Goal: Answer question/provide support: Share knowledge or assist other users

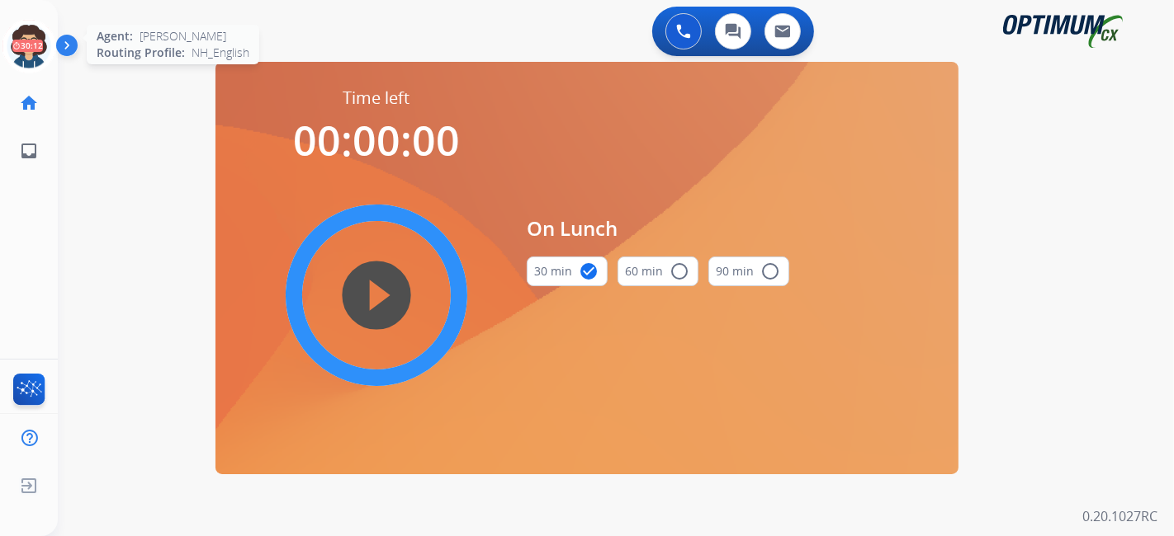
click at [42, 40] on icon at bounding box center [29, 47] width 54 height 54
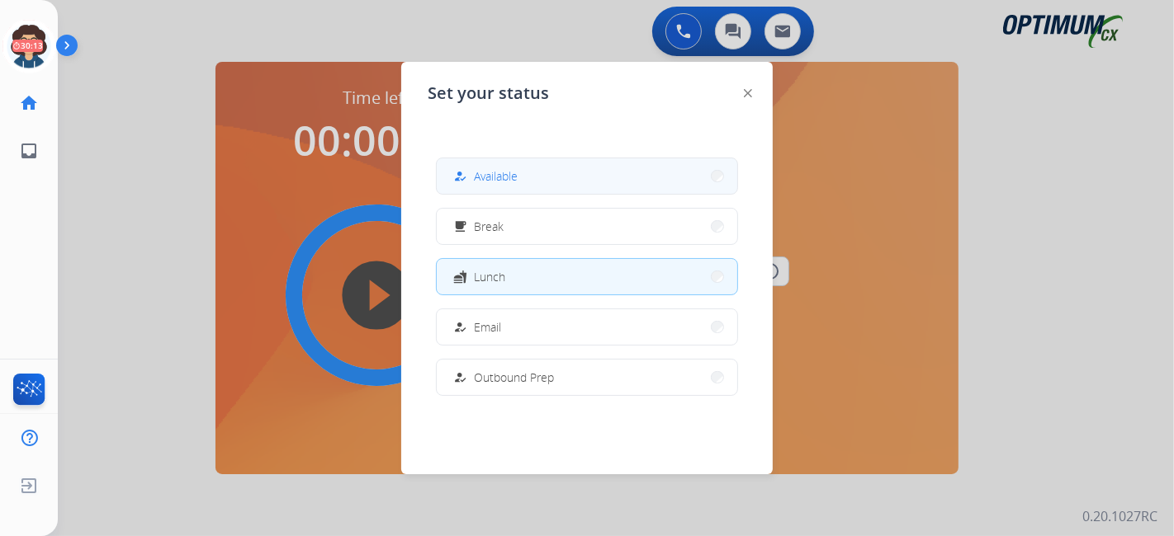
click at [585, 179] on button "how_to_reg Available" at bounding box center [587, 175] width 300 height 35
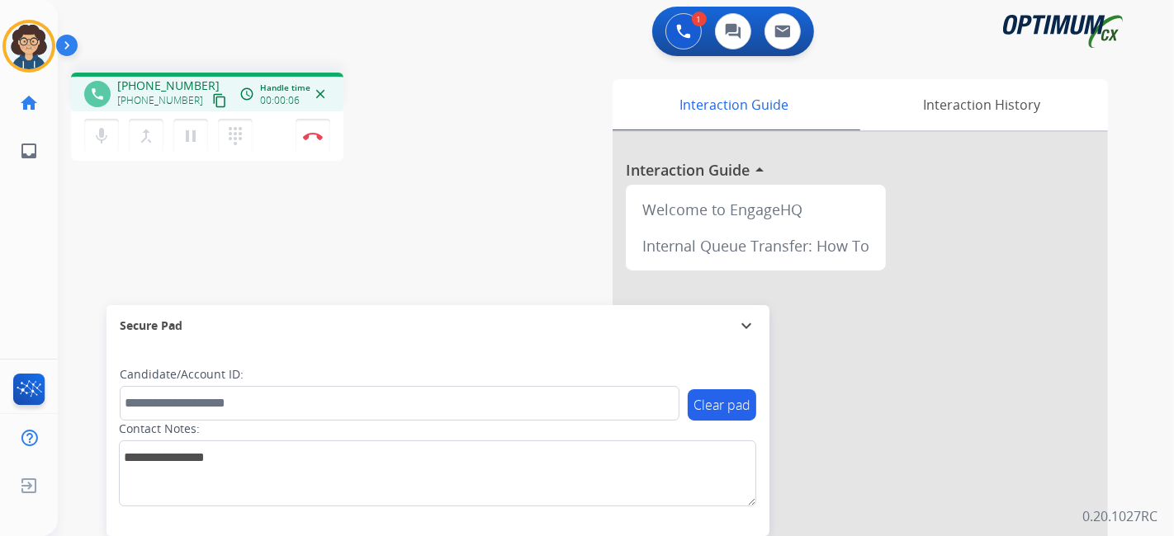
click at [212, 106] on mat-icon "content_copy" at bounding box center [219, 100] width 15 height 15
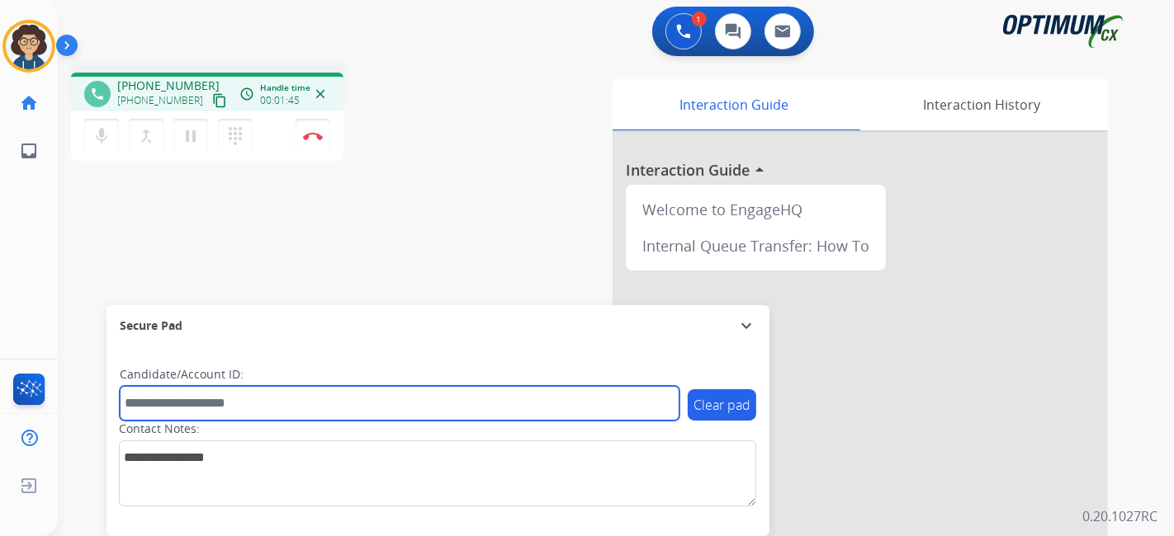
click at [295, 411] on input "text" at bounding box center [400, 403] width 560 height 35
paste input "*******"
type input "*******"
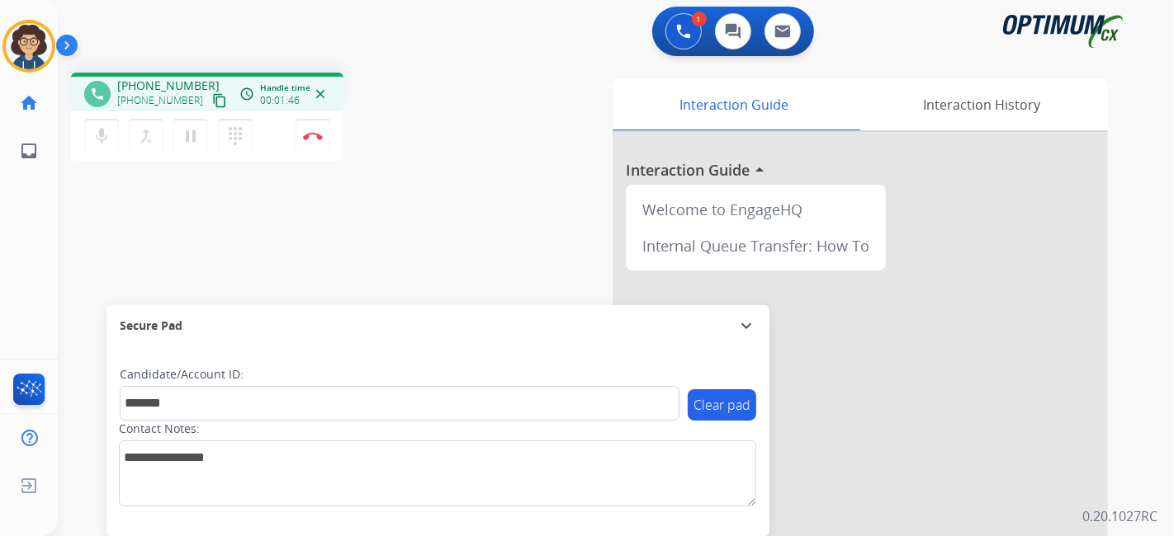
click at [389, 229] on div "phone [PHONE_NUMBER] [PHONE_NUMBER] content_copy access_time Call metrics Queue…" at bounding box center [596, 403] width 1076 height 688
click at [311, 139] on img at bounding box center [313, 136] width 20 height 8
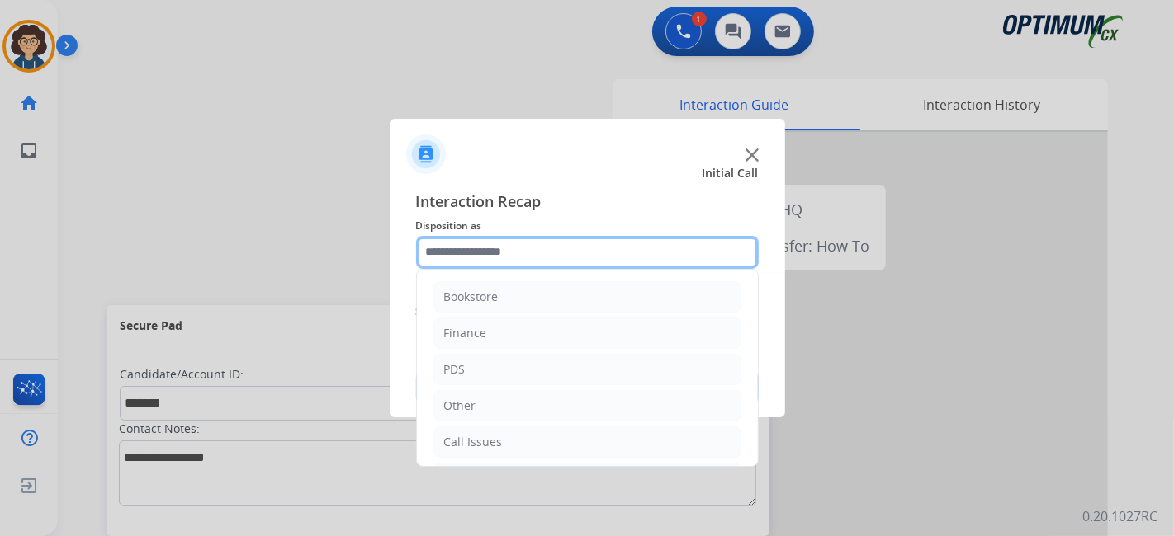
click at [531, 242] on input "text" at bounding box center [587, 252] width 342 height 33
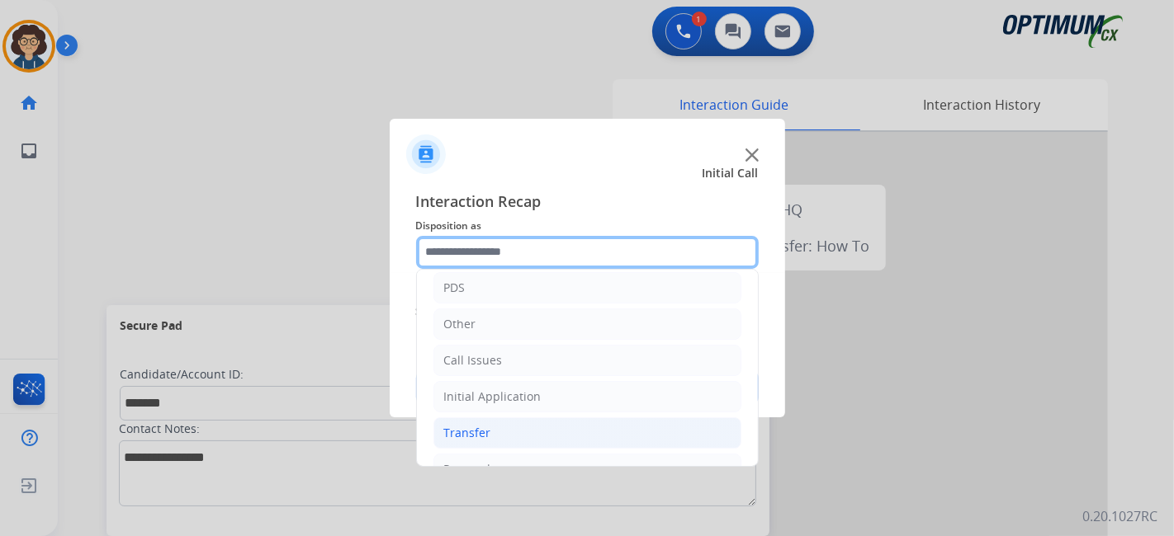
scroll to position [108, 0]
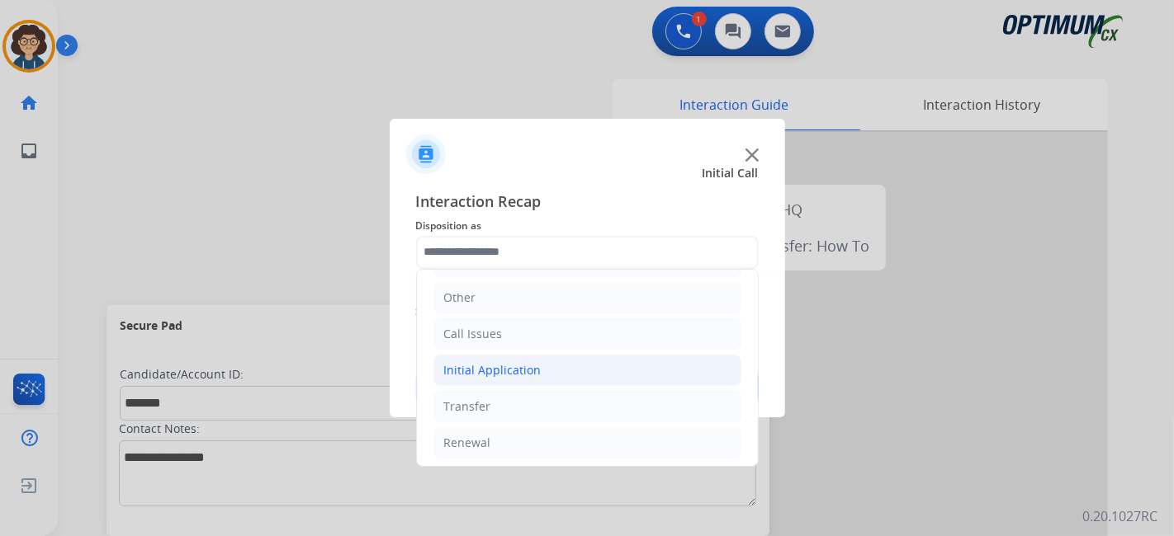
drag, startPoint x: 576, startPoint y: 364, endPoint x: 616, endPoint y: 352, distance: 42.1
click at [576, 363] on li "Initial Application" at bounding box center [587, 370] width 308 height 31
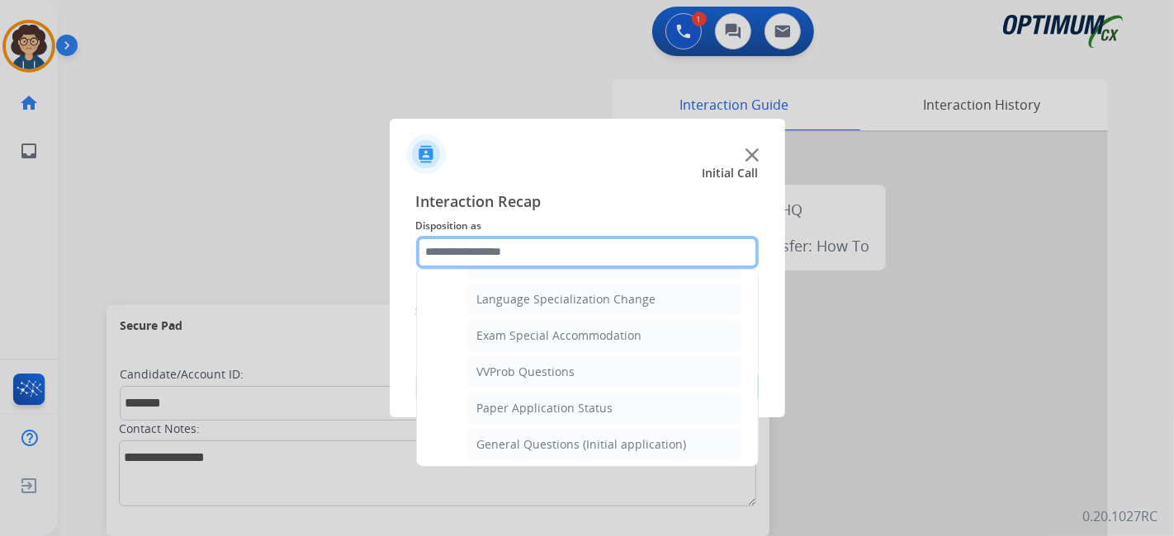
scroll to position [857, 0]
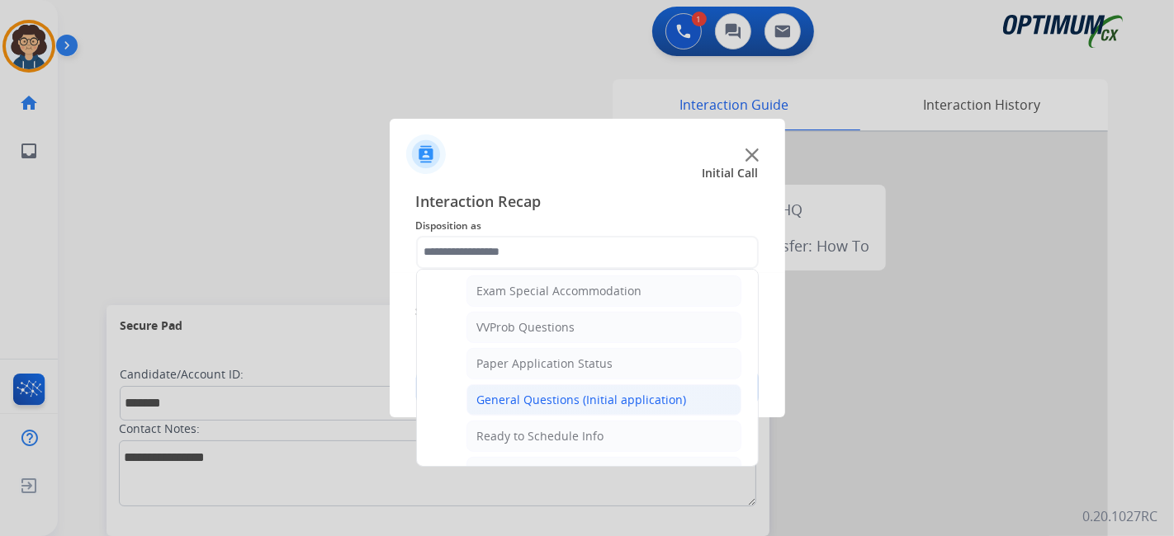
click at [631, 392] on div "General Questions (Initial application)" at bounding box center [582, 400] width 210 height 17
type input "**********"
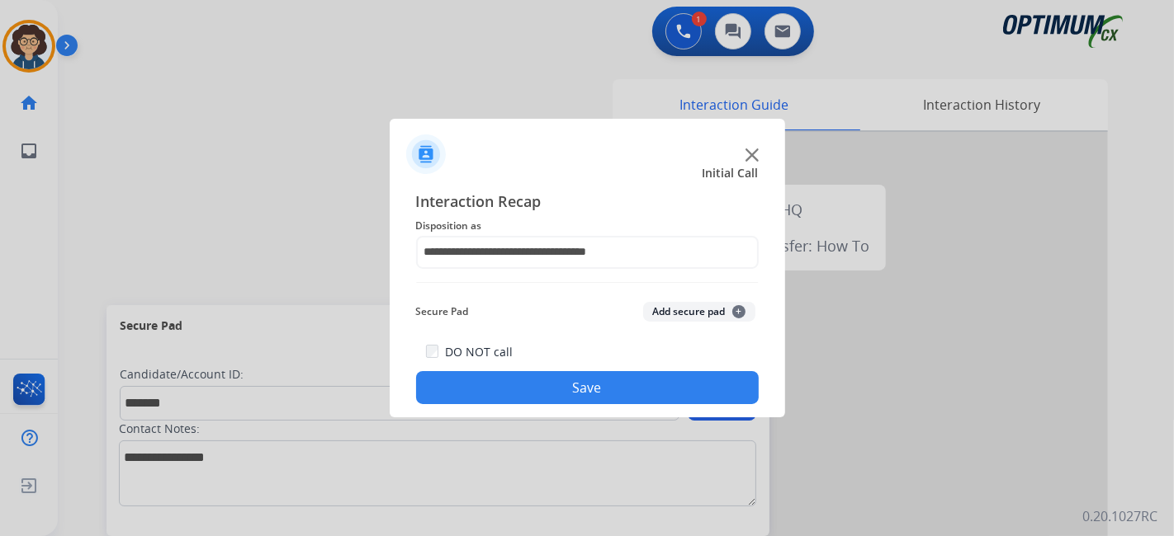
click at [692, 308] on button "Add secure pad +" at bounding box center [699, 312] width 112 height 20
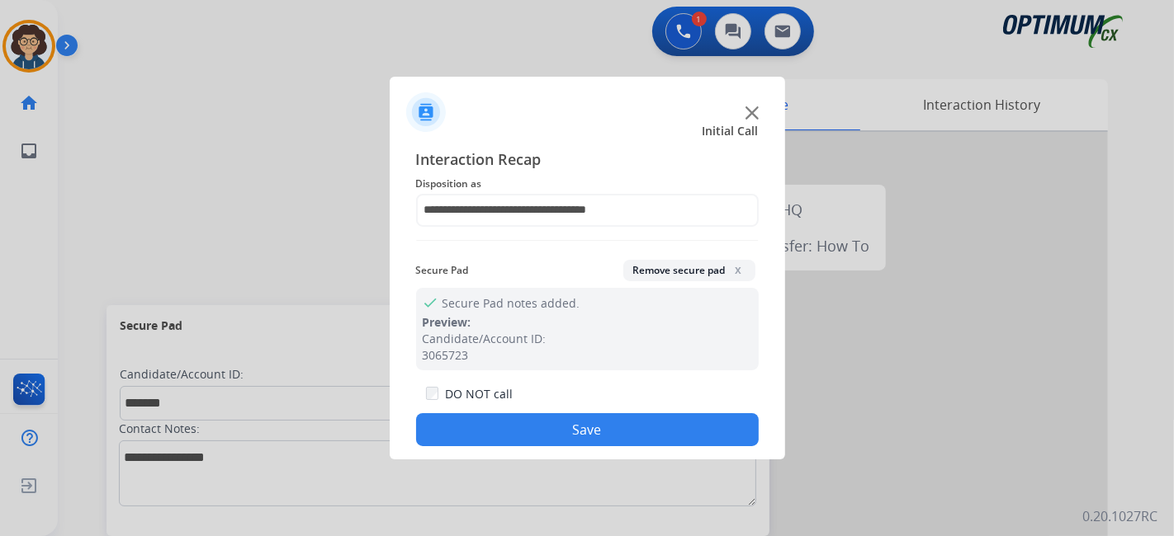
click at [630, 430] on button "Save" at bounding box center [587, 429] width 342 height 33
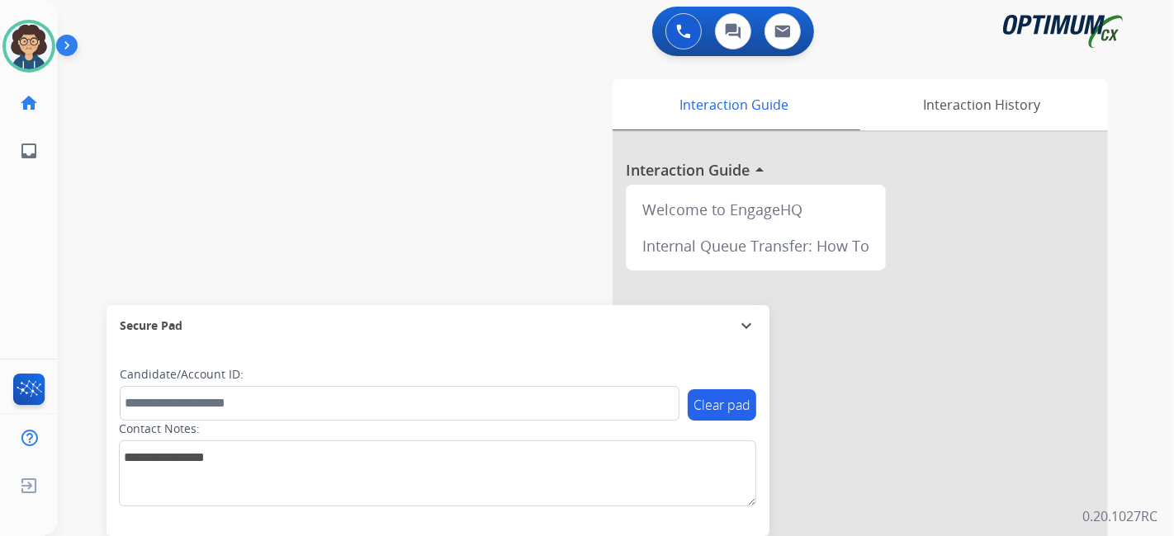
click at [264, 149] on div "swap_horiz Break voice bridge close_fullscreen Connect 3-Way Call merge_type Se…" at bounding box center [596, 403] width 1076 height 688
click at [306, 99] on div "swap_horiz Break voice bridge close_fullscreen Connect 3-Way Call merge_type Se…" at bounding box center [596, 403] width 1076 height 688
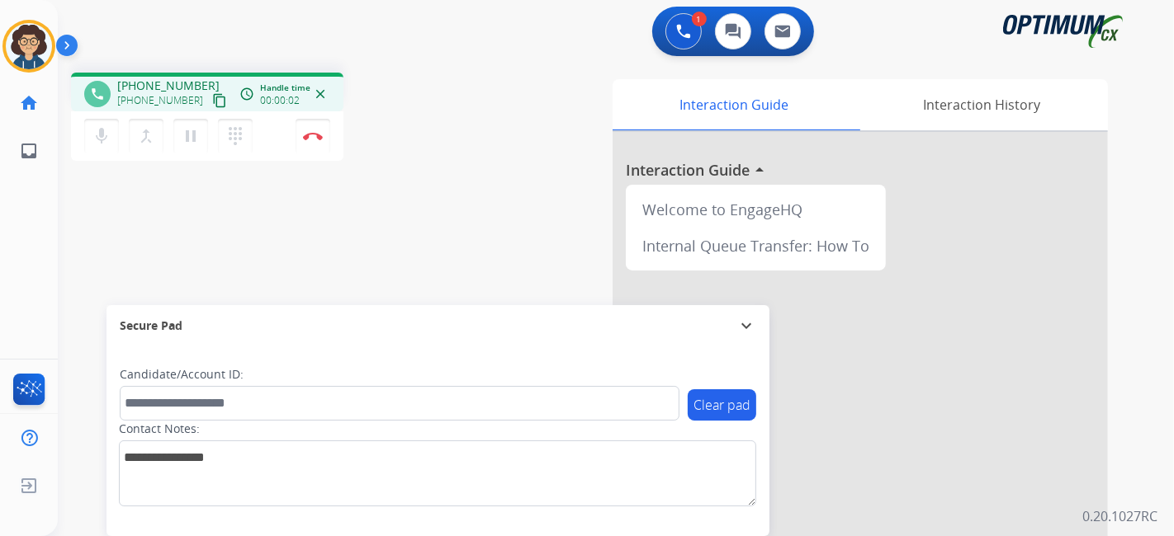
click at [212, 102] on mat-icon "content_copy" at bounding box center [219, 100] width 15 height 15
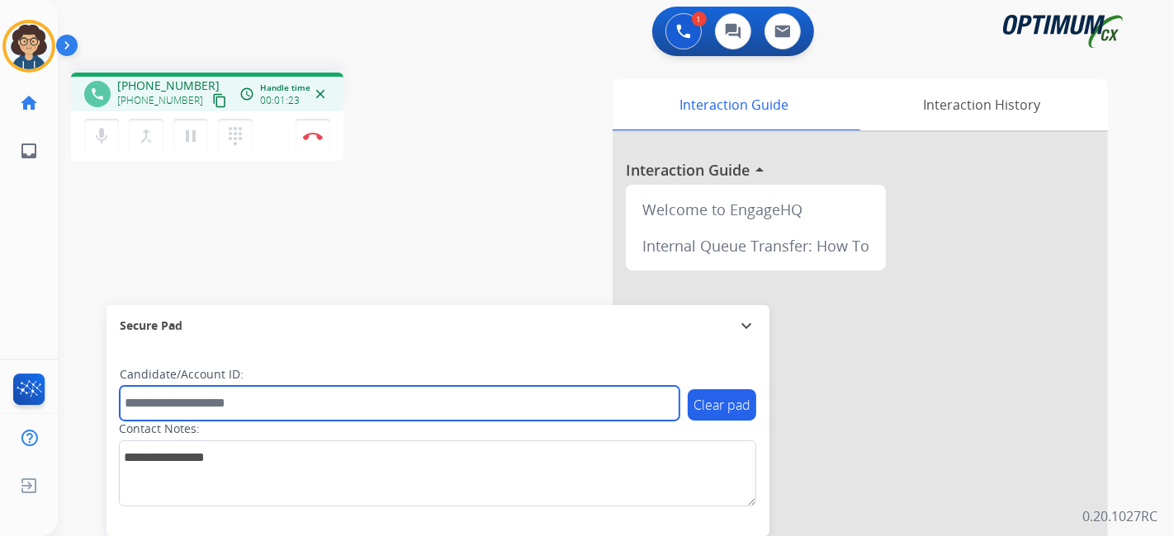
click at [303, 409] on input "text" at bounding box center [400, 403] width 560 height 35
paste input "*******"
type input "*******"
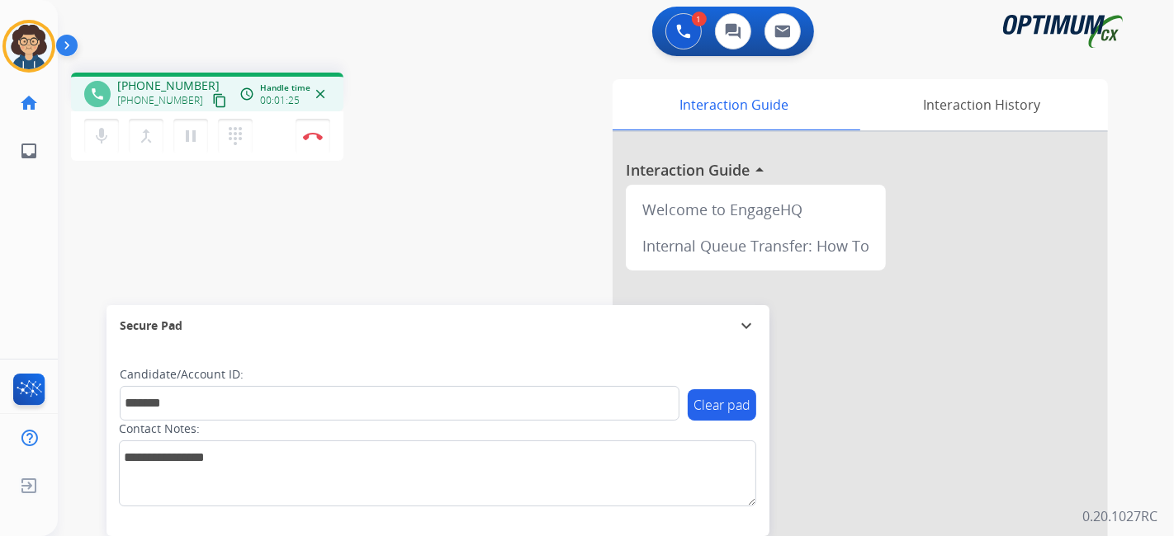
click at [382, 248] on div "phone [PHONE_NUMBER] [PHONE_NUMBER] content_copy access_time Call metrics Queue…" at bounding box center [596, 403] width 1076 height 688
click at [314, 139] on img at bounding box center [313, 136] width 20 height 8
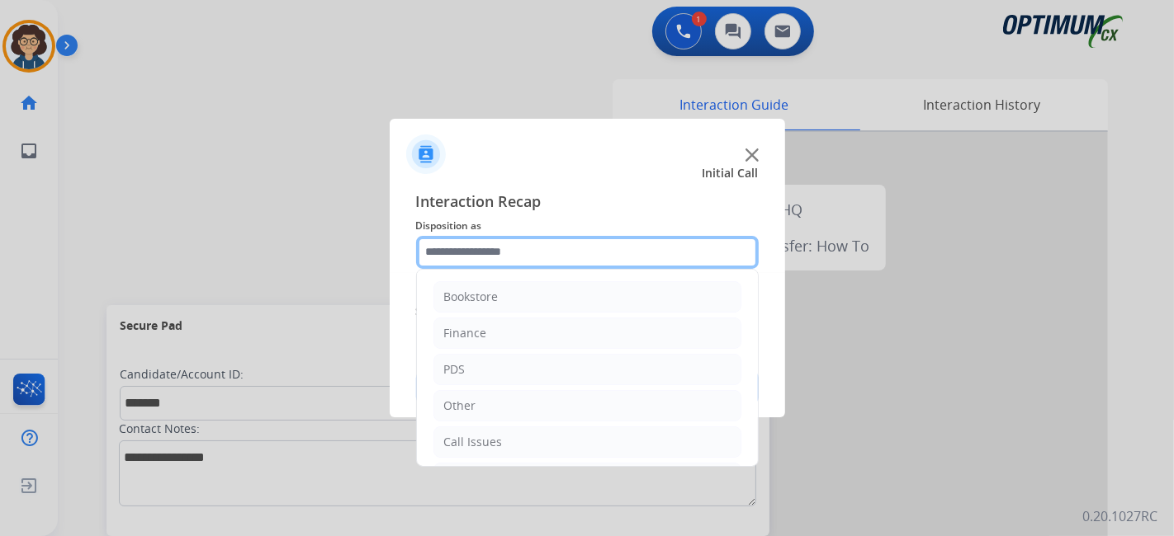
click at [573, 258] on input "text" at bounding box center [587, 252] width 342 height 33
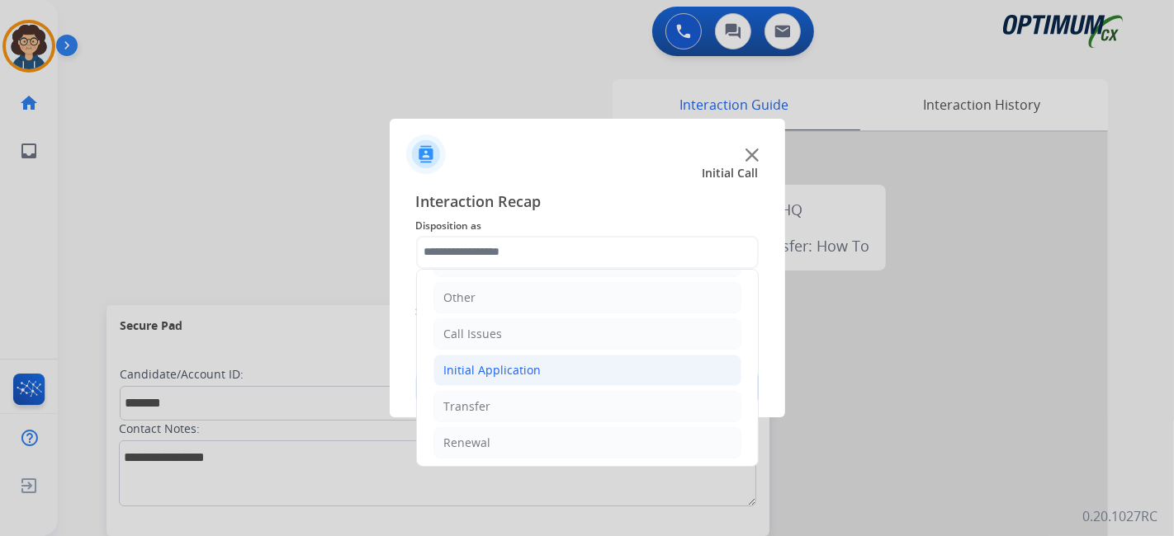
click at [582, 370] on li "Initial Application" at bounding box center [587, 370] width 308 height 31
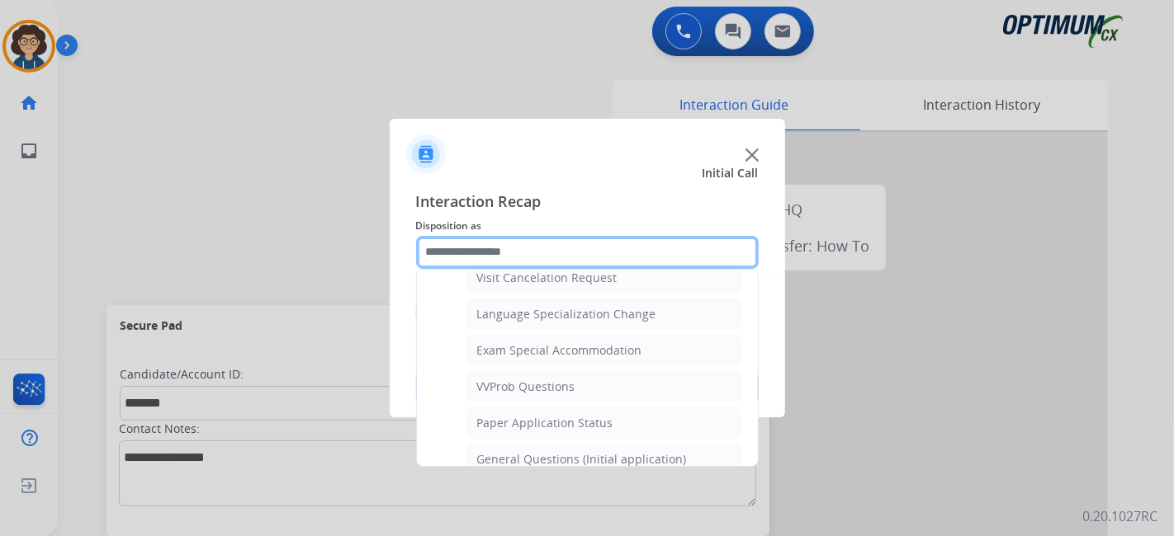
scroll to position [865, 0]
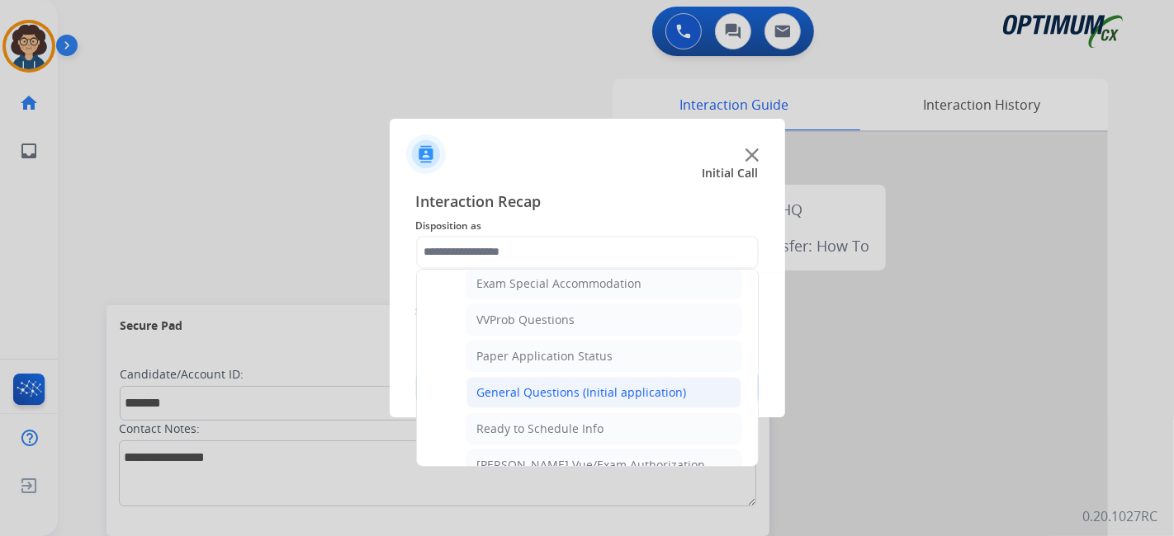
click at [645, 385] on div "General Questions (Initial application)" at bounding box center [582, 393] width 210 height 17
type input "**********"
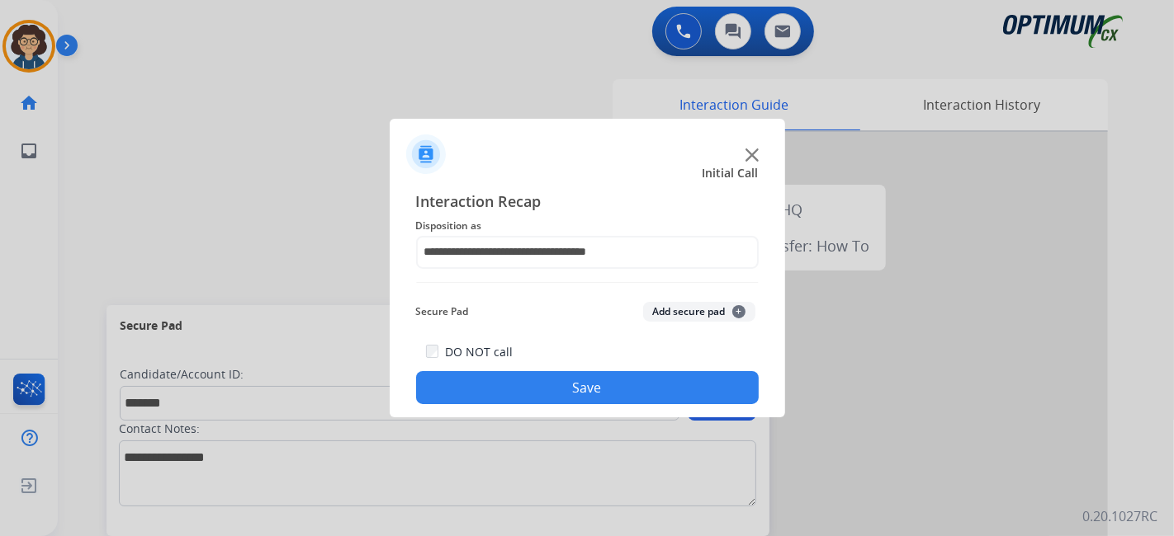
click at [707, 309] on button "Add secure pad +" at bounding box center [699, 312] width 112 height 20
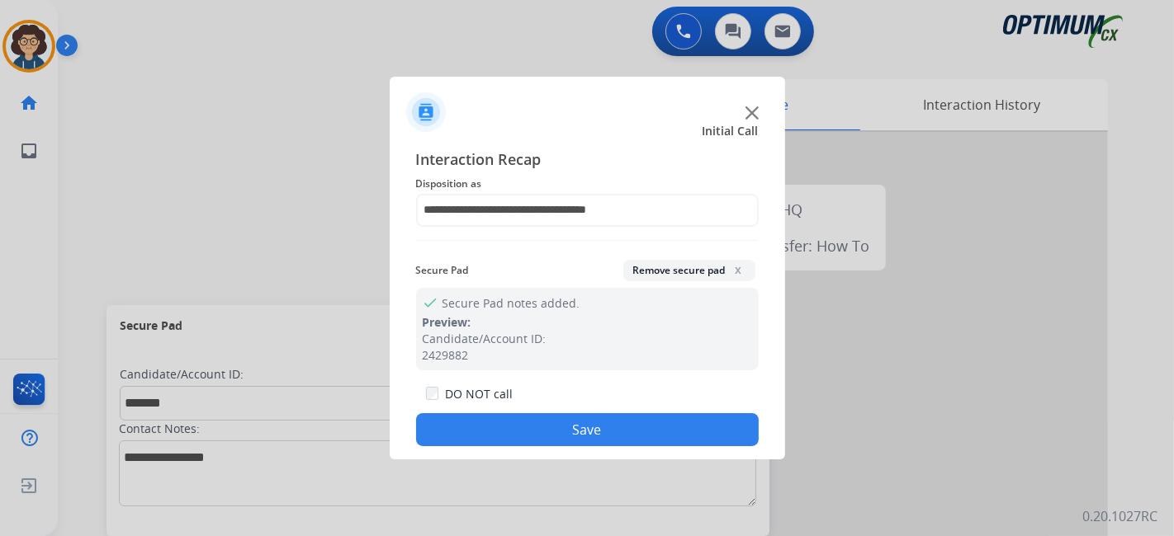
click at [598, 424] on button "Save" at bounding box center [587, 429] width 342 height 33
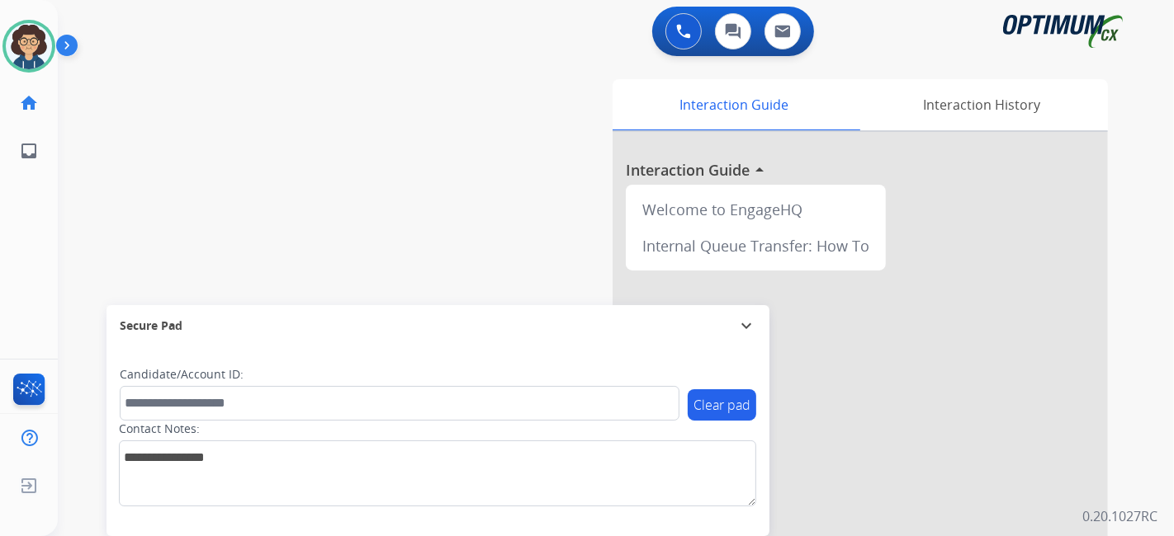
click at [370, 208] on div "swap_horiz Break voice bridge close_fullscreen Connect 3-Way Call merge_type Se…" at bounding box center [596, 403] width 1076 height 688
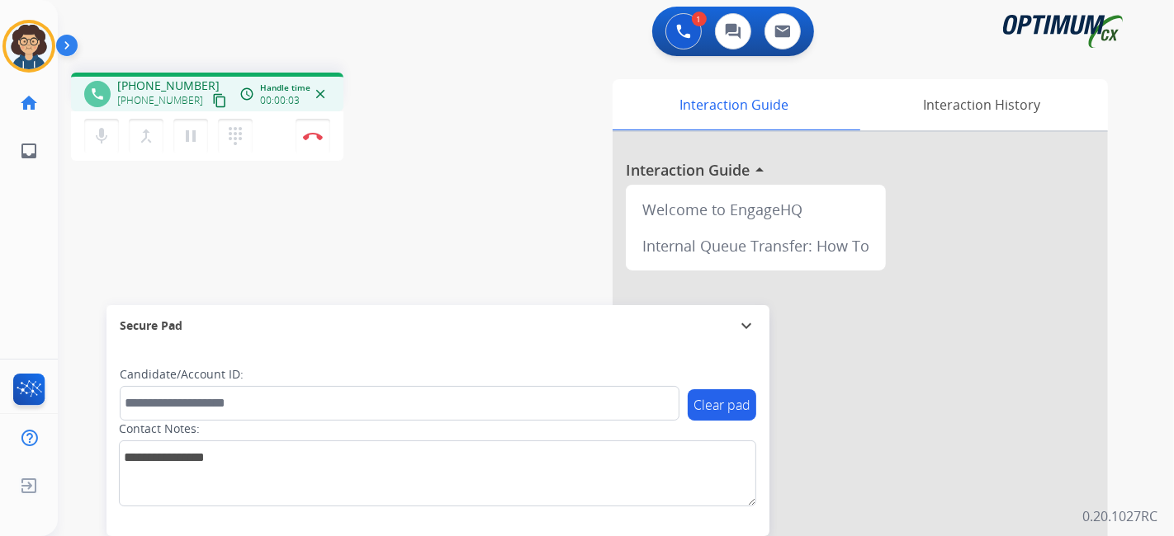
click at [188, 102] on div "[PHONE_NUMBER] content_copy" at bounding box center [173, 101] width 112 height 20
click at [212, 100] on mat-icon "content_copy" at bounding box center [219, 100] width 15 height 15
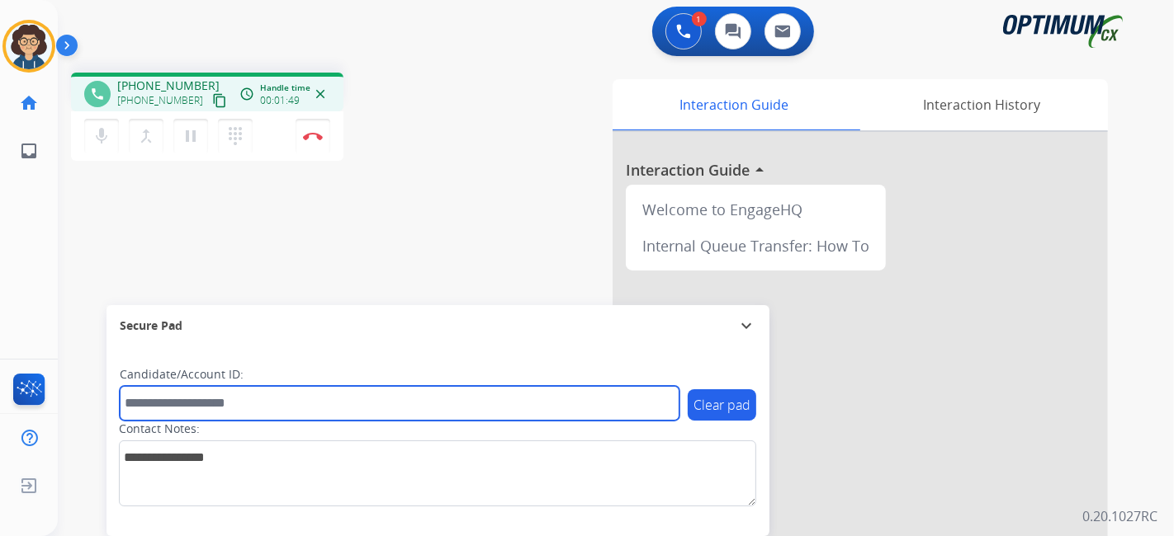
click at [242, 392] on input "text" at bounding box center [400, 403] width 560 height 35
paste input "*******"
type input "*******"
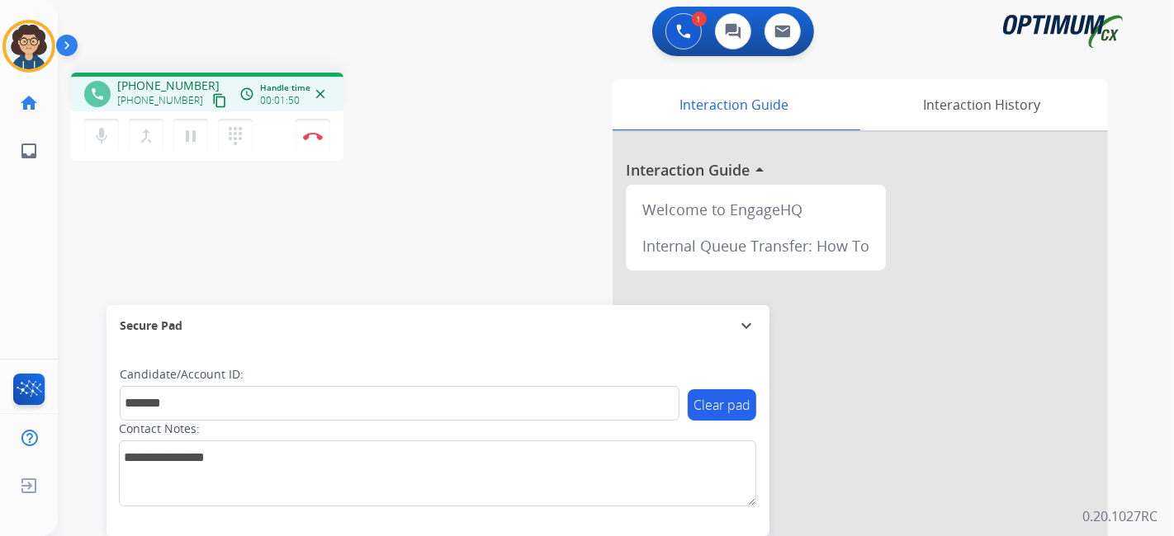
click at [365, 235] on div "phone [PHONE_NUMBER] [PHONE_NUMBER] content_copy access_time Call metrics Queue…" at bounding box center [596, 403] width 1076 height 688
click at [323, 146] on button "Disconnect" at bounding box center [312, 136] width 35 height 35
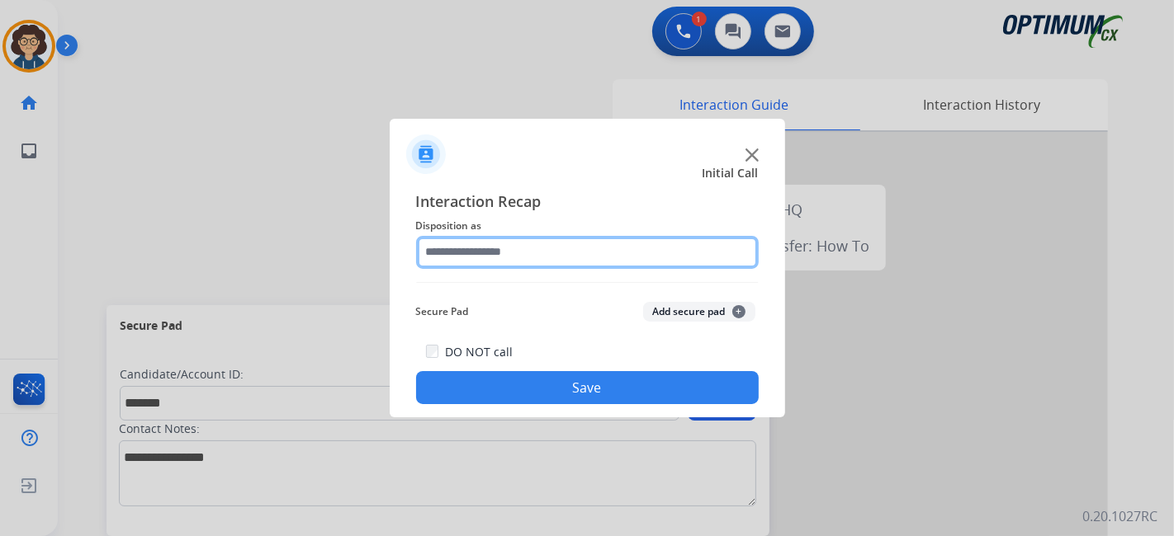
click at [541, 248] on input "text" at bounding box center [587, 252] width 342 height 33
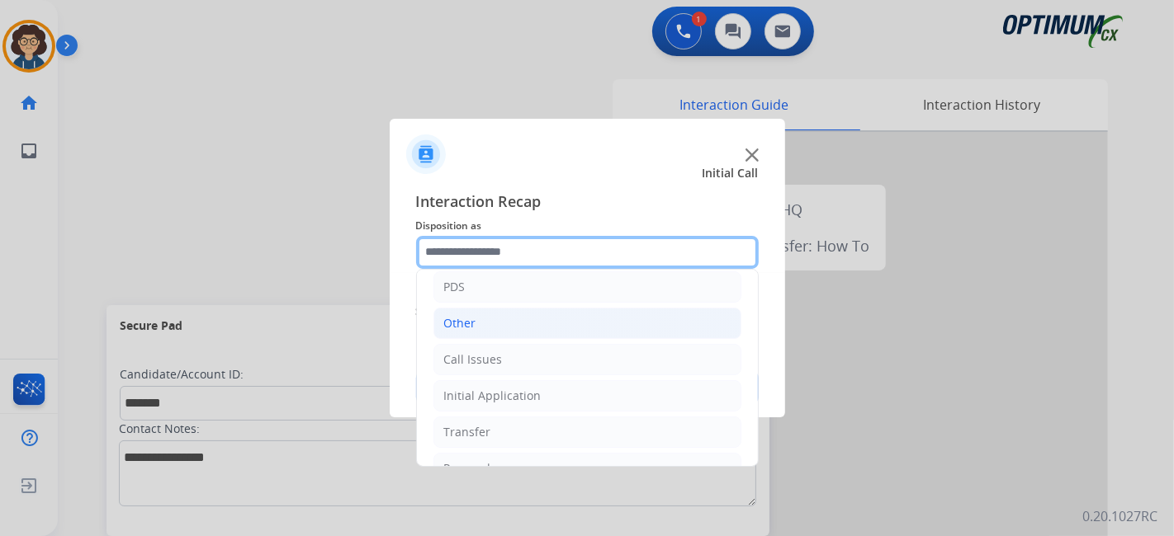
scroll to position [108, 0]
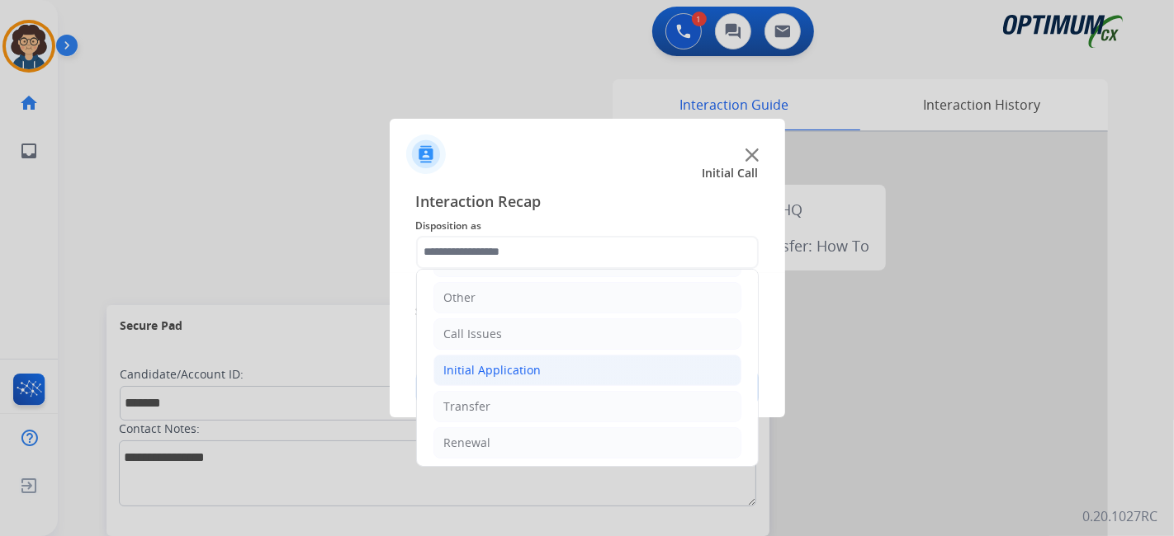
click at [620, 371] on li "Initial Application" at bounding box center [587, 370] width 308 height 31
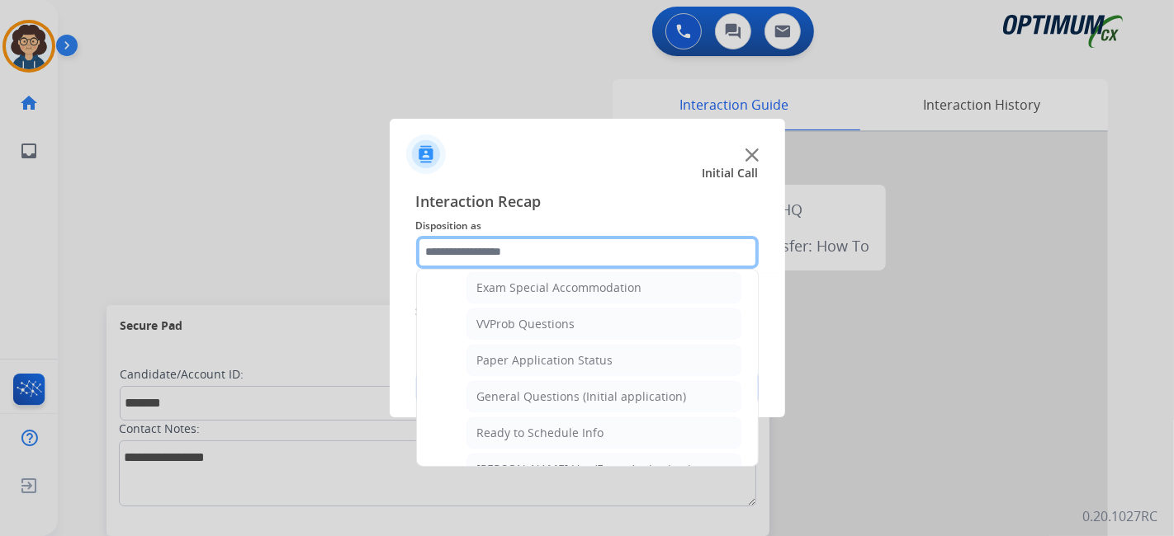
scroll to position [876, 0]
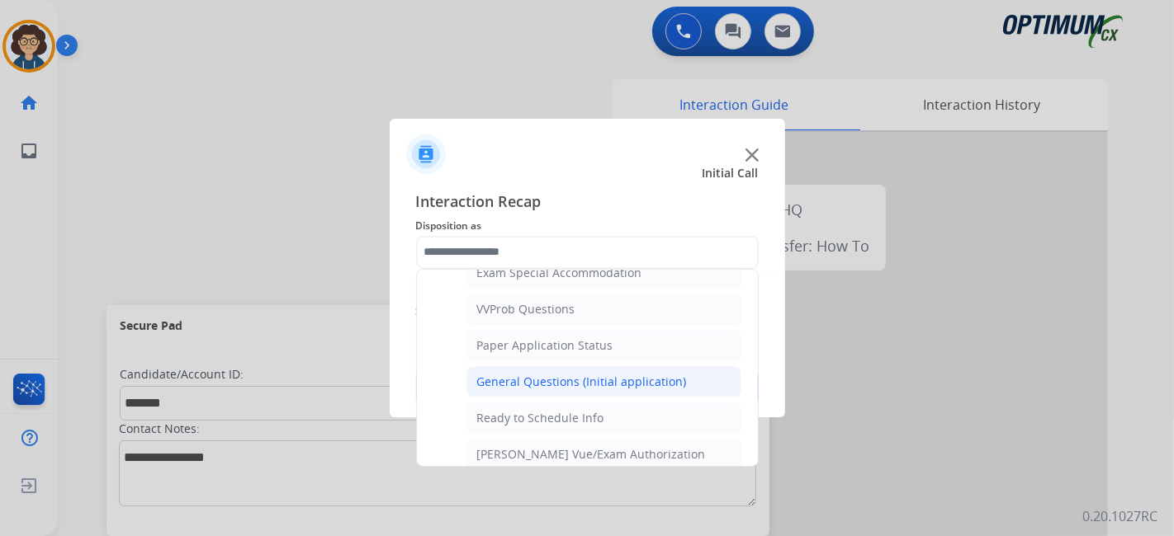
click at [645, 377] on div "General Questions (Initial application)" at bounding box center [582, 382] width 210 height 17
type input "**********"
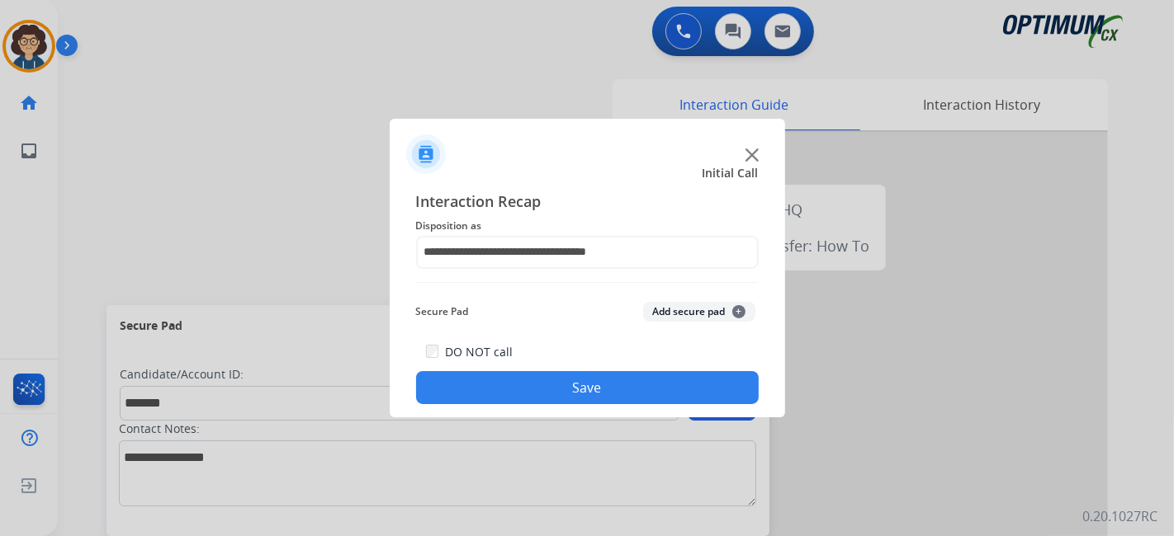
click at [683, 315] on button "Add secure pad +" at bounding box center [699, 312] width 112 height 20
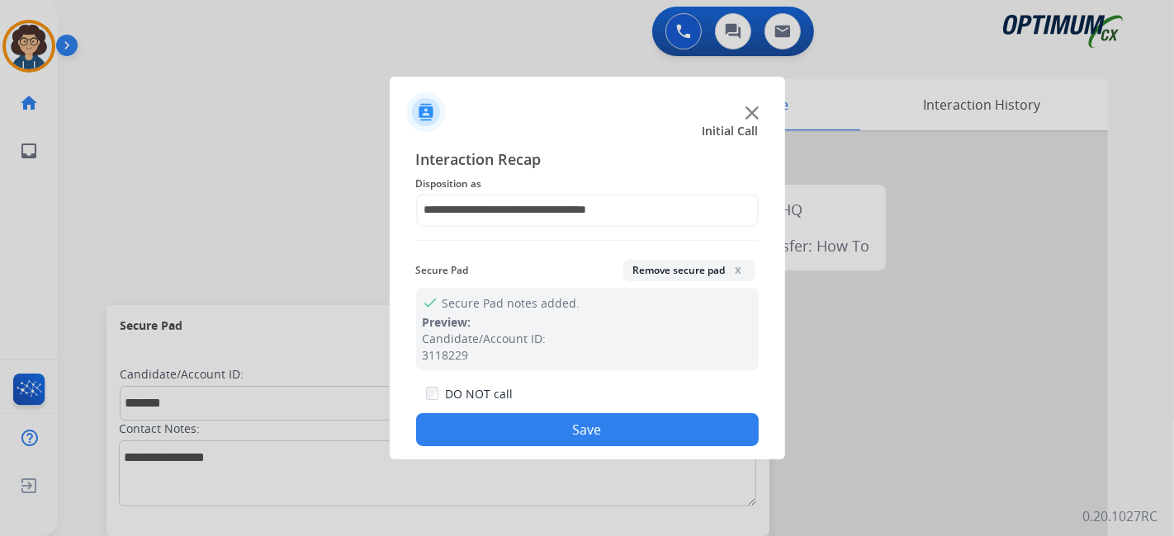
click at [629, 413] on button "Save" at bounding box center [587, 429] width 342 height 33
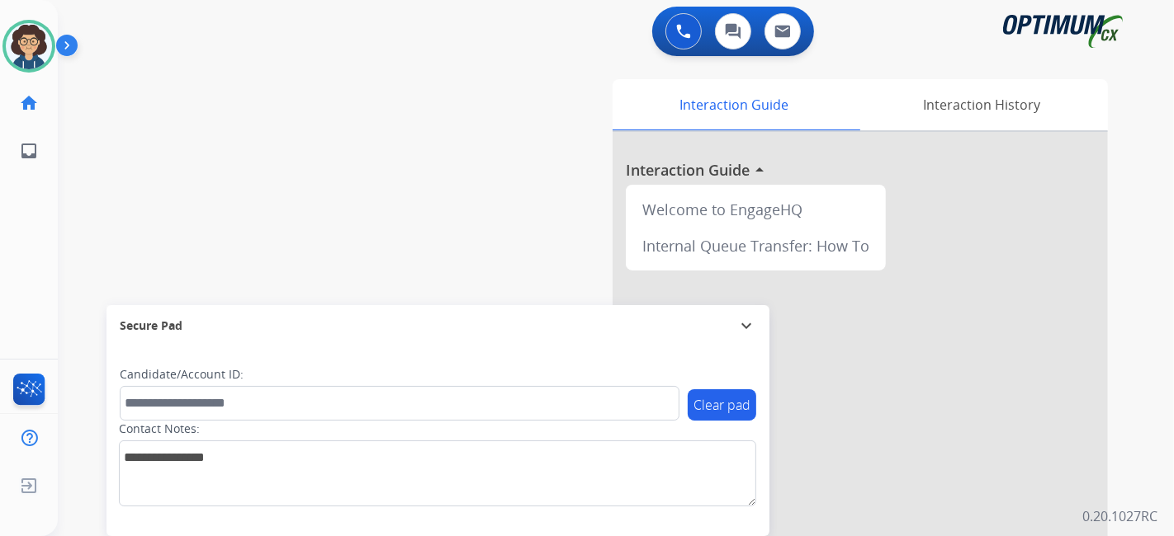
click at [292, 180] on div "swap_horiz Break voice bridge close_fullscreen Connect 3-Way Call merge_type Se…" at bounding box center [596, 403] width 1076 height 688
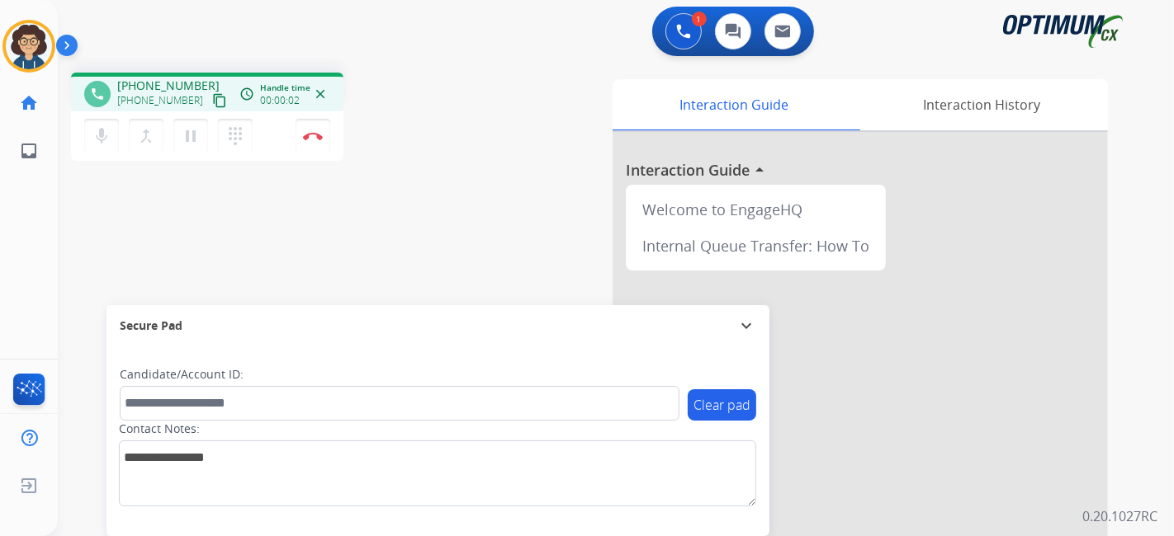
click at [210, 101] on button "content_copy" at bounding box center [220, 101] width 20 height 20
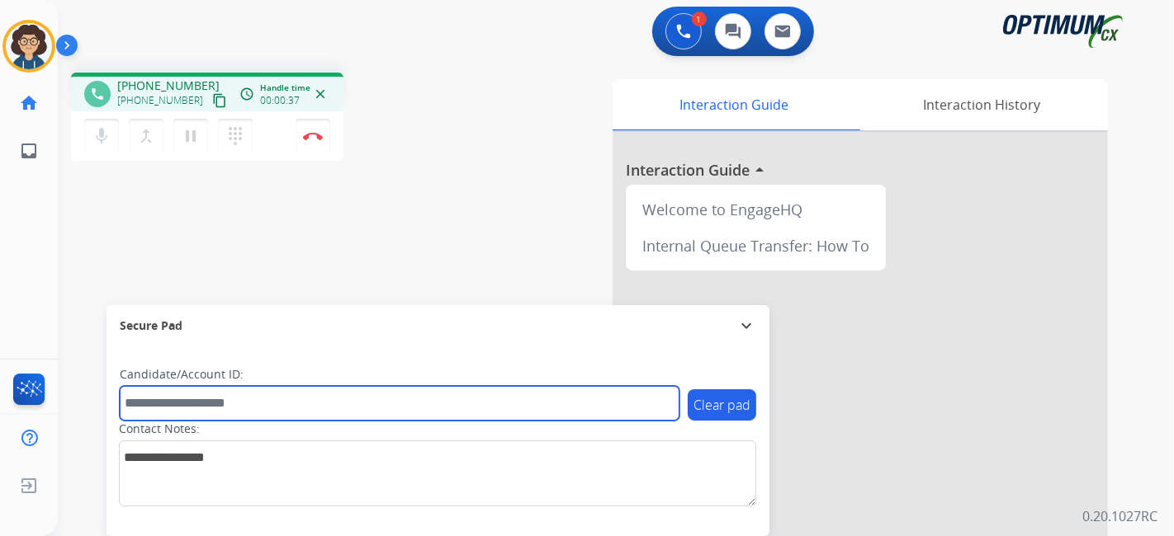
click at [375, 399] on input "text" at bounding box center [400, 403] width 560 height 35
paste input "*******"
type input "*******"
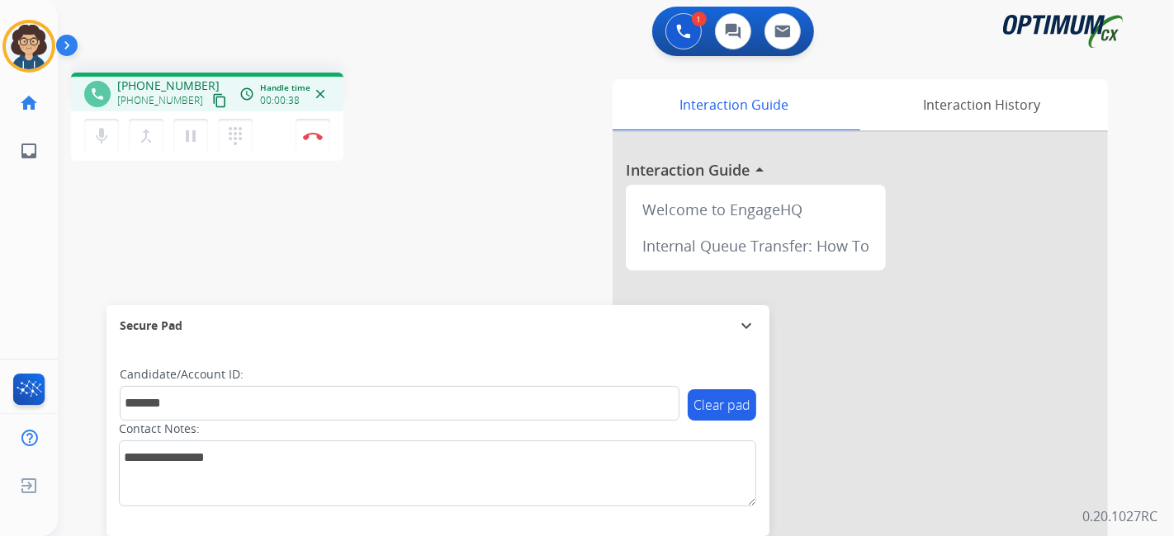
drag, startPoint x: 484, startPoint y: 220, endPoint x: 446, endPoint y: 2, distance: 221.1
click at [484, 204] on div "phone [PHONE_NUMBER] [PHONE_NUMBER] content_copy access_time Call metrics Queue…" at bounding box center [596, 403] width 1076 height 688
click at [326, 140] on button "Disconnect" at bounding box center [312, 136] width 35 height 35
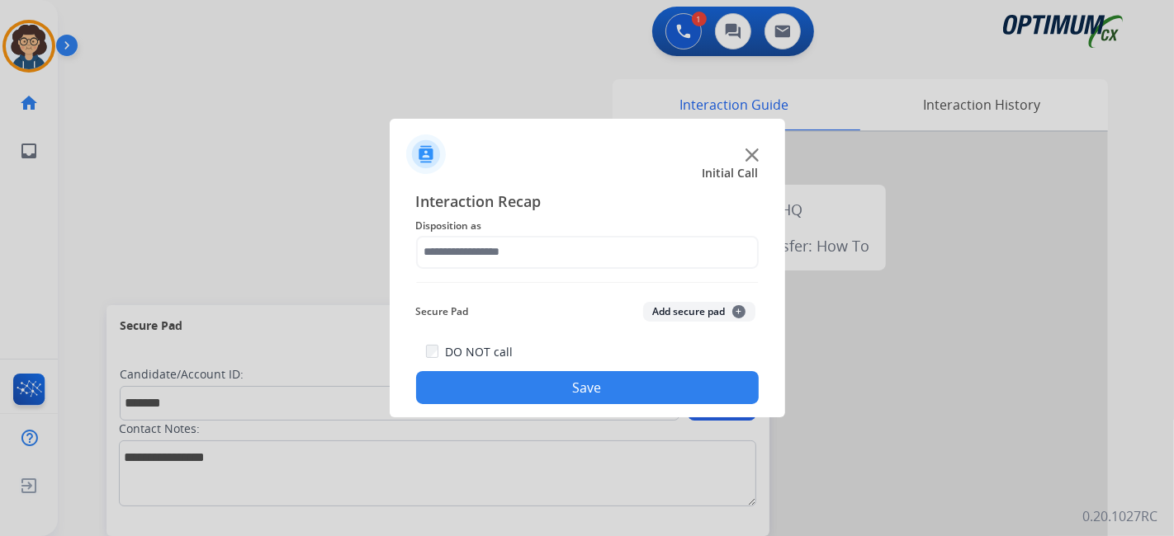
click at [617, 229] on span "Disposition as" at bounding box center [587, 226] width 342 height 20
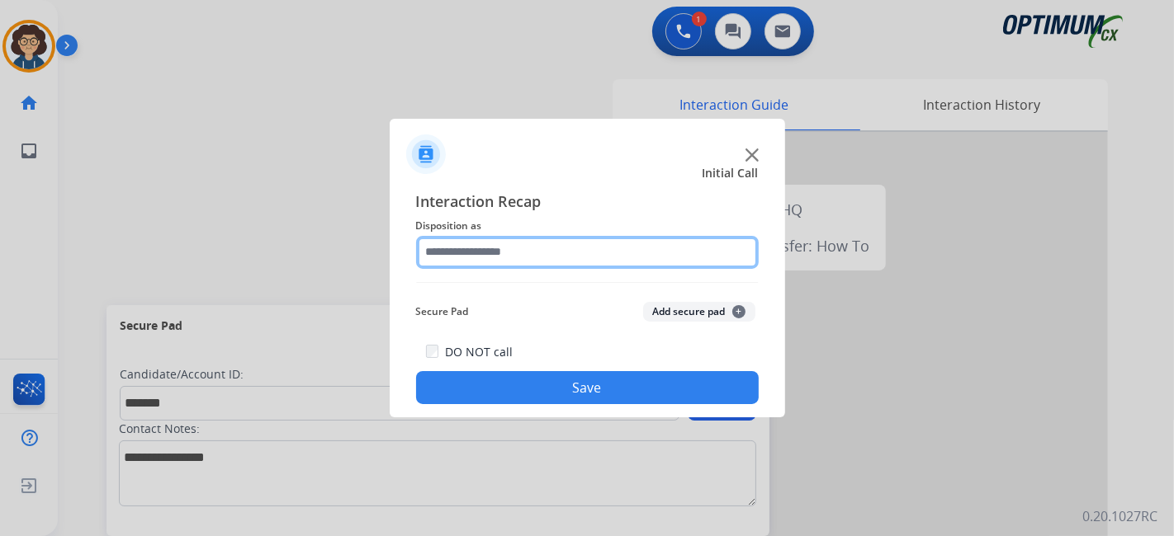
click at [611, 250] on input "text" at bounding box center [587, 252] width 342 height 33
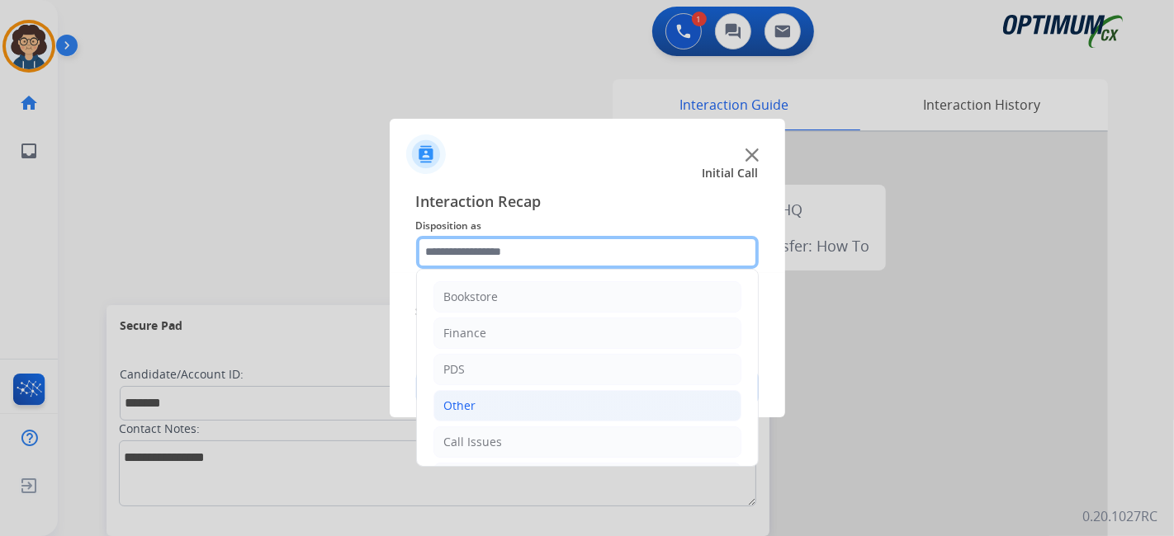
scroll to position [108, 0]
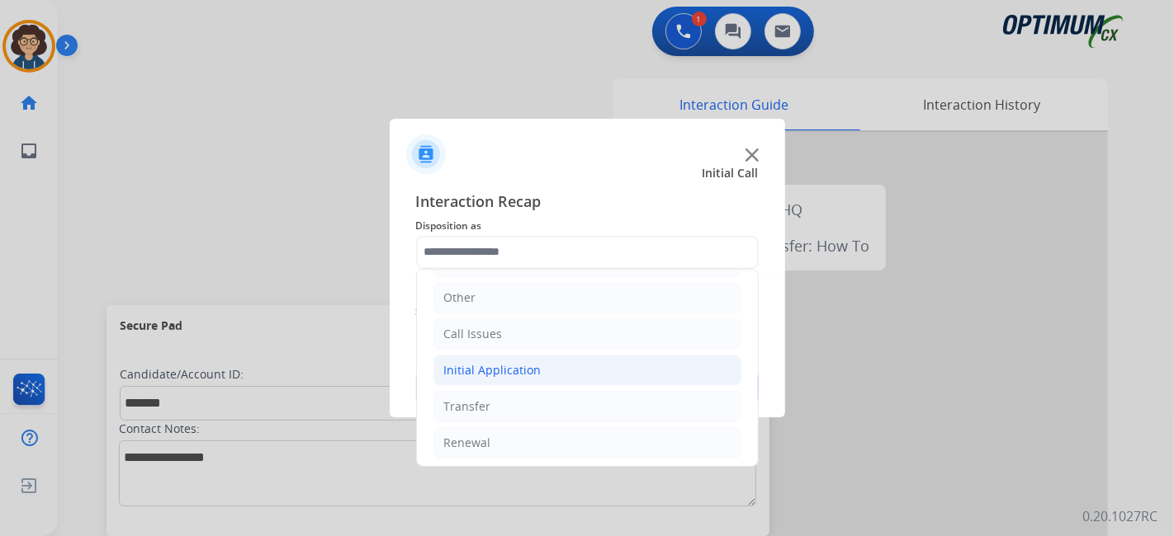
click at [580, 369] on li "Initial Application" at bounding box center [587, 370] width 308 height 31
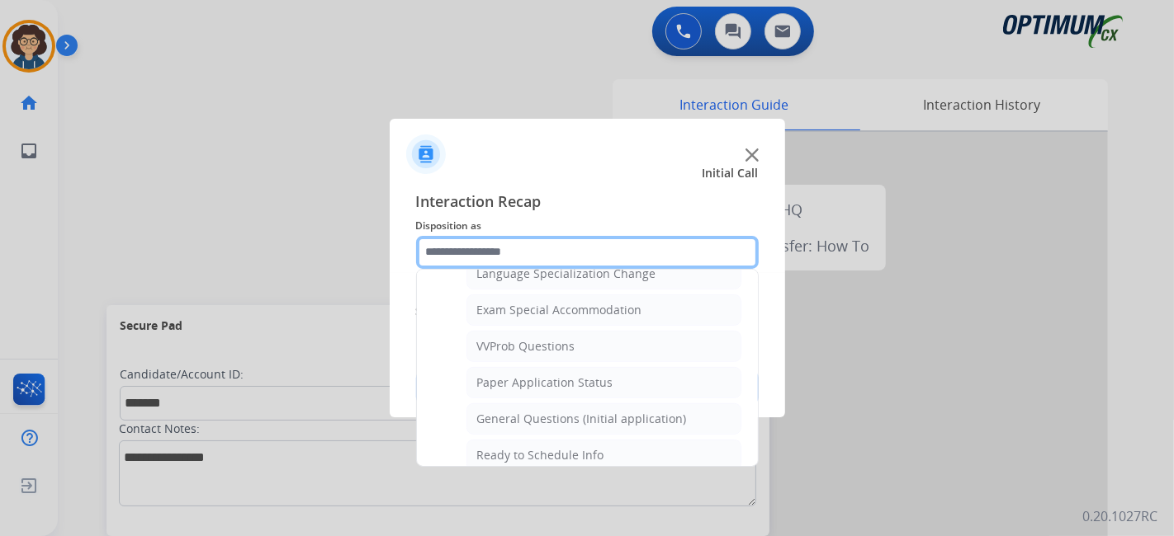
scroll to position [865, 0]
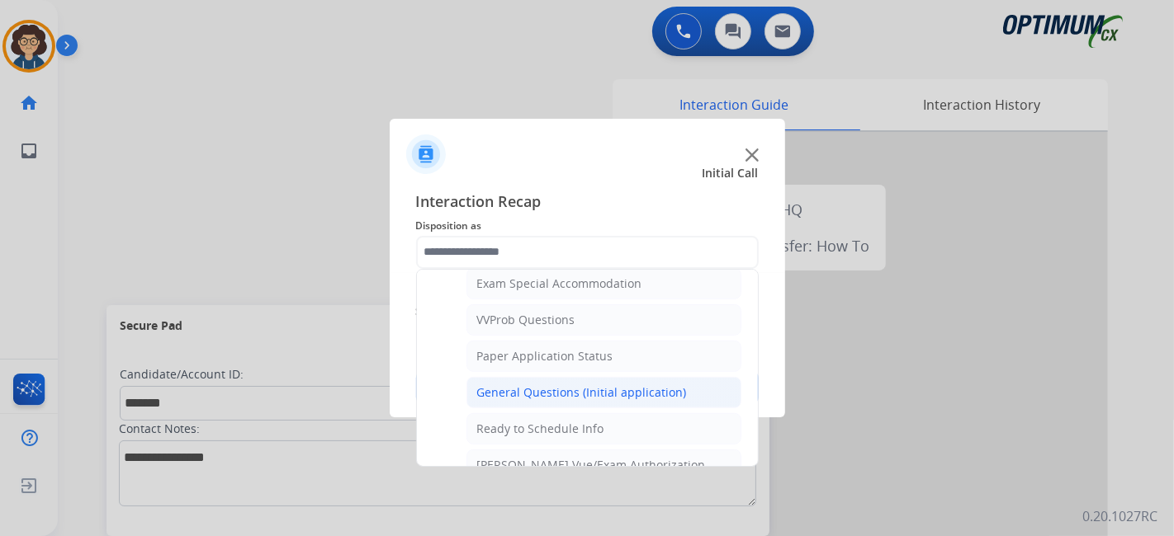
click at [631, 385] on div "General Questions (Initial application)" at bounding box center [582, 393] width 210 height 17
type input "**********"
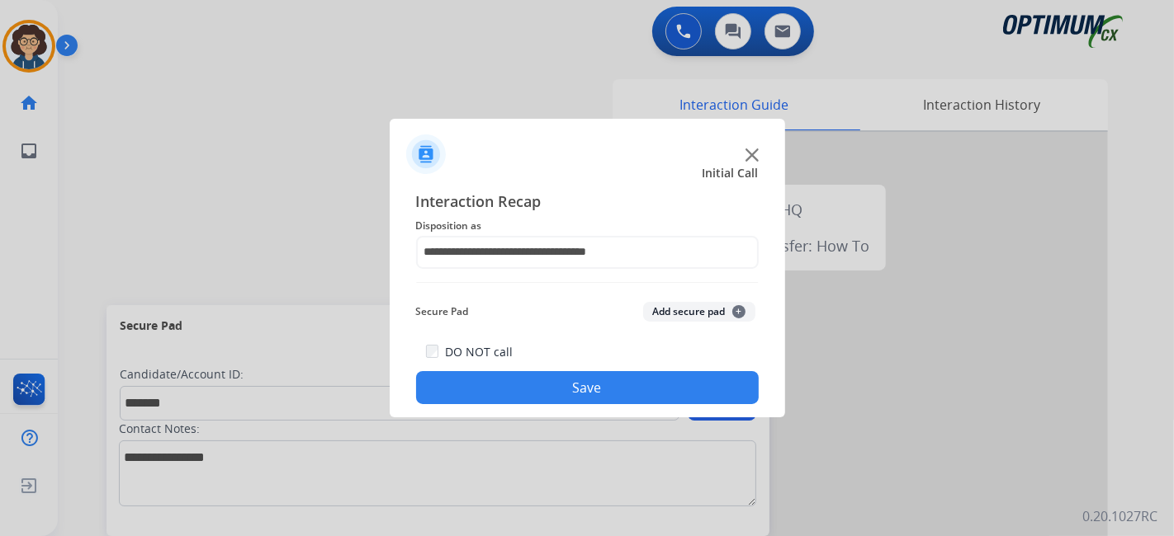
click at [686, 305] on button "Add secure pad +" at bounding box center [699, 312] width 112 height 20
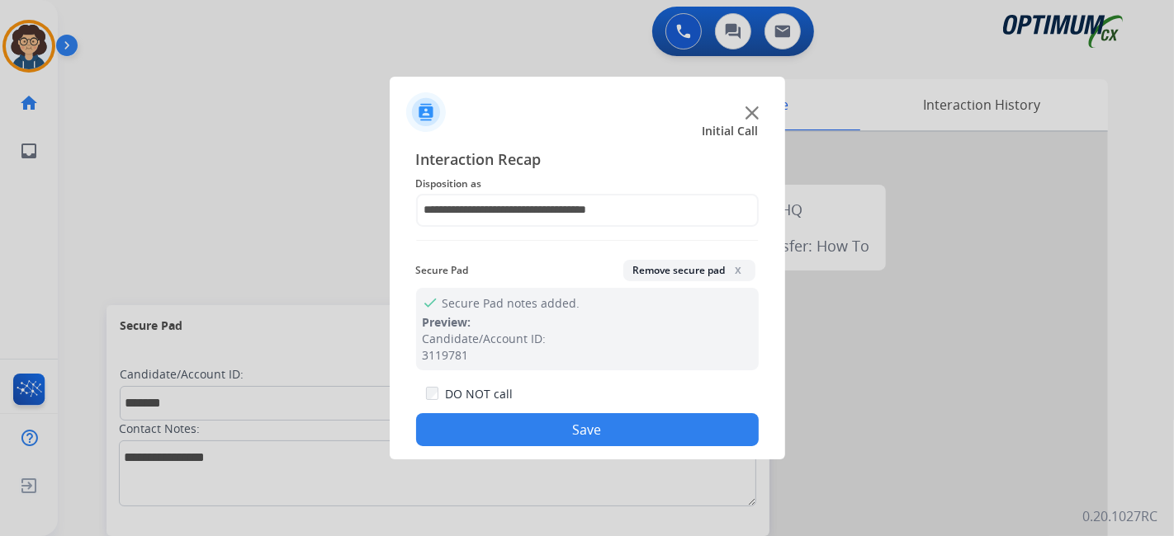
click at [613, 439] on button "Save" at bounding box center [587, 429] width 342 height 33
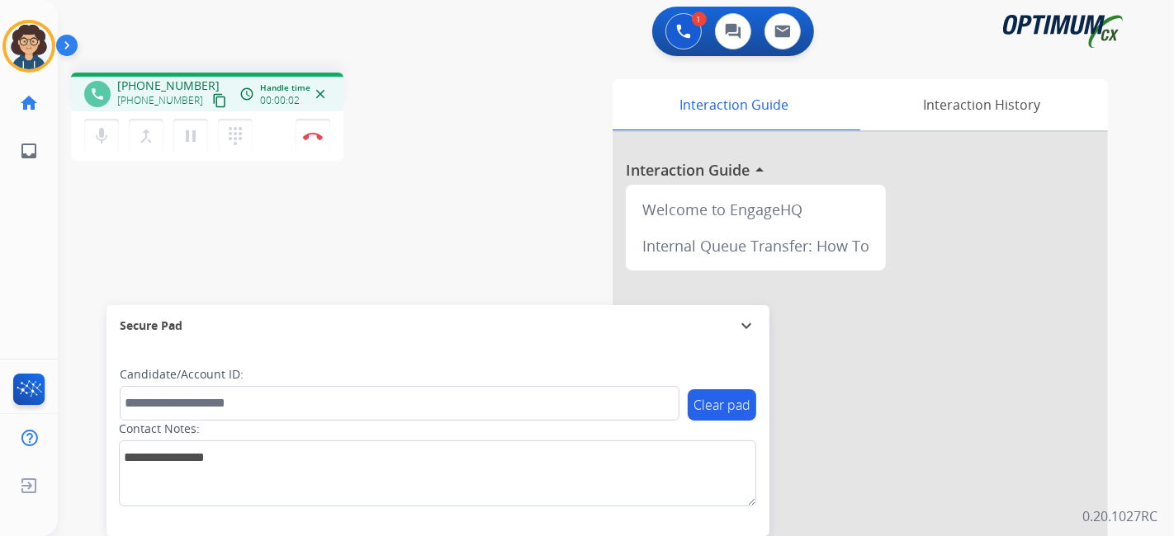
drag, startPoint x: 203, startPoint y: 97, endPoint x: 281, endPoint y: 0, distance: 123.9
click at [212, 95] on mat-icon "content_copy" at bounding box center [219, 100] width 15 height 15
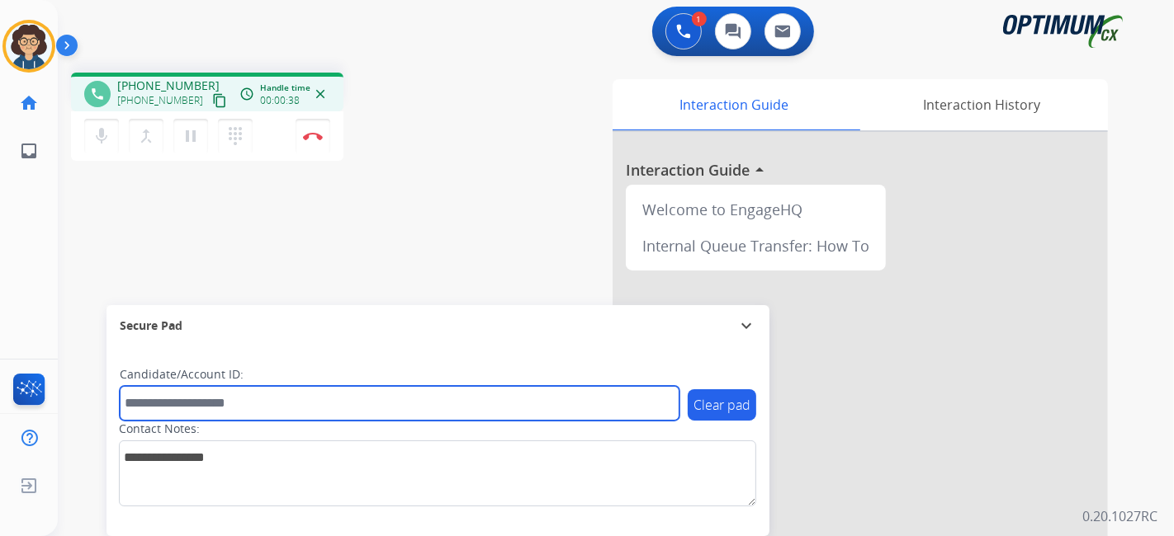
click at [332, 394] on input "text" at bounding box center [400, 403] width 560 height 35
paste input "*******"
type input "*******"
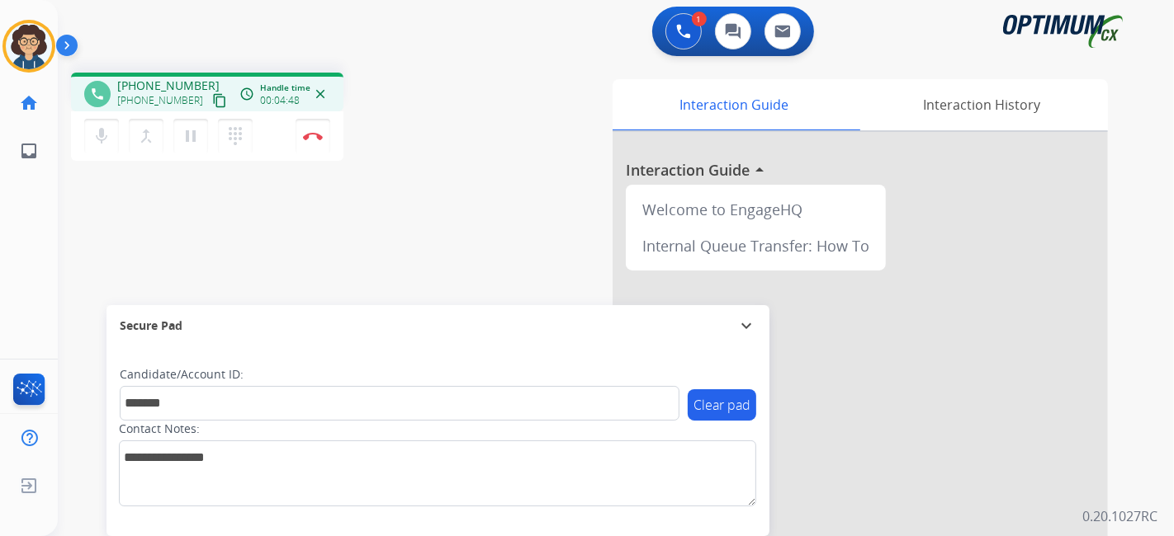
drag, startPoint x: 441, startPoint y: 248, endPoint x: 394, endPoint y: 120, distance: 136.0
click at [431, 236] on div "phone [PHONE_NUMBER] [PHONE_NUMBER] content_copy access_time Call metrics Queue…" at bounding box center [596, 403] width 1076 height 688
click at [314, 138] on img at bounding box center [313, 136] width 20 height 8
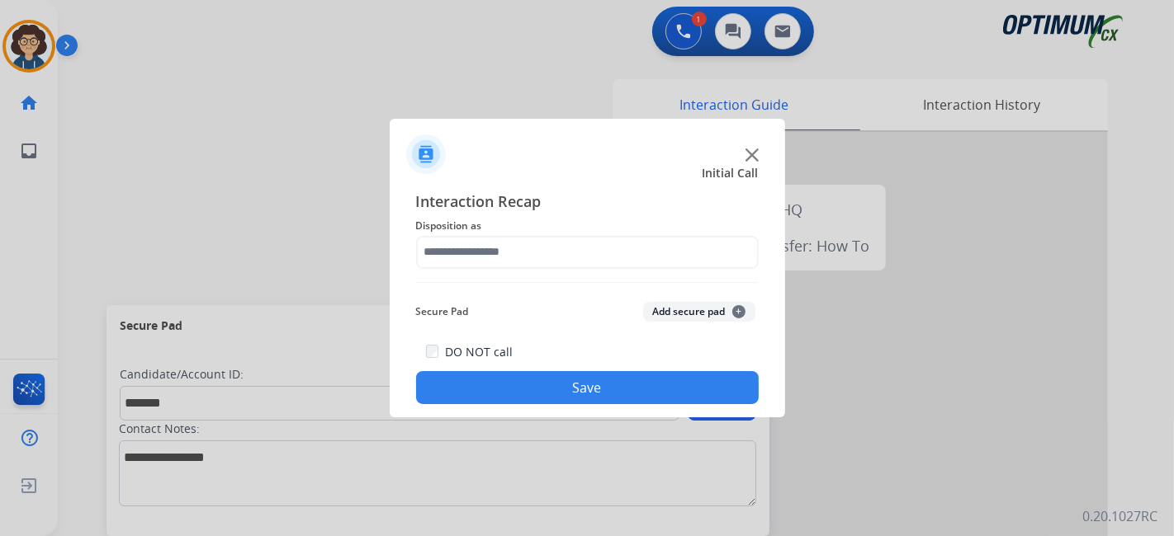
click at [591, 271] on div "Interaction Recap Disposition as Secure Pad Add secure pad + DO NOT call Save" at bounding box center [587, 297] width 342 height 215
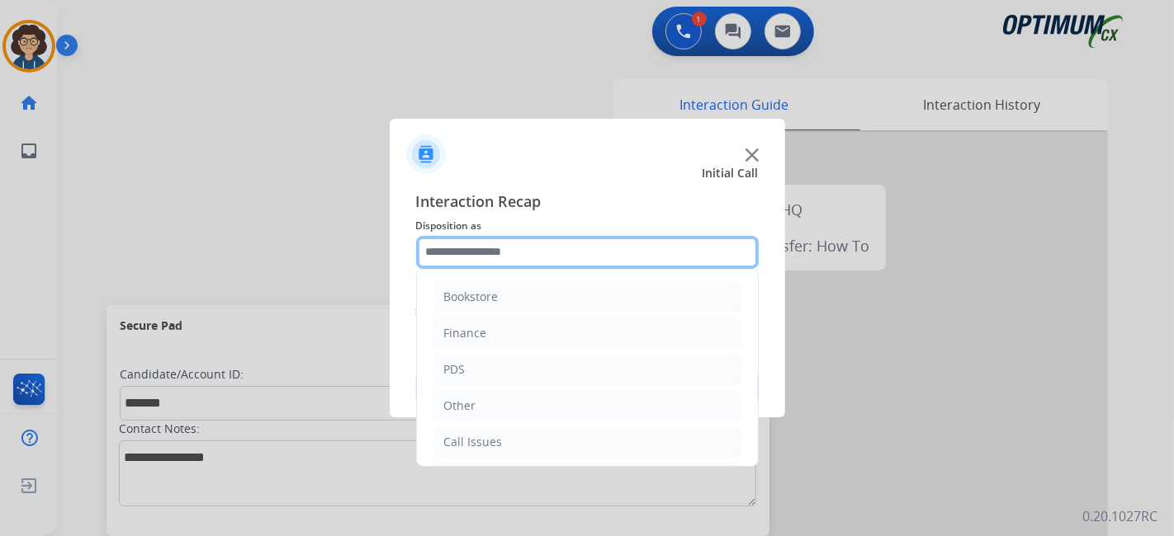
click at [597, 258] on input "text" at bounding box center [587, 252] width 342 height 33
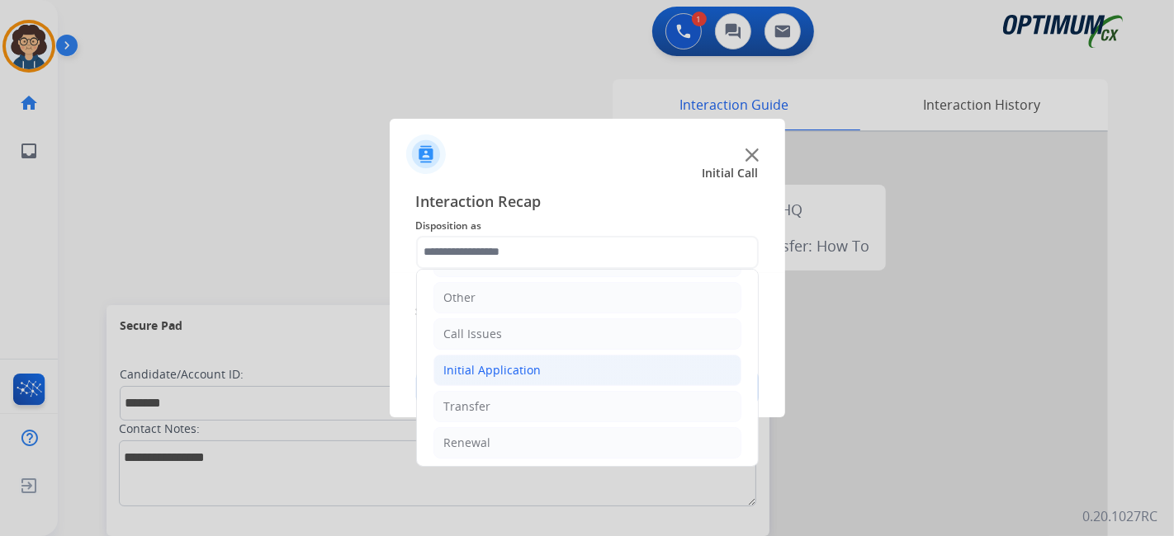
drag, startPoint x: 573, startPoint y: 368, endPoint x: 747, endPoint y: 316, distance: 181.7
click at [574, 368] on li "Initial Application" at bounding box center [587, 370] width 308 height 31
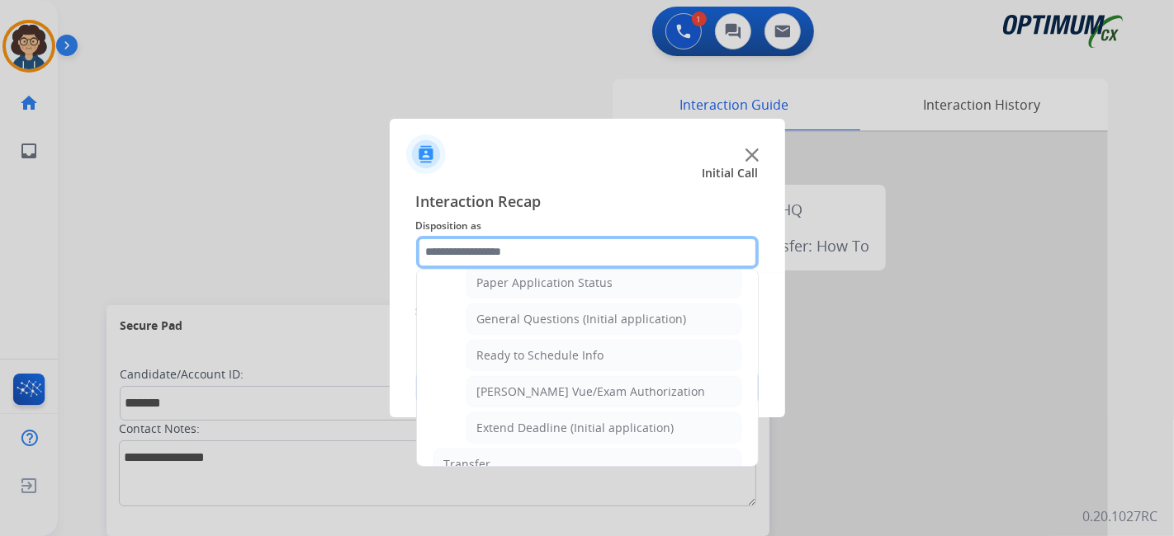
scroll to position [942, 0]
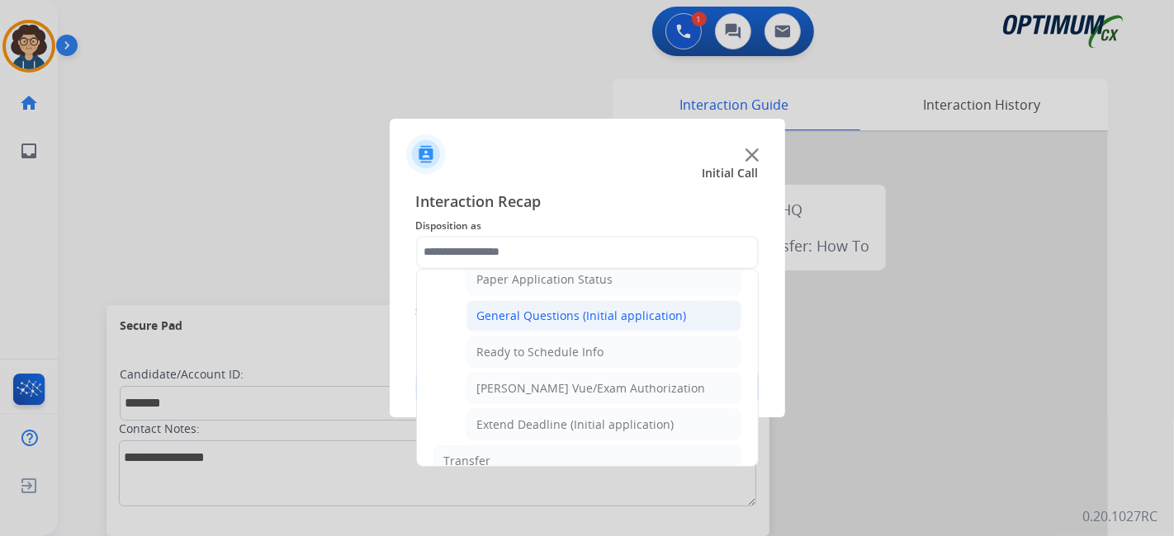
click at [586, 308] on div "General Questions (Initial application)" at bounding box center [582, 316] width 210 height 17
type input "**********"
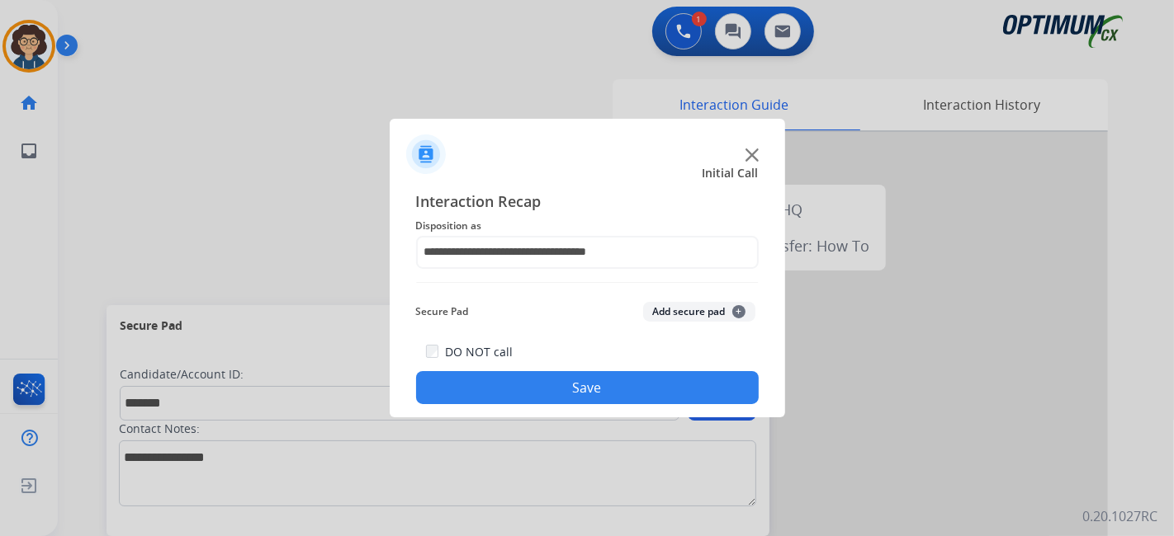
click at [686, 318] on button "Add secure pad +" at bounding box center [699, 312] width 112 height 20
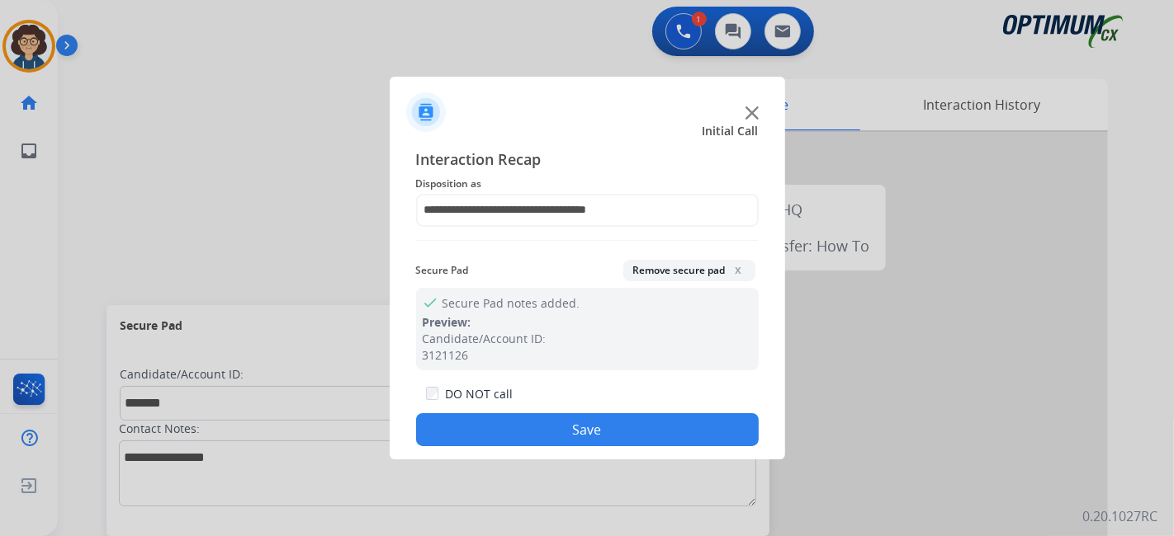
click at [654, 416] on button "Save" at bounding box center [587, 429] width 342 height 33
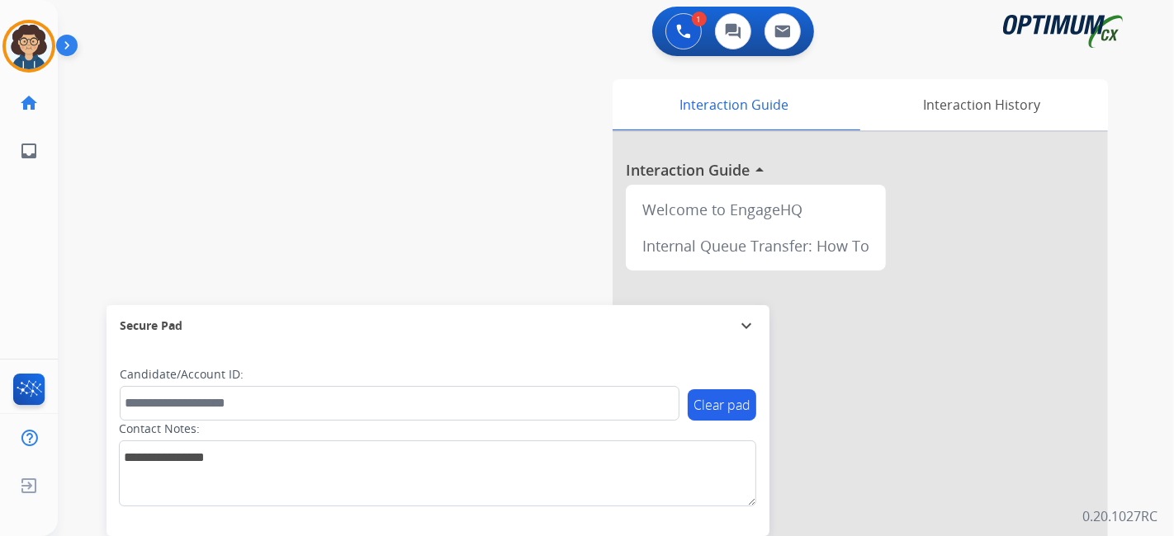
drag, startPoint x: 1173, startPoint y: 329, endPoint x: 1107, endPoint y: 286, distance: 78.7
click at [1167, 327] on div "1 Voice Interactions 0 Chat Interactions 0 Email Interactions swap_horiz Break …" at bounding box center [616, 268] width 1116 height 536
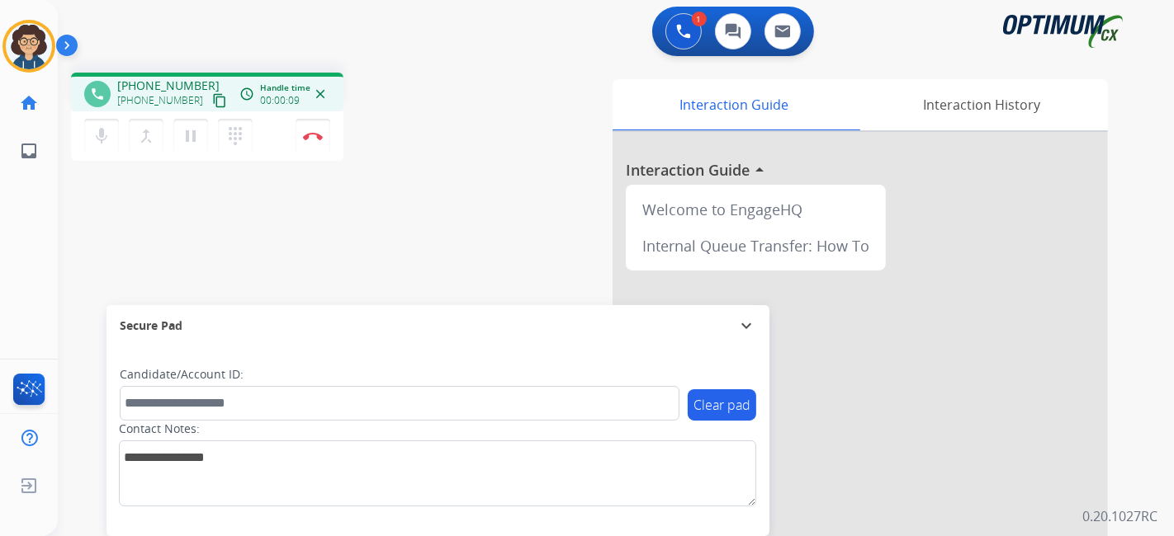
click at [210, 103] on button "content_copy" at bounding box center [220, 101] width 20 height 20
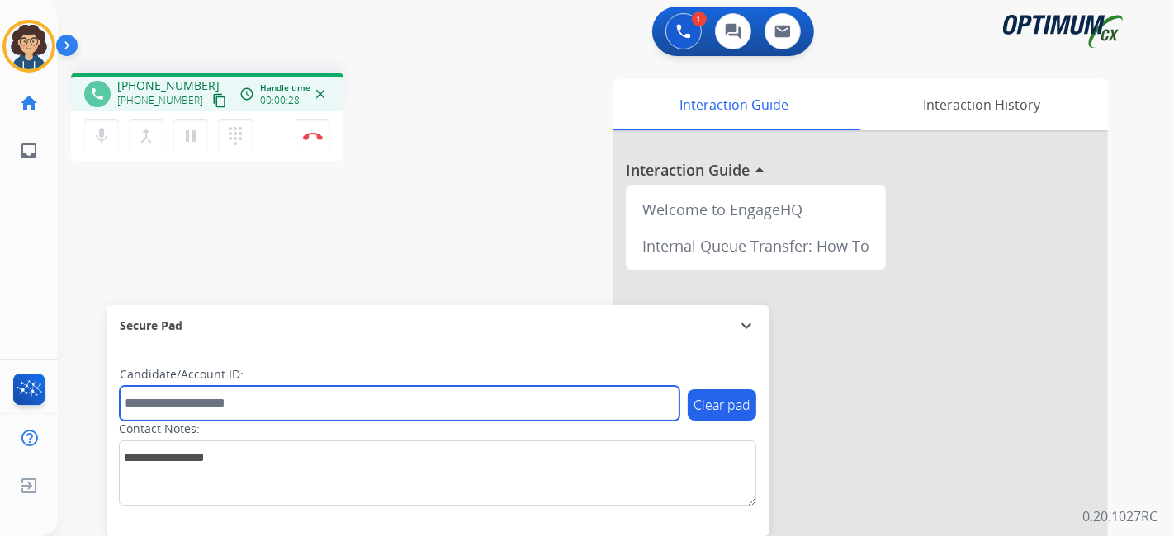
click at [282, 411] on input "text" at bounding box center [400, 403] width 560 height 35
paste input "*******"
type input "*******"
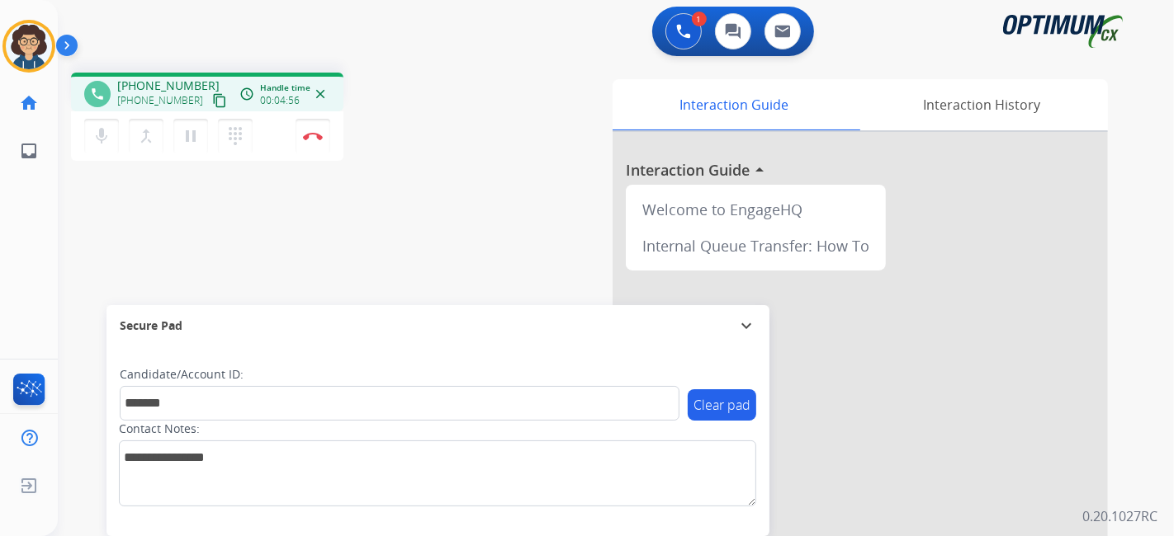
click at [502, 194] on div "Interaction Guide Interaction History Interaction Guide arrow_drop_up Welcome t…" at bounding box center [800, 413] width 615 height 668
click at [315, 143] on button "Disconnect" at bounding box center [312, 136] width 35 height 35
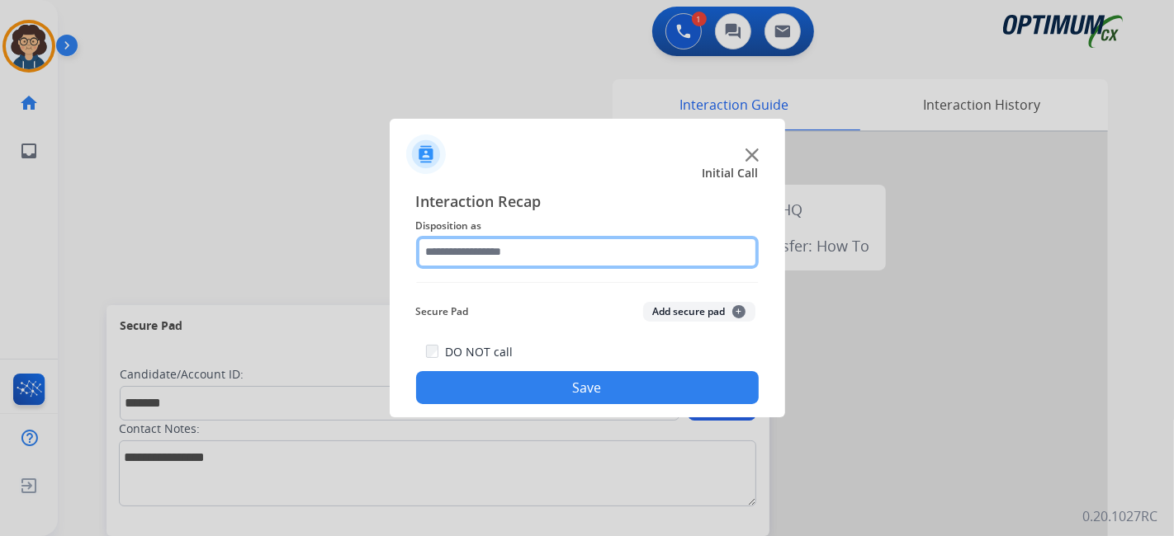
click at [546, 249] on input "text" at bounding box center [587, 252] width 342 height 33
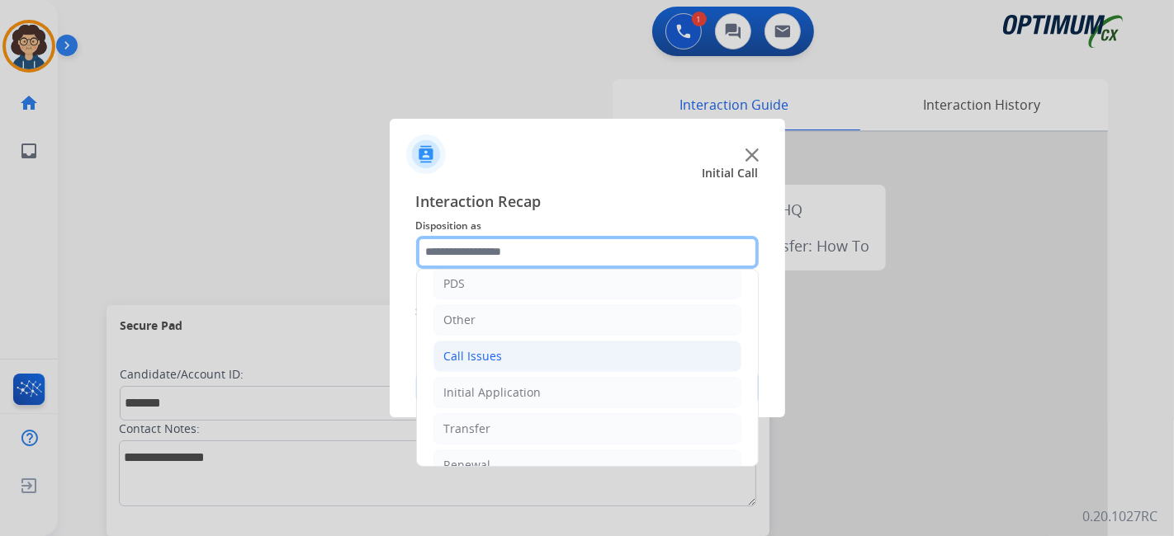
scroll to position [108, 0]
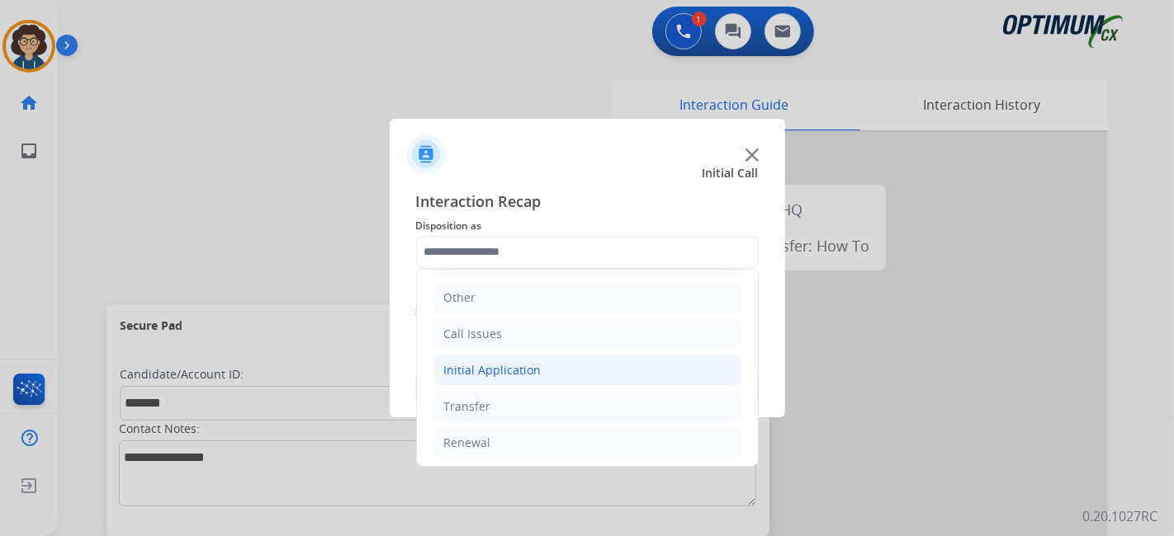
click at [538, 382] on li "Initial Application" at bounding box center [587, 370] width 308 height 31
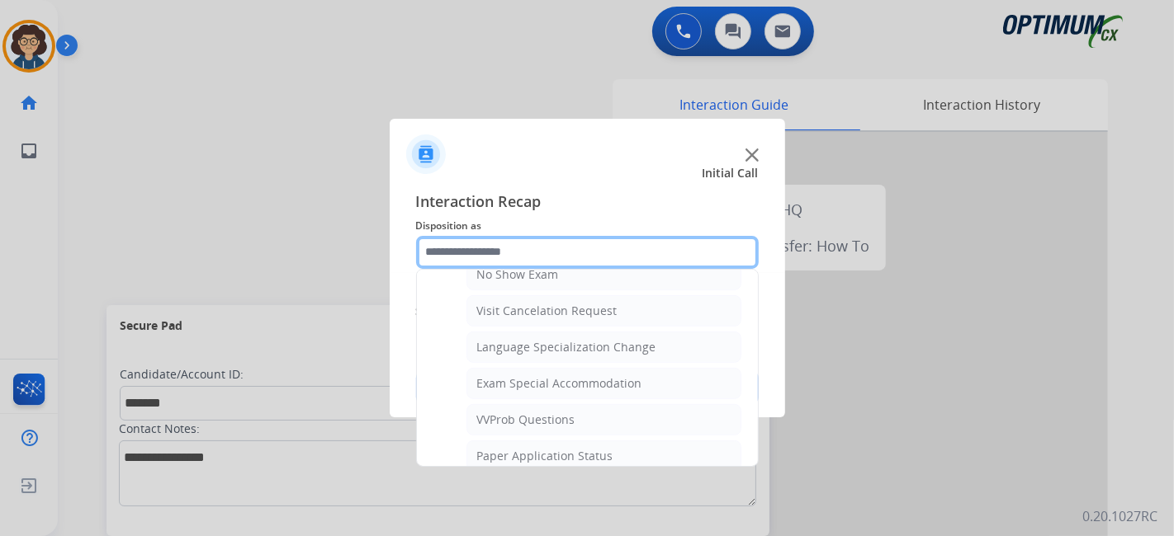
scroll to position [805, 0]
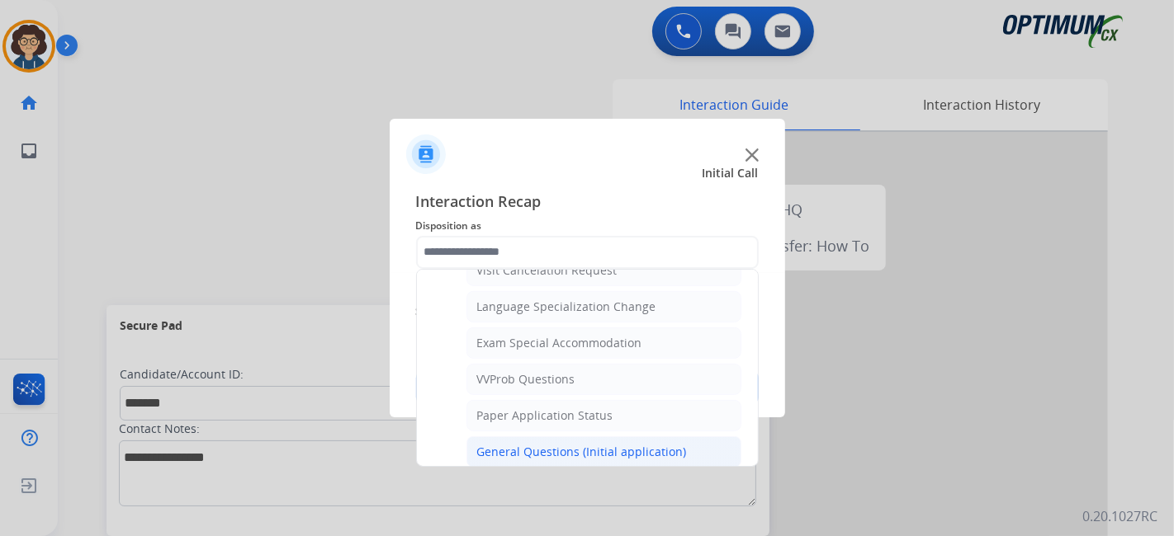
click at [660, 437] on li "General Questions (Initial application)" at bounding box center [603, 452] width 275 height 31
type input "**********"
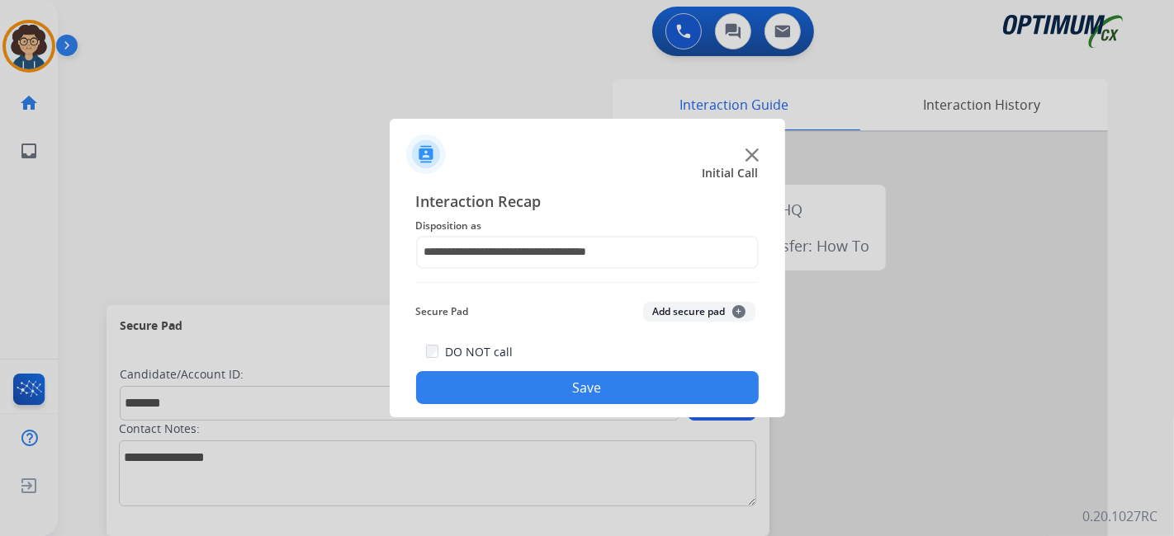
click at [668, 306] on button "Add secure pad +" at bounding box center [699, 312] width 112 height 20
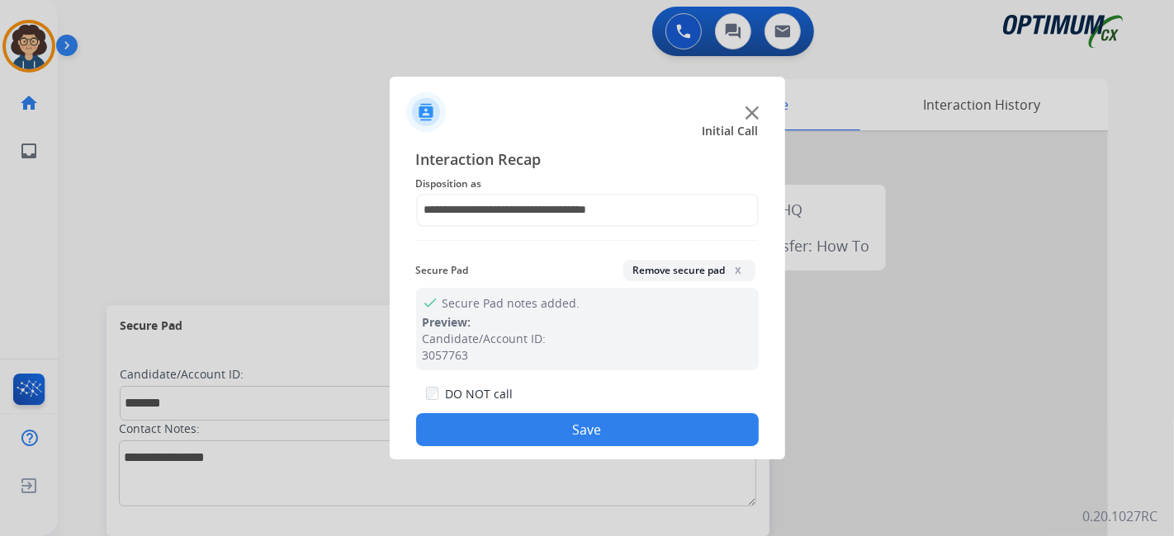
click at [621, 416] on button "Save" at bounding box center [587, 429] width 342 height 33
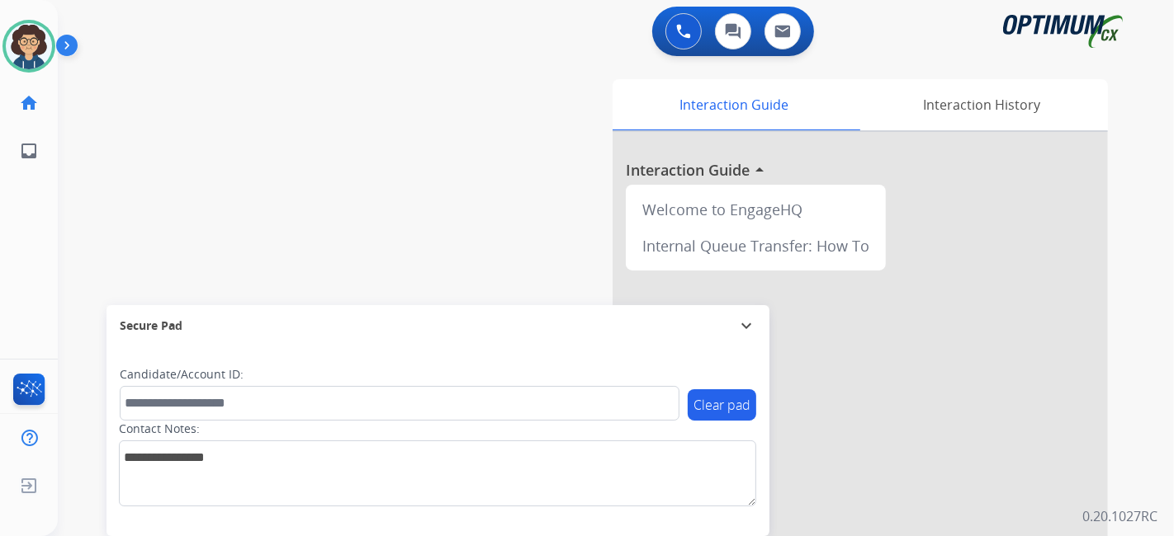
click at [447, 250] on div "swap_horiz Break voice bridge close_fullscreen Connect 3-Way Call merge_type Se…" at bounding box center [596, 403] width 1076 height 688
click at [1155, 323] on div "0 Voice Interactions 0 Chat Interactions 0 Email Interactions swap_horiz Break …" at bounding box center [616, 268] width 1116 height 536
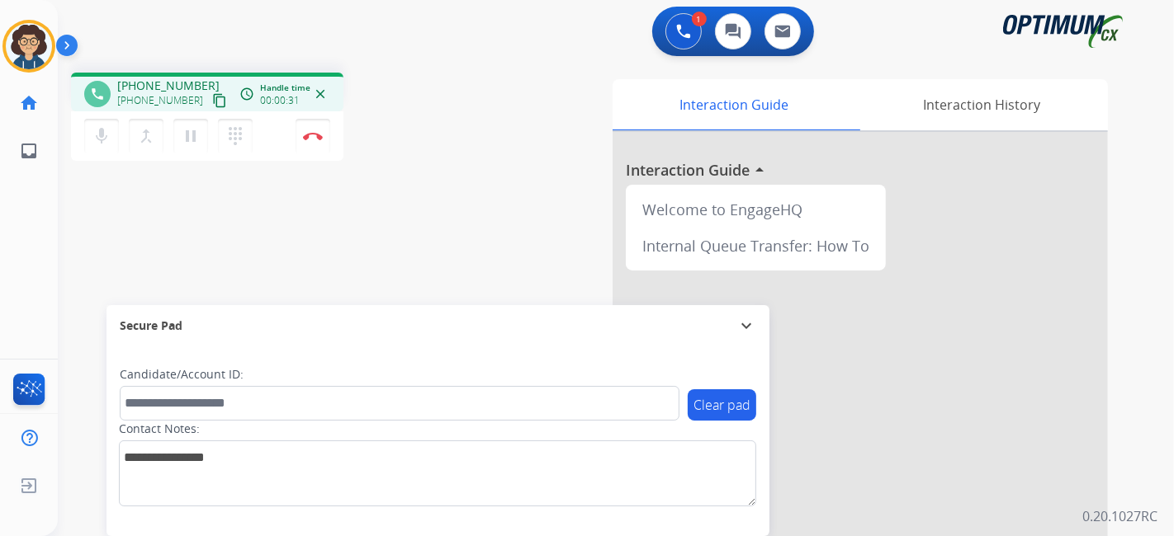
click at [212, 102] on mat-icon "content_copy" at bounding box center [219, 100] width 15 height 15
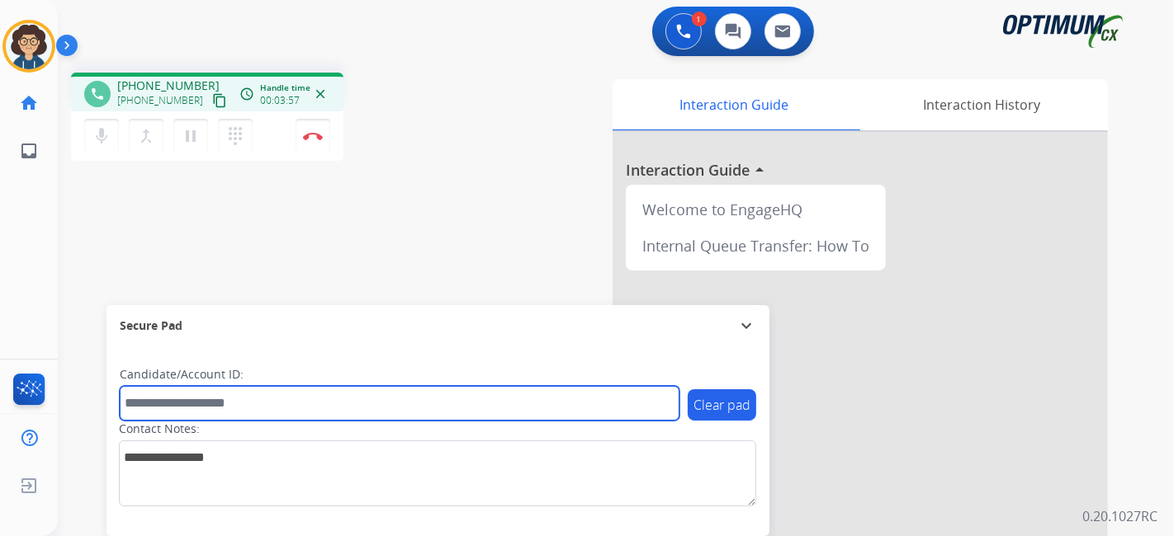
click at [295, 400] on input "text" at bounding box center [400, 403] width 560 height 35
paste input "*********"
type input "*********"
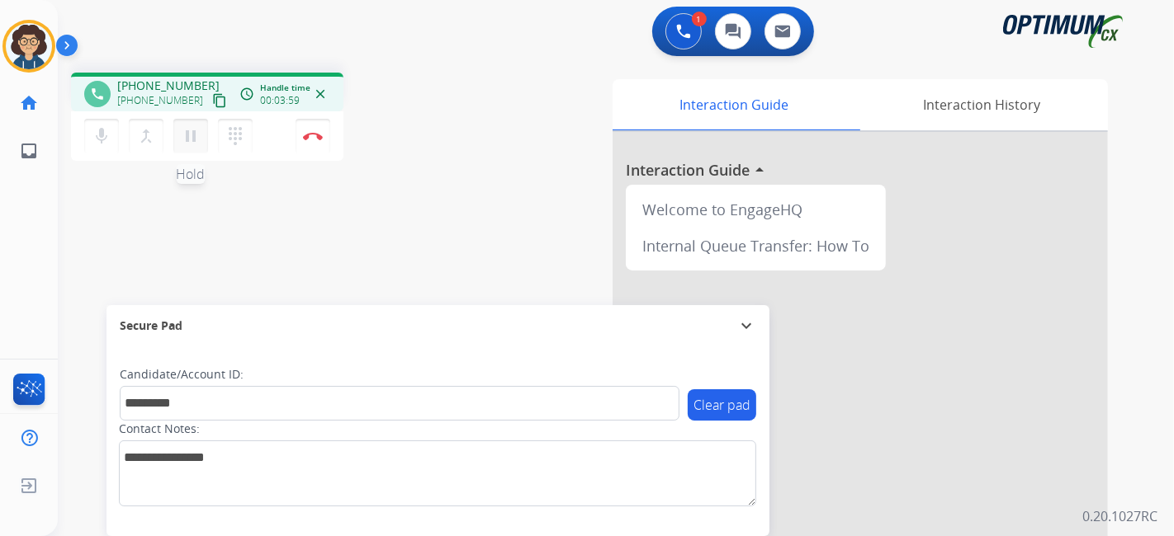
click at [191, 140] on mat-icon "pause" at bounding box center [191, 136] width 20 height 20
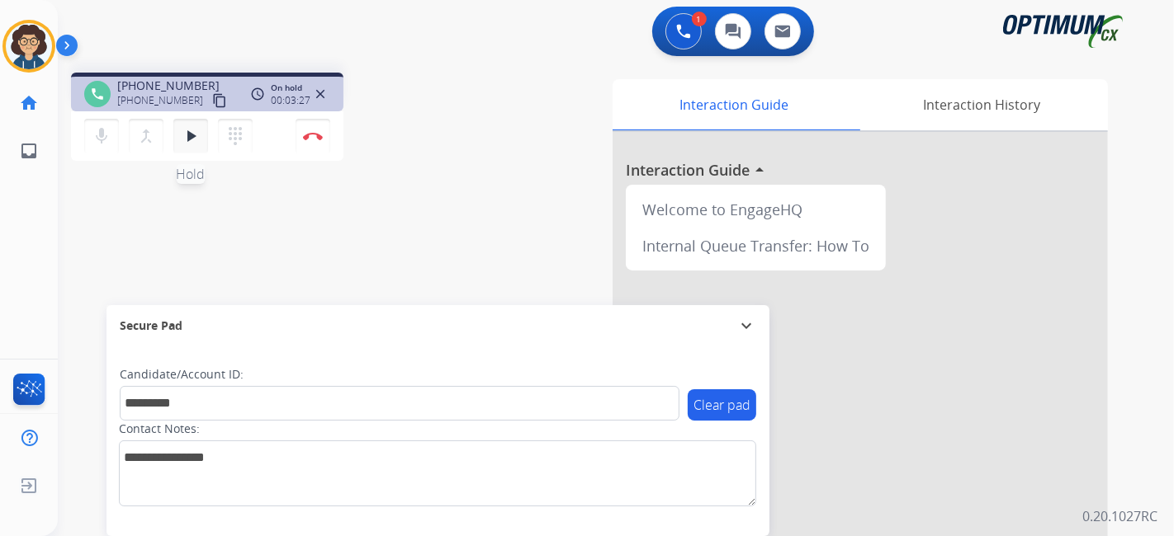
click at [197, 135] on mat-icon "play_arrow" at bounding box center [191, 136] width 20 height 20
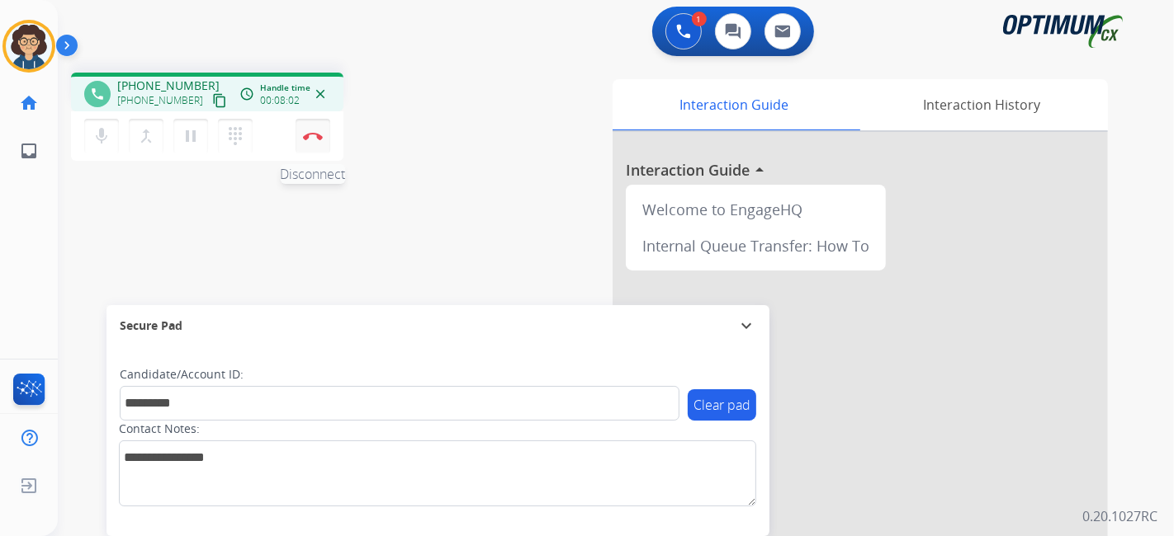
click at [321, 143] on button "Disconnect" at bounding box center [312, 136] width 35 height 35
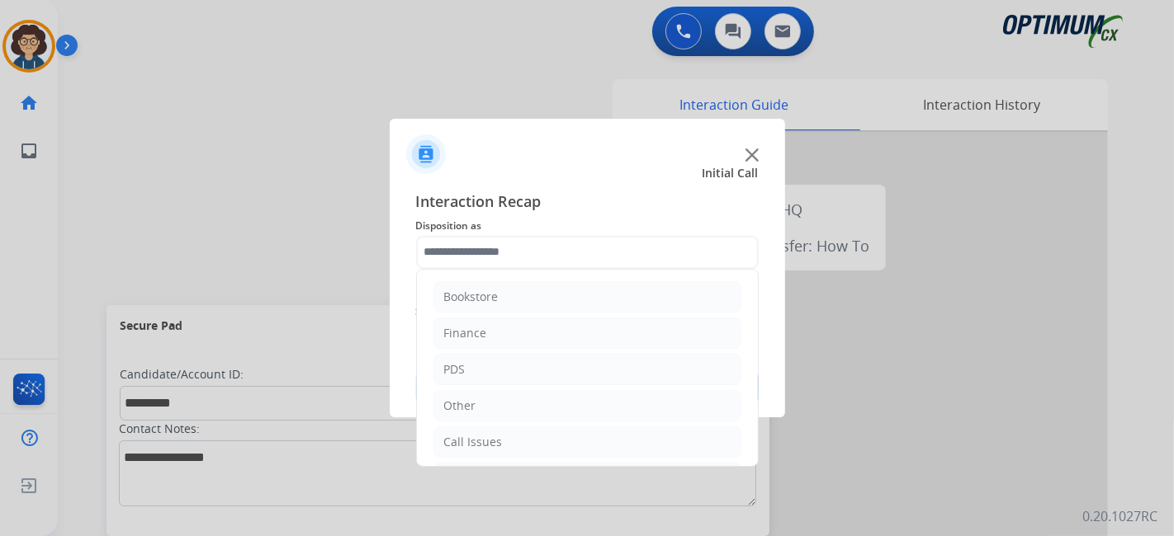
click at [562, 249] on input "text" at bounding box center [587, 252] width 342 height 33
click at [560, 379] on li "PDS" at bounding box center [587, 369] width 308 height 31
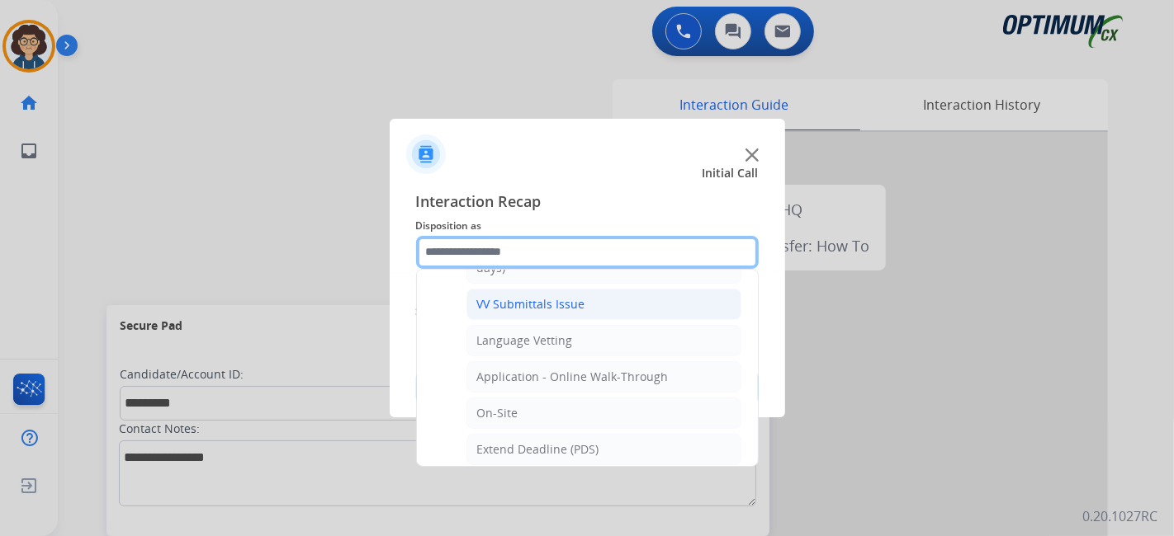
scroll to position [309, 0]
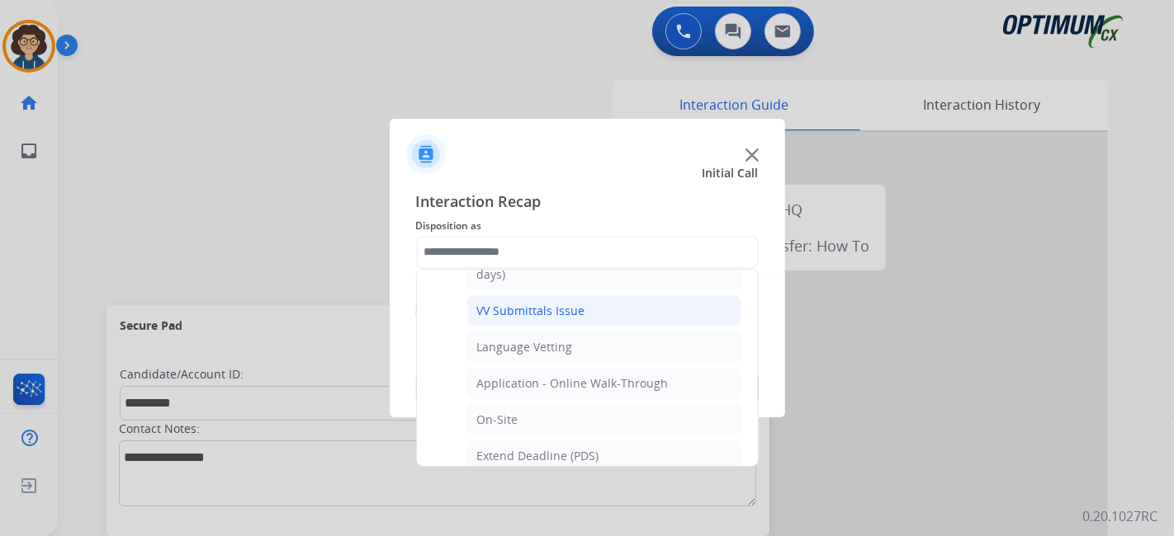
click at [660, 305] on li "VV Submittals Issue" at bounding box center [603, 310] width 275 height 31
type input "**********"
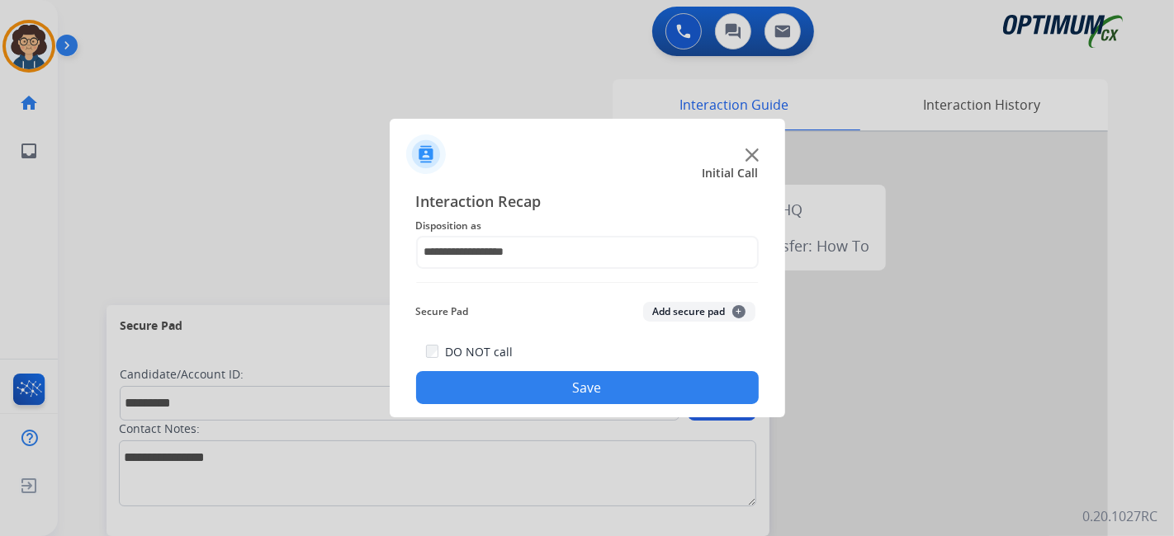
click at [678, 312] on button "Add secure pad +" at bounding box center [699, 312] width 112 height 20
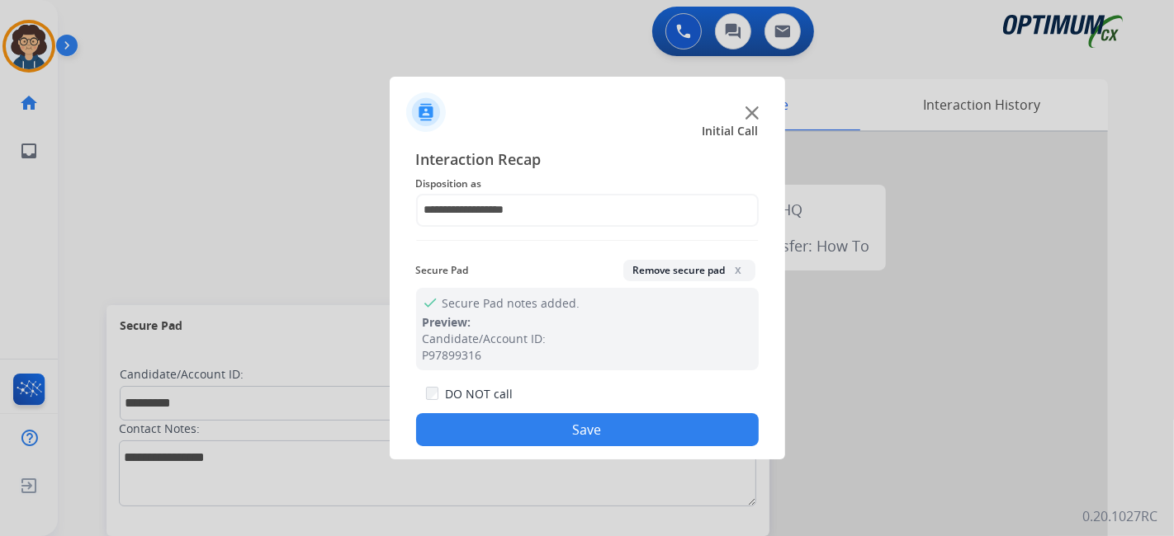
click at [0, 460] on app-contact-recap-modal "**********" at bounding box center [0, 268] width 0 height 536
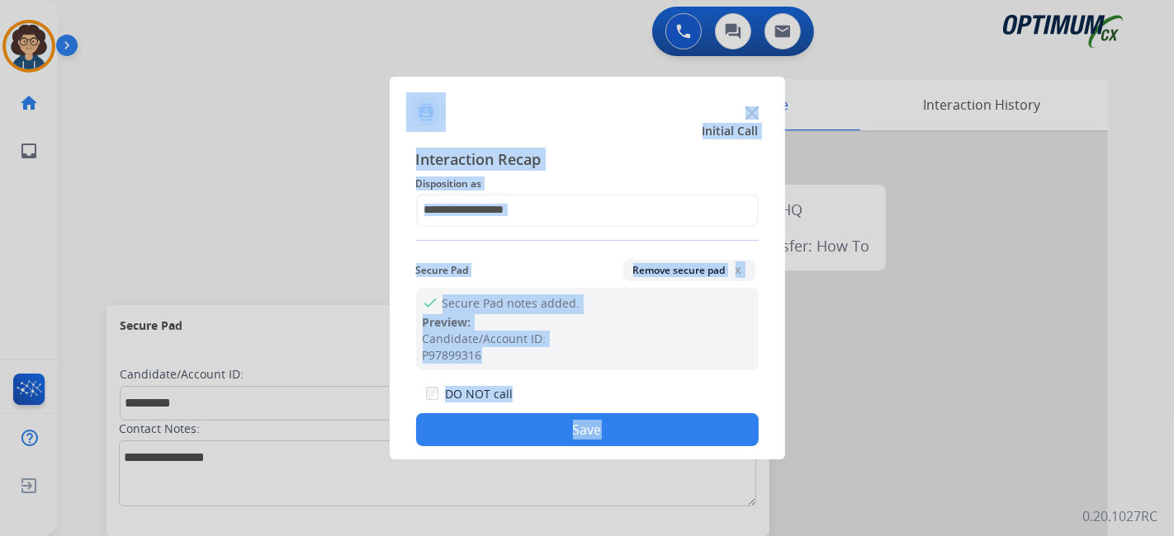
click at [598, 438] on button "Save" at bounding box center [587, 429] width 342 height 33
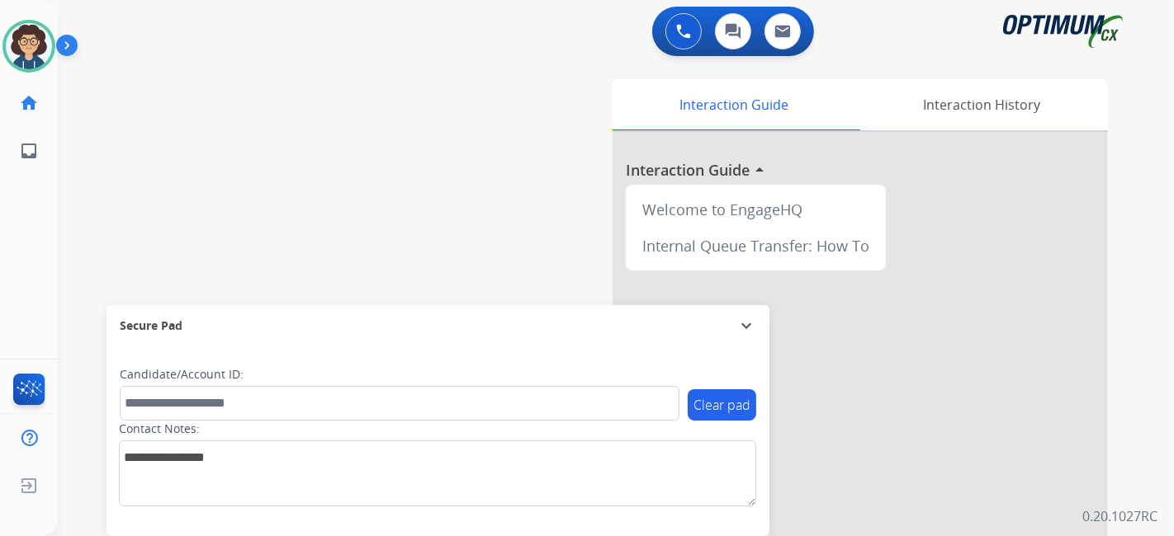
click at [298, 135] on div "swap_horiz Break voice bridge close_fullscreen Connect 3-Way Call merge_type Se…" at bounding box center [596, 403] width 1076 height 688
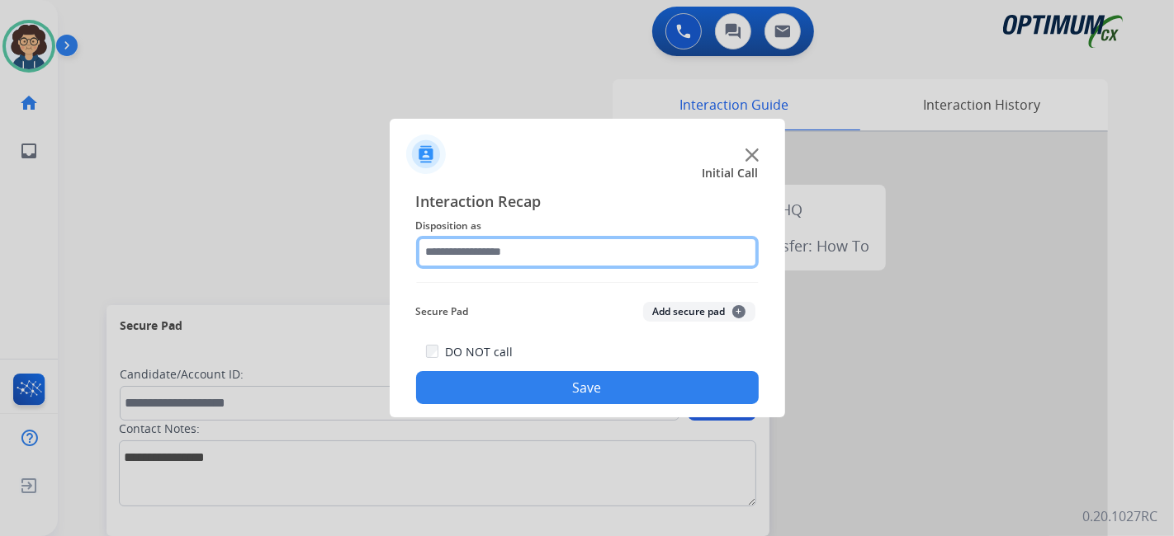
click at [607, 263] on input "text" at bounding box center [587, 252] width 342 height 33
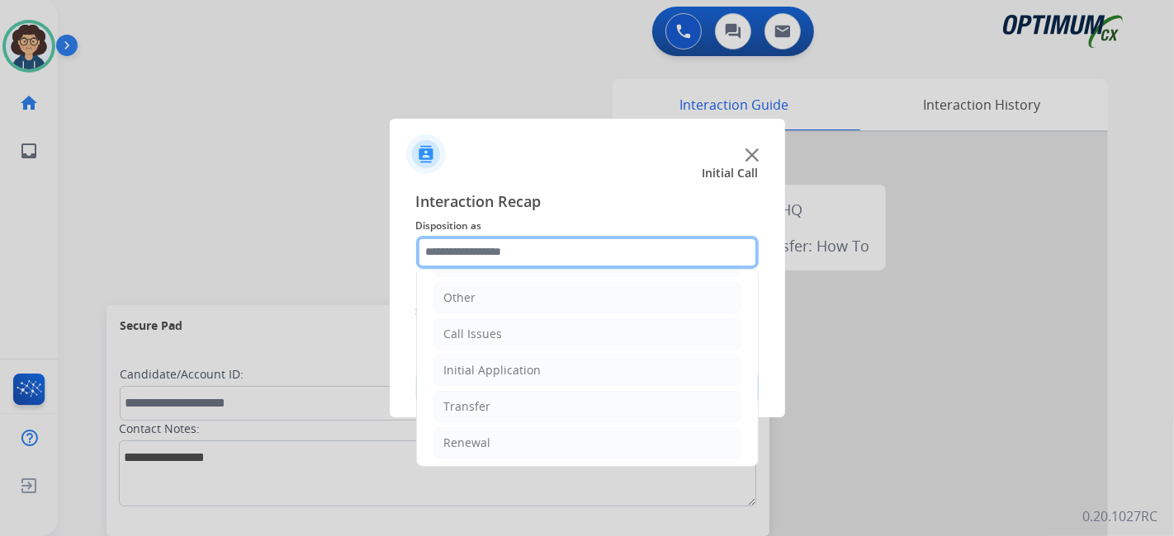
scroll to position [75, 0]
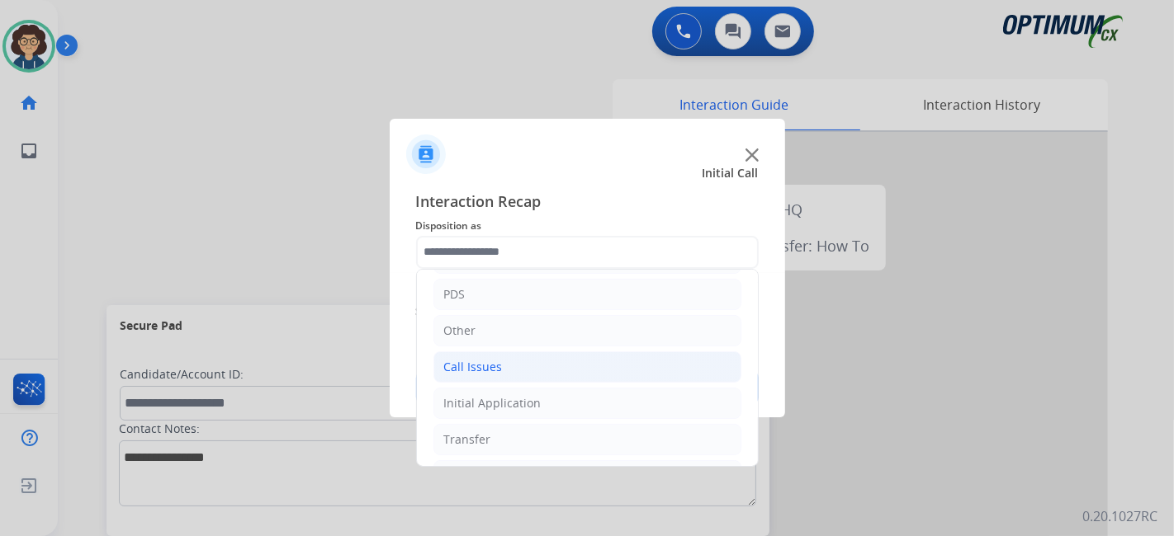
click at [607, 363] on li "Call Issues" at bounding box center [587, 367] width 308 height 31
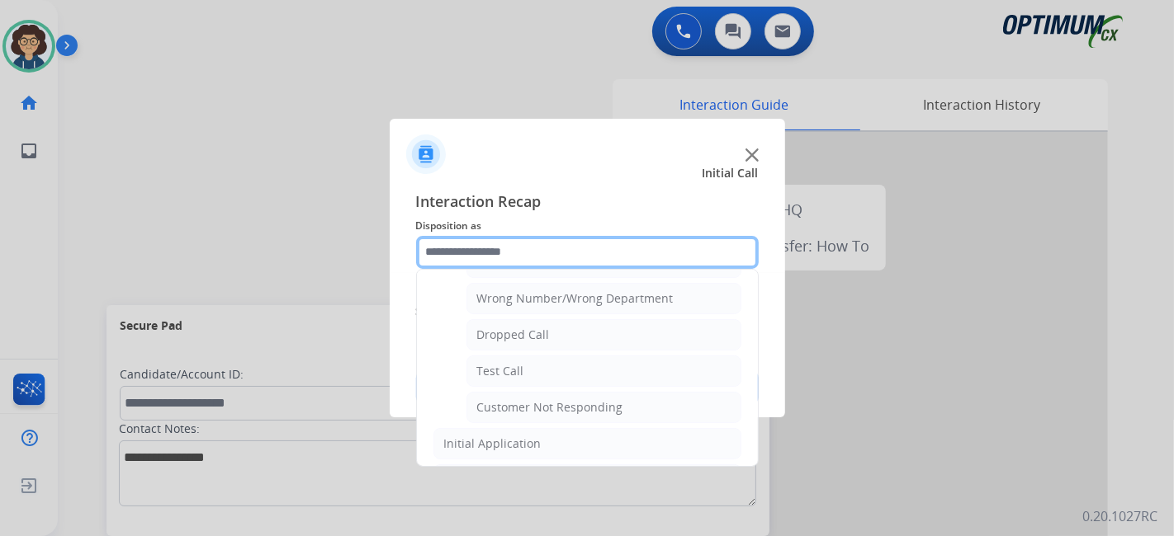
scroll to position [223, 0]
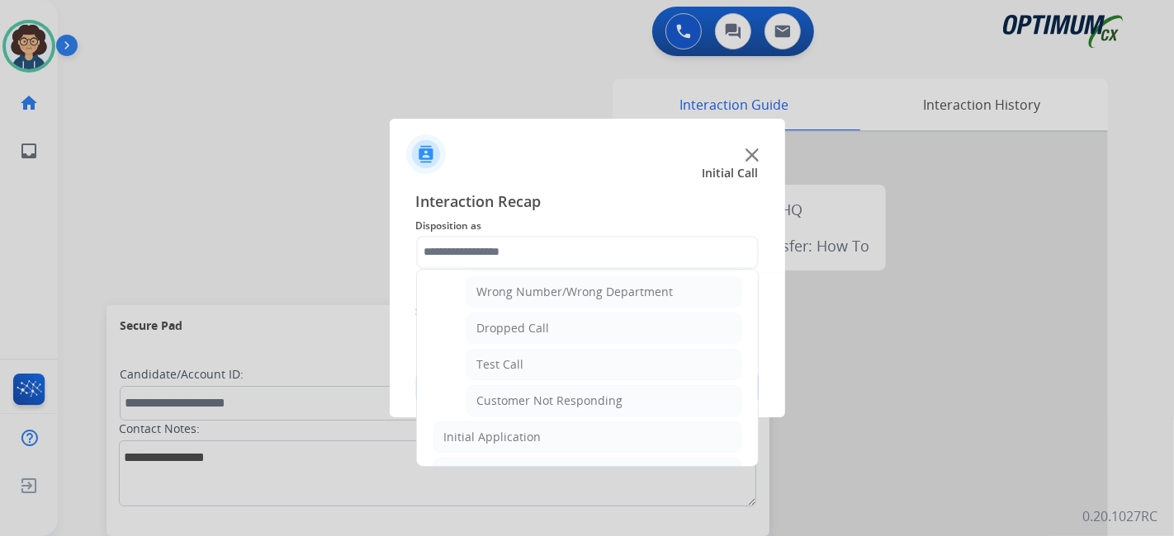
click at [645, 334] on li "Dropped Call" at bounding box center [603, 328] width 275 height 31
type input "**********"
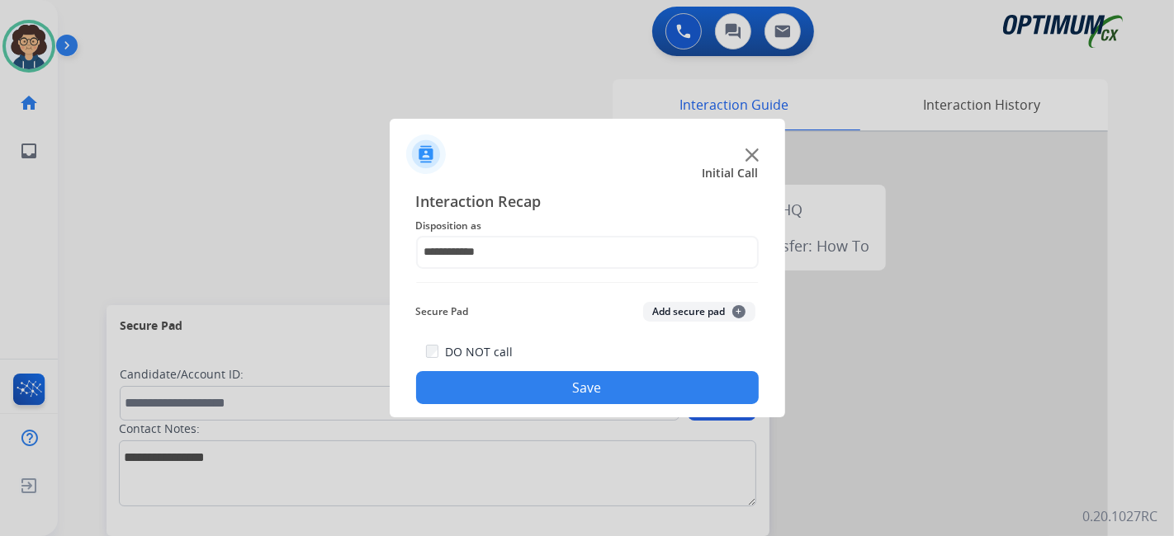
click at [570, 380] on button "Save" at bounding box center [587, 387] width 342 height 33
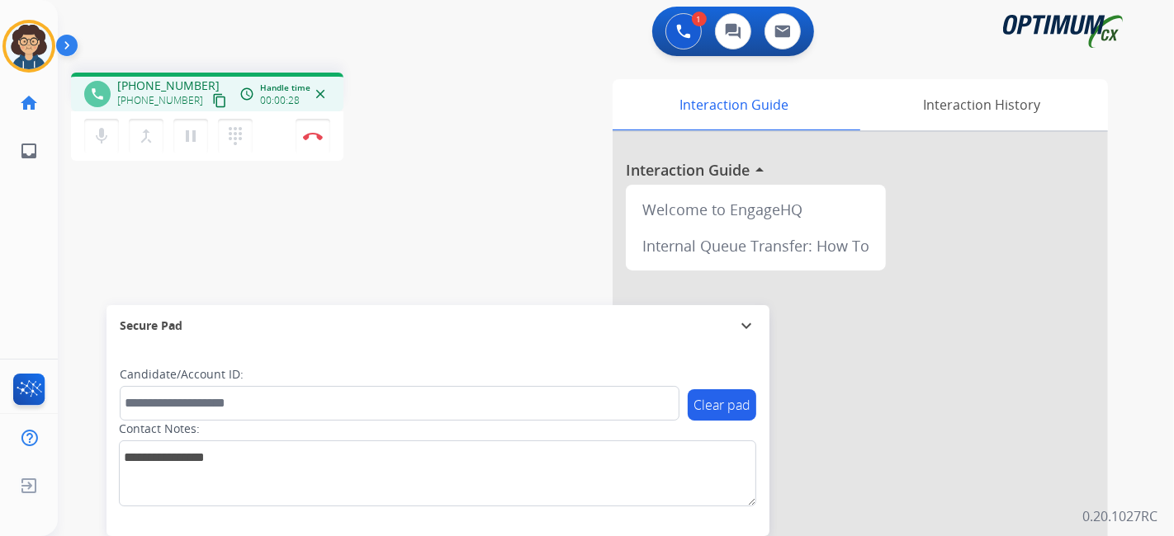
click at [212, 94] on mat-icon "content_copy" at bounding box center [219, 100] width 15 height 15
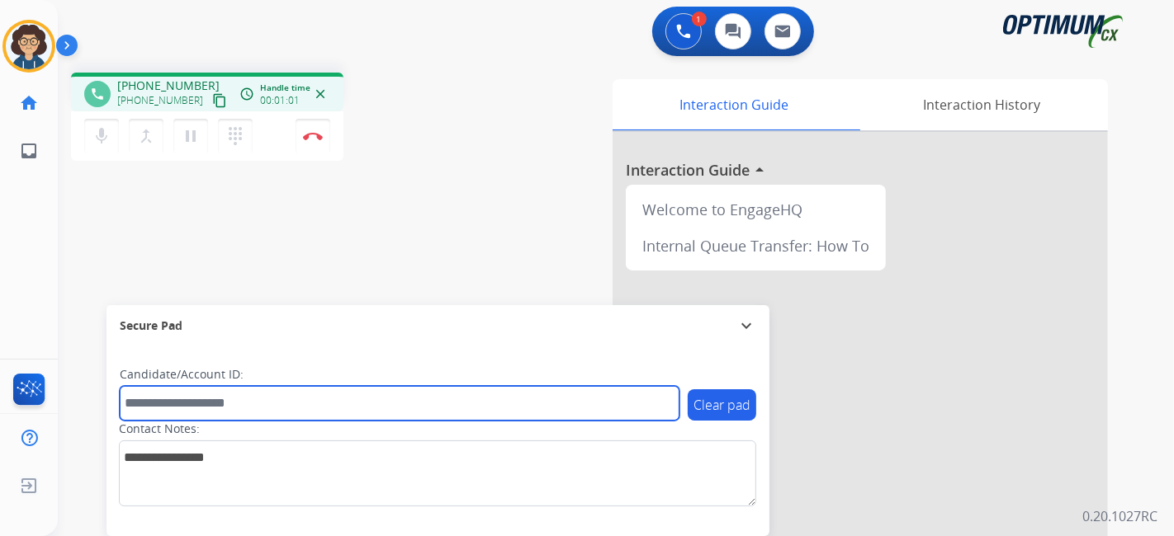
click at [243, 392] on input "text" at bounding box center [400, 403] width 560 height 35
paste input "*******"
type input "*******"
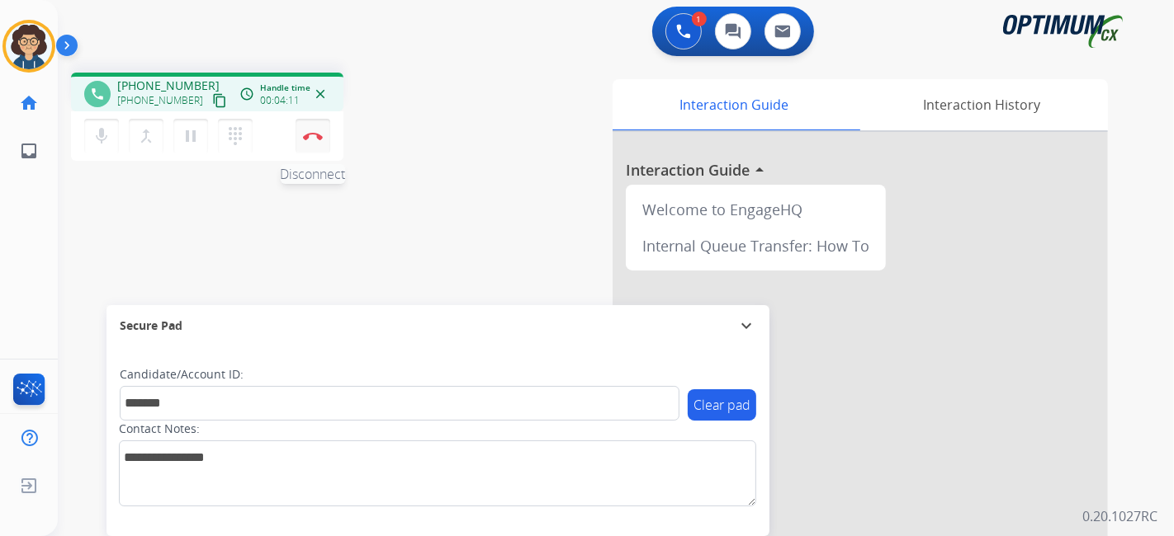
click at [324, 135] on button "Disconnect" at bounding box center [312, 136] width 35 height 35
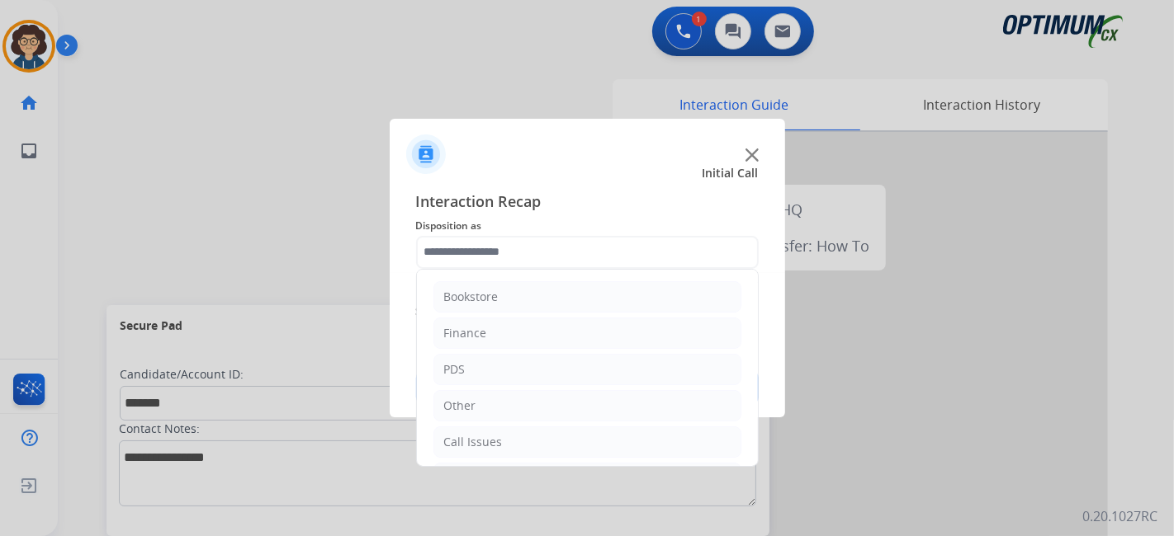
click at [628, 267] on input "text" at bounding box center [587, 252] width 342 height 33
click at [621, 435] on li "Renewal" at bounding box center [587, 442] width 308 height 31
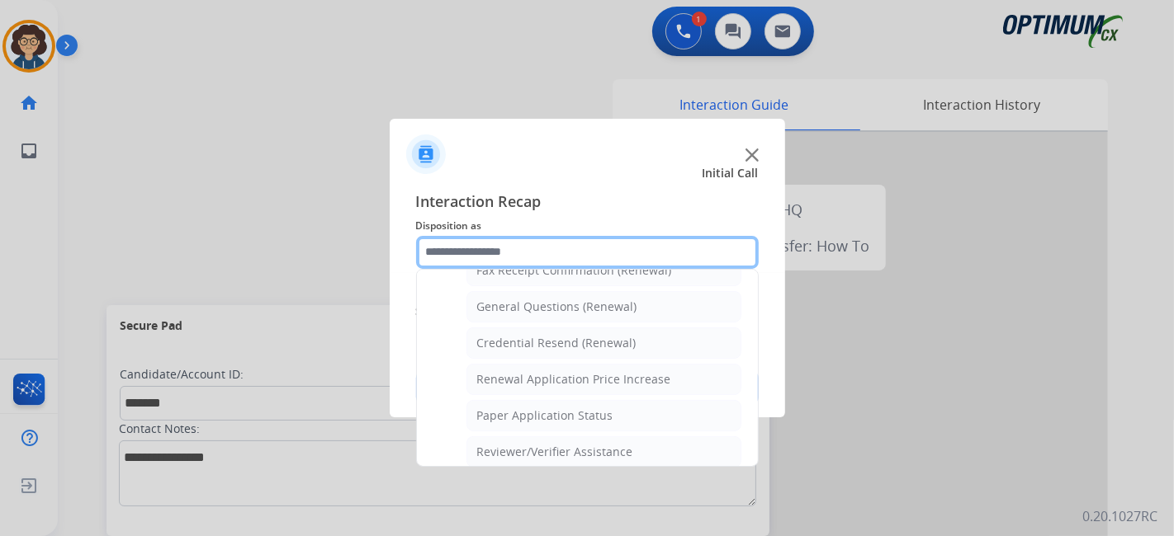
scroll to position [468, 0]
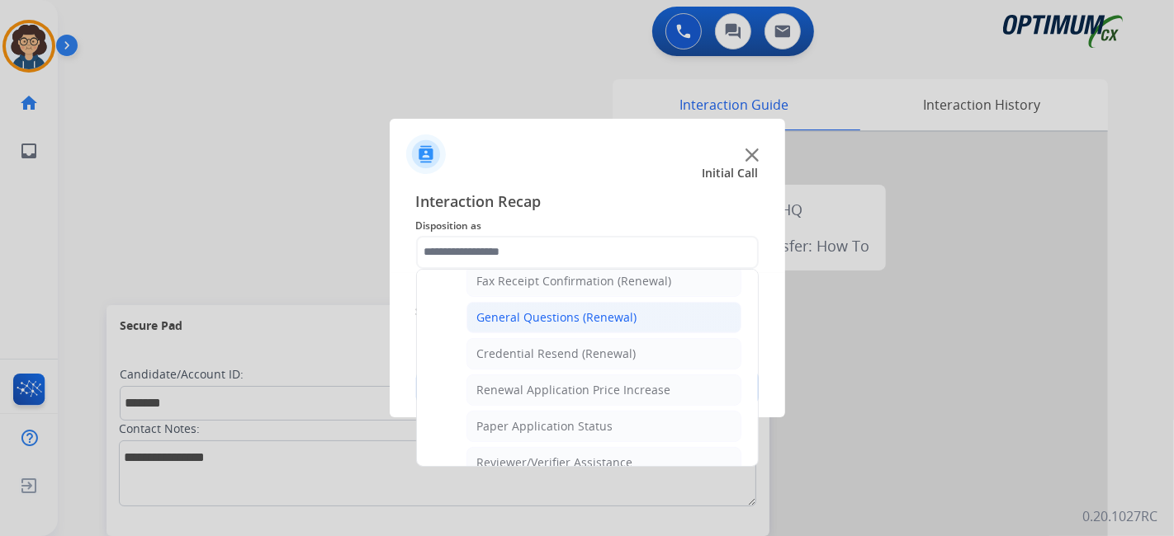
click at [655, 308] on li "General Questions (Renewal)" at bounding box center [603, 317] width 275 height 31
type input "**********"
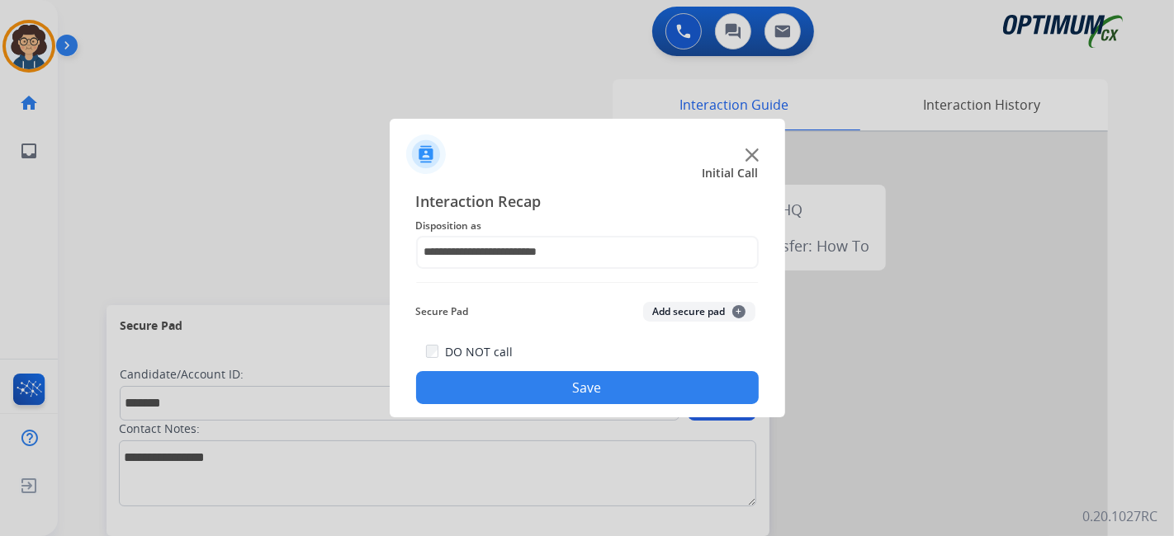
click at [680, 309] on button "Add secure pad +" at bounding box center [699, 312] width 112 height 20
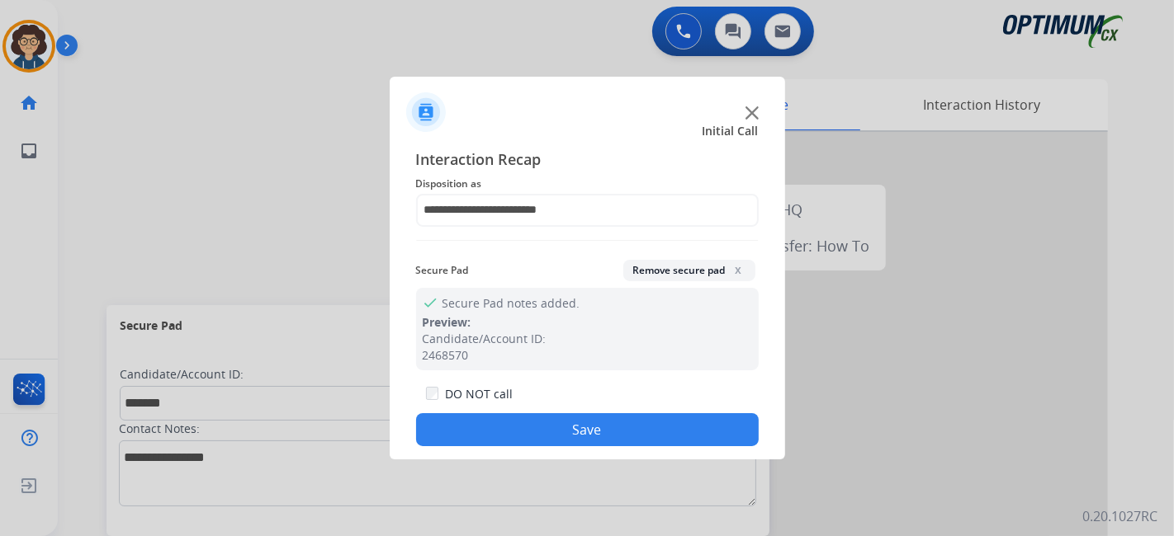
drag, startPoint x: 650, startPoint y: 421, endPoint x: 560, endPoint y: 240, distance: 201.9
click at [646, 414] on button "Save" at bounding box center [587, 429] width 342 height 33
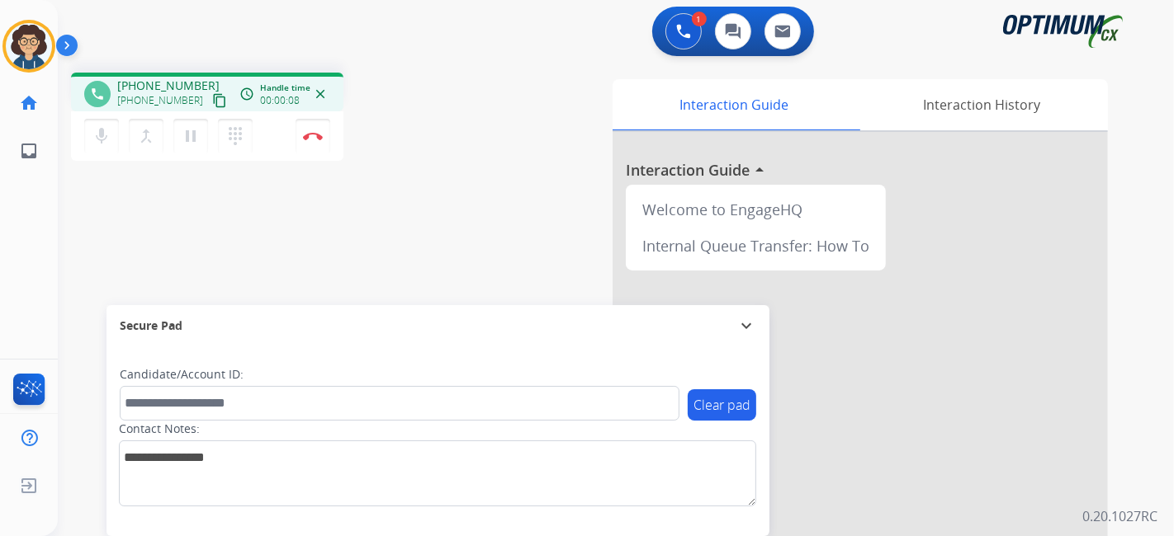
click at [212, 97] on mat-icon "content_copy" at bounding box center [219, 100] width 15 height 15
click at [431, 213] on div "phone [PHONE_NUMBER] [PHONE_NUMBER] content_copy access_time Call metrics Queue…" at bounding box center [596, 403] width 1076 height 688
click at [423, 173] on div "phone [PHONE_NUMBER] [PHONE_NUMBER] content_copy access_time Call metrics Queue…" at bounding box center [596, 403] width 1076 height 688
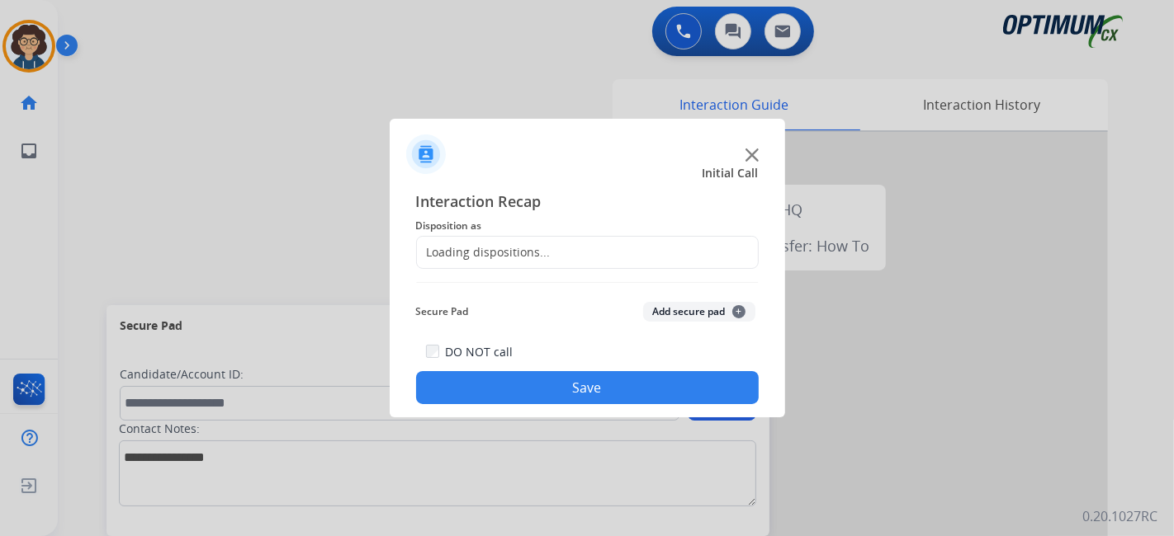
click at [334, 135] on div at bounding box center [587, 268] width 1174 height 536
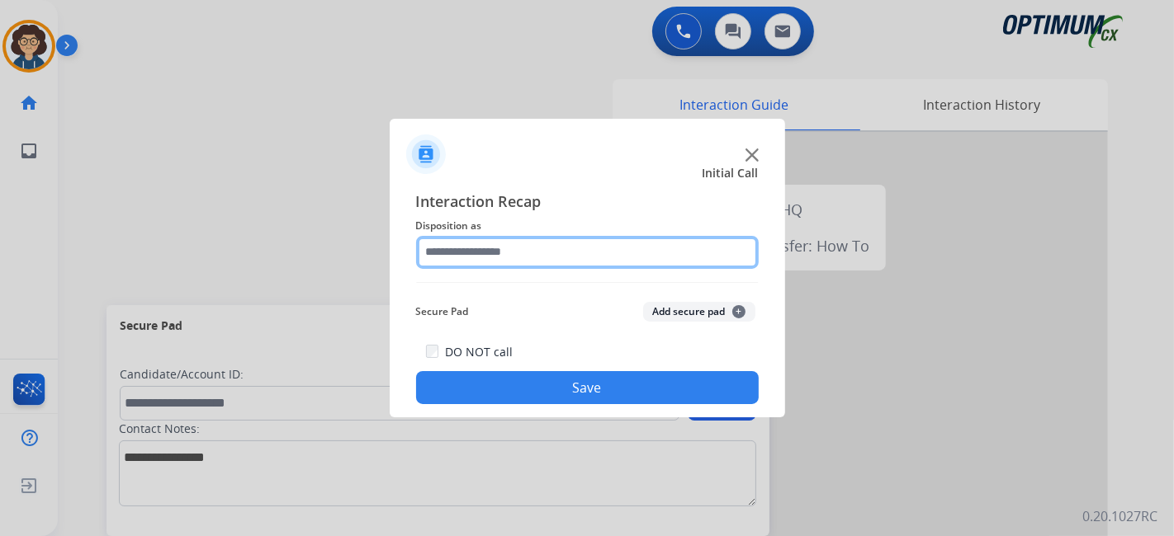
click at [550, 266] on input "text" at bounding box center [587, 252] width 342 height 33
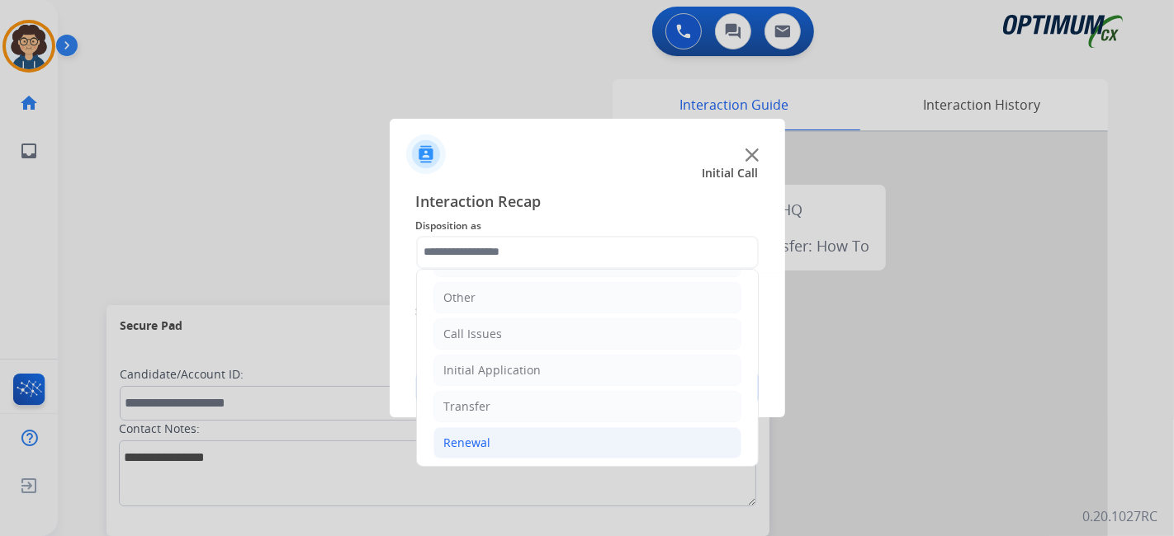
click at [616, 433] on li "Renewal" at bounding box center [587, 442] width 308 height 31
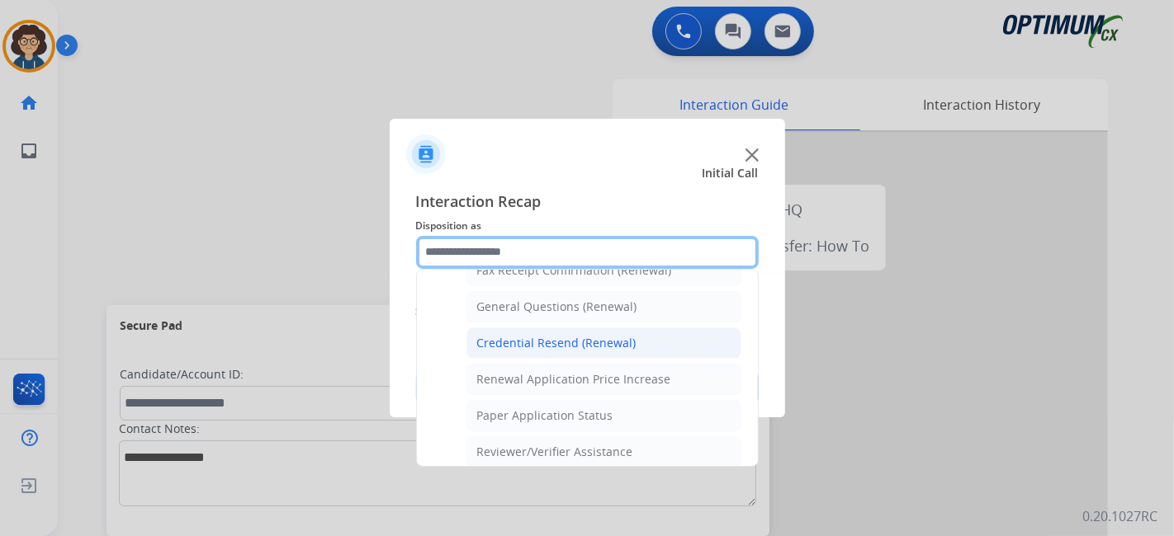
scroll to position [475, 0]
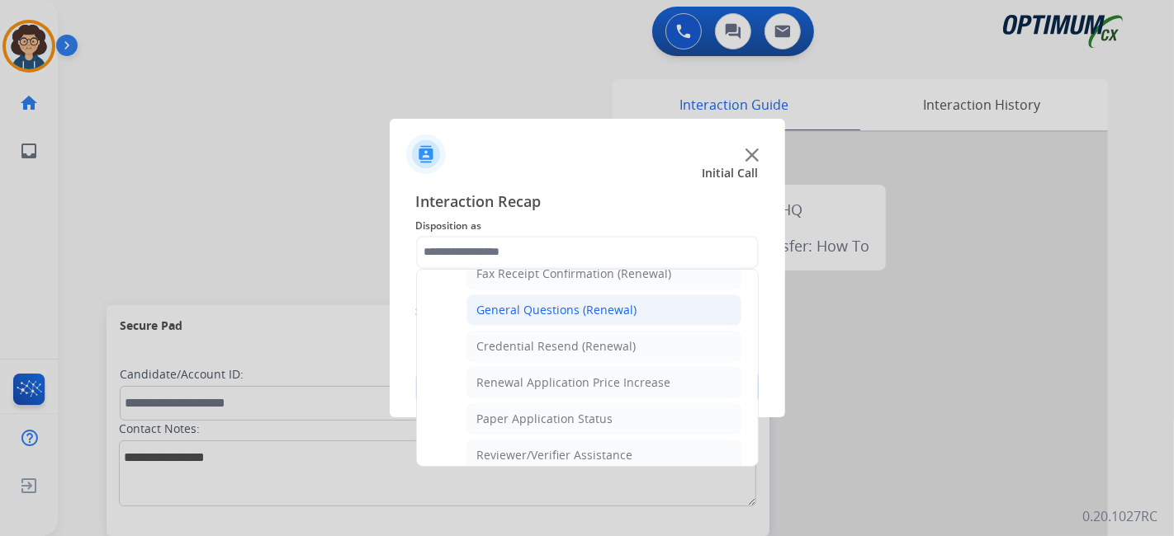
click at [643, 305] on li "General Questions (Renewal)" at bounding box center [603, 310] width 275 height 31
type input "**********"
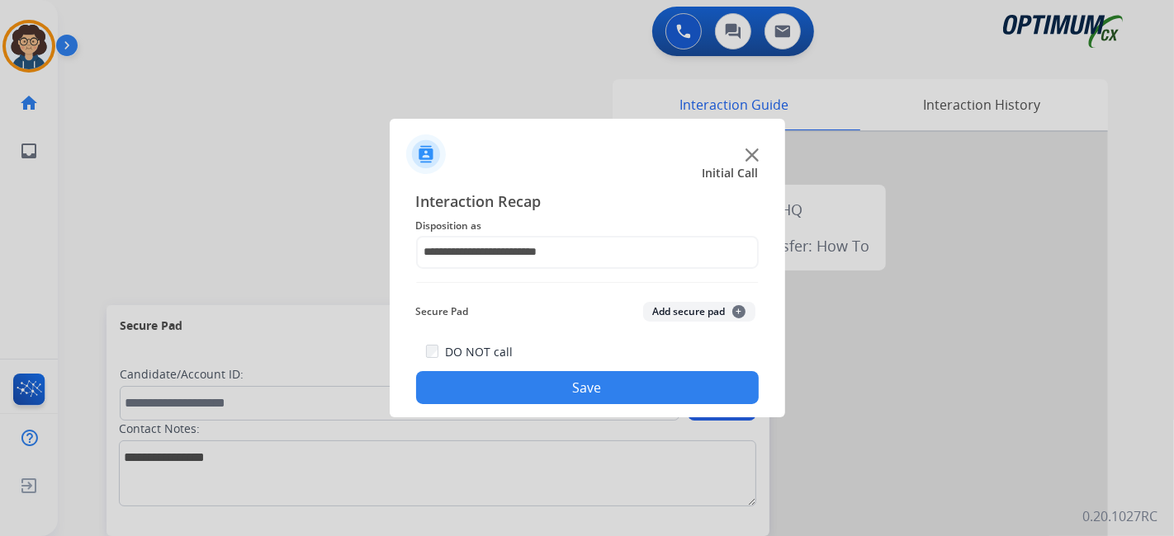
click at [612, 372] on button "Save" at bounding box center [587, 387] width 342 height 33
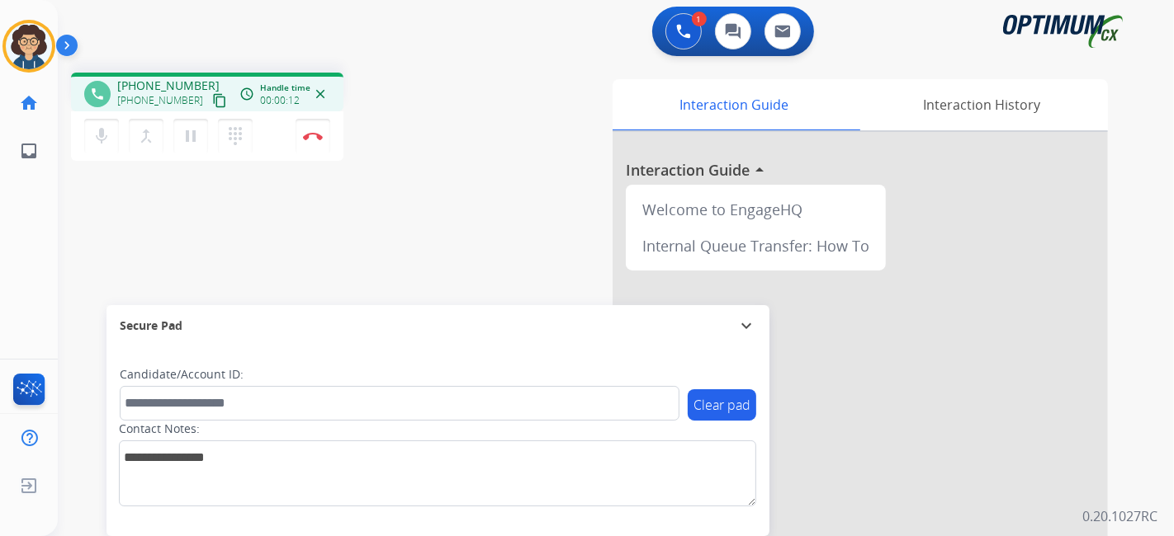
drag, startPoint x: 200, startPoint y: 97, endPoint x: 249, endPoint y: 19, distance: 92.7
click at [210, 83] on div "[PHONE_NUMBER] [PHONE_NUMBER] content_copy" at bounding box center [173, 94] width 112 height 33
drag, startPoint x: 207, startPoint y: 100, endPoint x: 266, endPoint y: 9, distance: 108.0
click at [210, 94] on button "content_copy" at bounding box center [220, 101] width 20 height 20
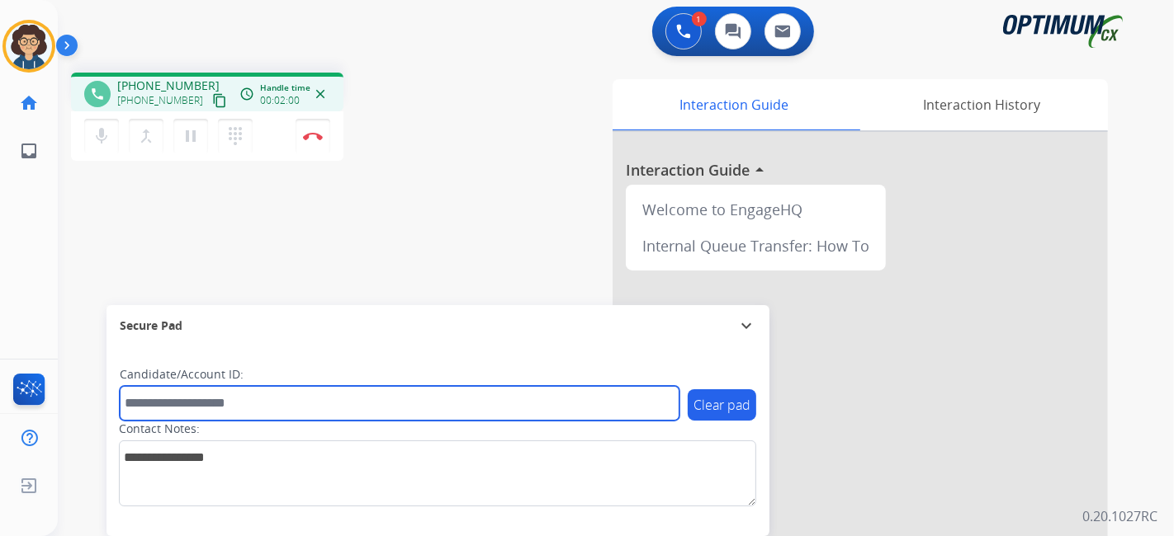
click at [295, 413] on input "text" at bounding box center [400, 403] width 560 height 35
paste input "*********"
type input "*********"
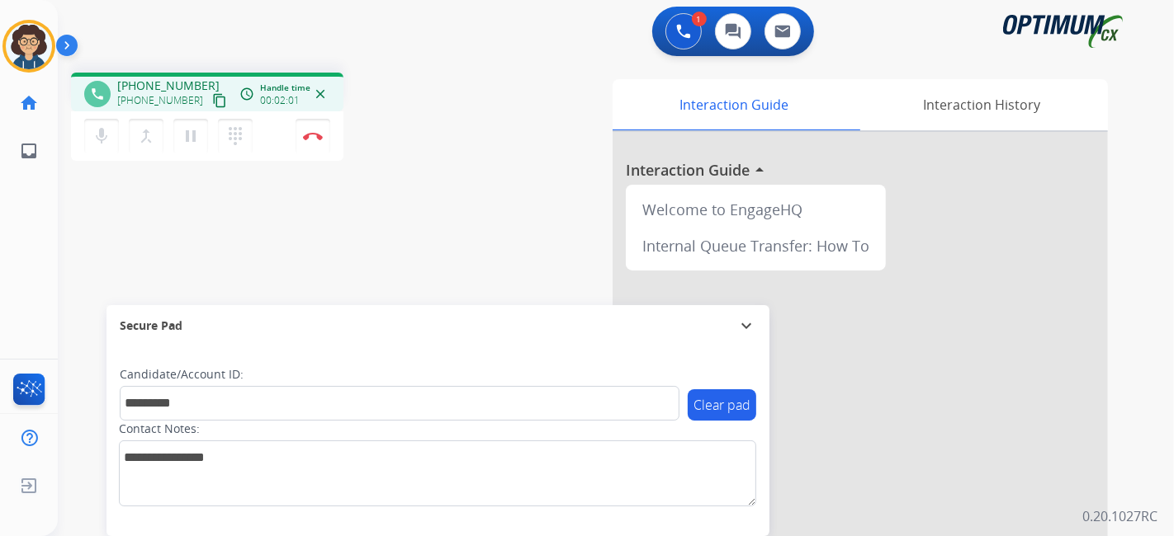
click at [371, 264] on div "phone [PHONE_NUMBER] [PHONE_NUMBER] content_copy access_time Call metrics Queue…" at bounding box center [596, 403] width 1076 height 688
click at [320, 144] on button "Disconnect" at bounding box center [312, 136] width 35 height 35
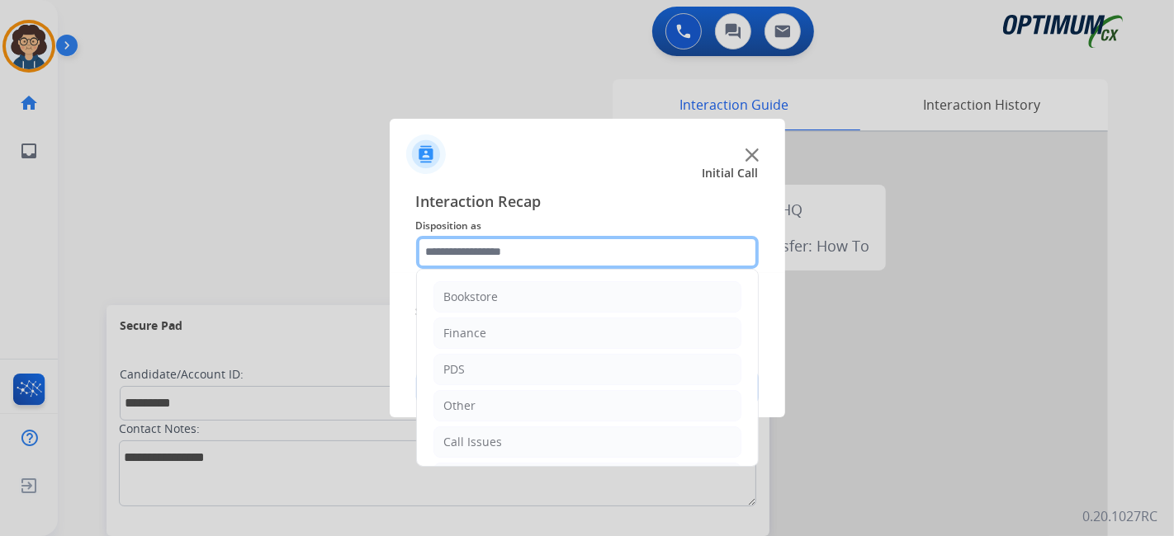
click at [560, 266] on input "text" at bounding box center [587, 252] width 342 height 33
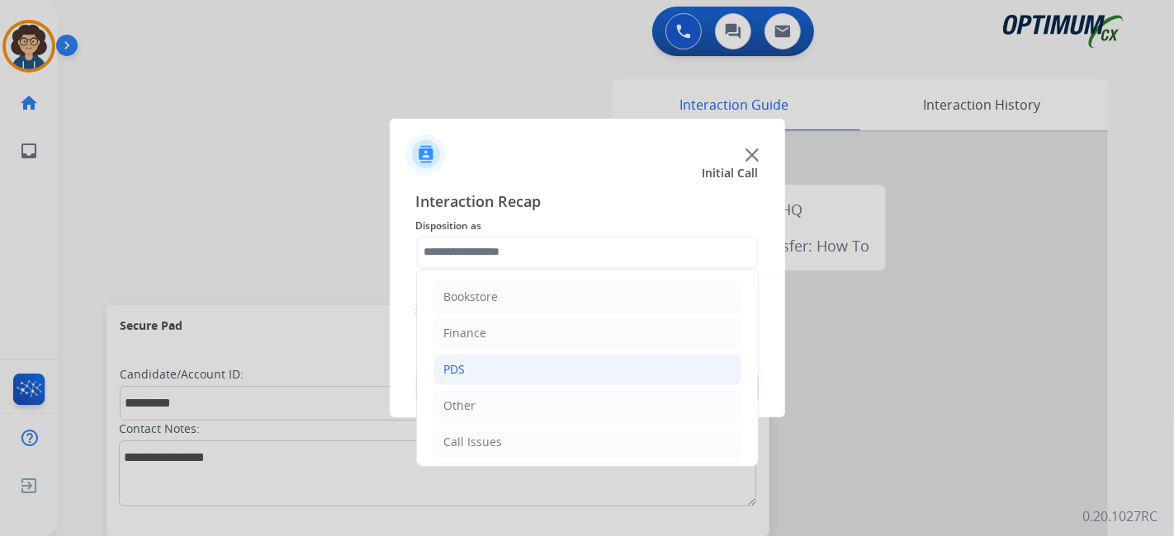
click at [535, 363] on li "PDS" at bounding box center [587, 369] width 308 height 31
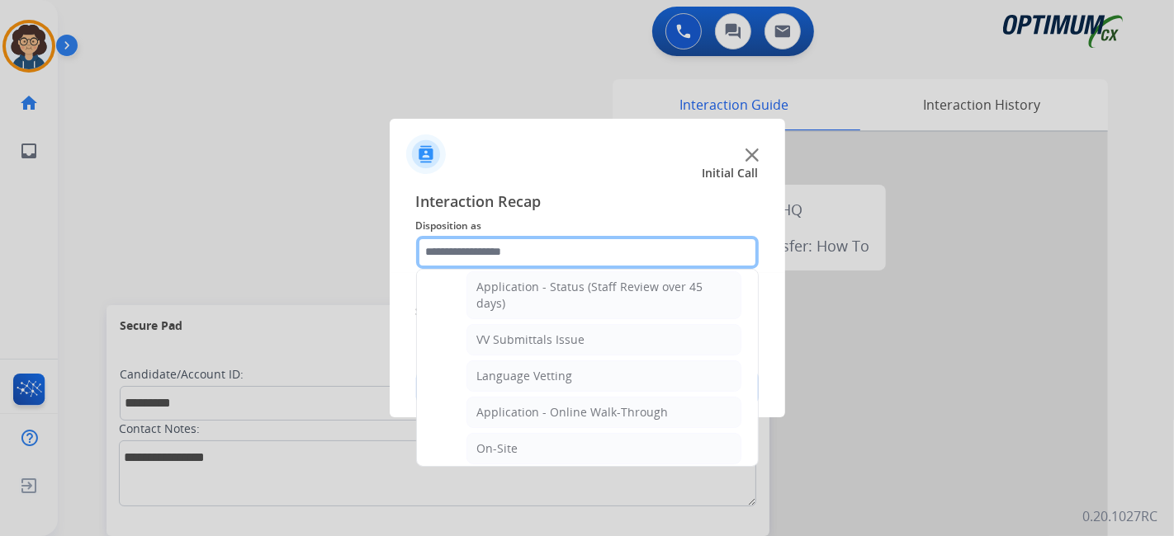
scroll to position [288, 0]
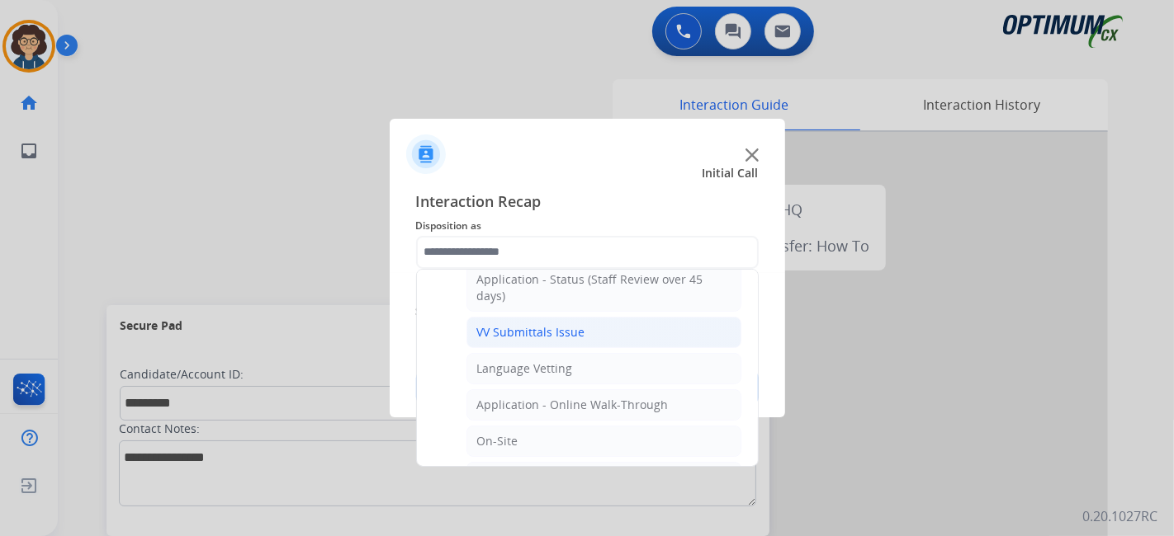
click at [668, 328] on li "VV Submittals Issue" at bounding box center [603, 332] width 275 height 31
type input "**********"
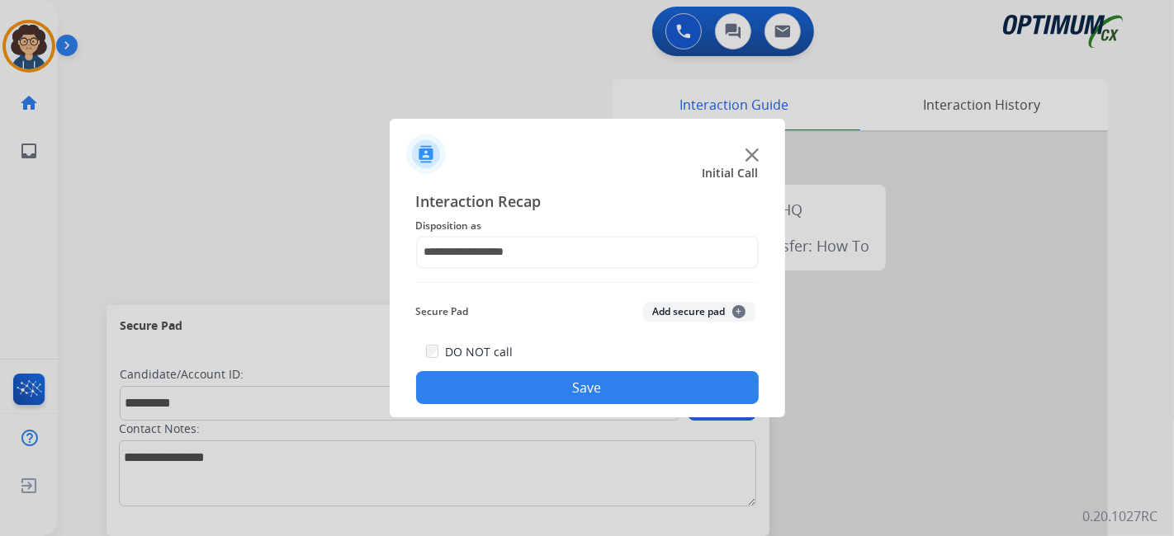
click at [682, 320] on button "Add secure pad +" at bounding box center [699, 312] width 112 height 20
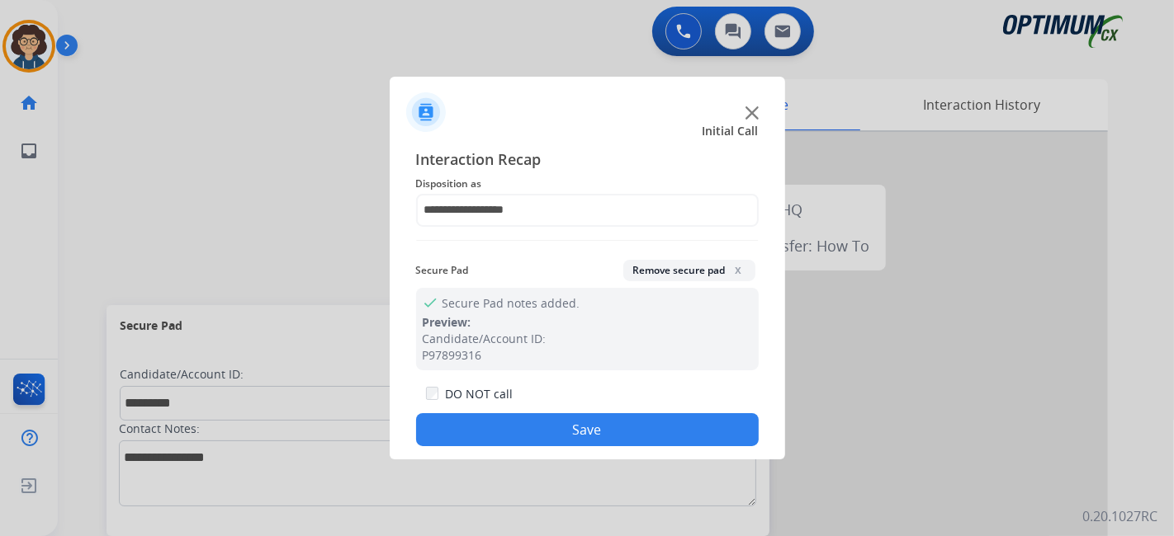
click at [653, 406] on div "DO NOT call Save" at bounding box center [587, 415] width 342 height 63
click at [641, 438] on button "Save" at bounding box center [587, 429] width 342 height 33
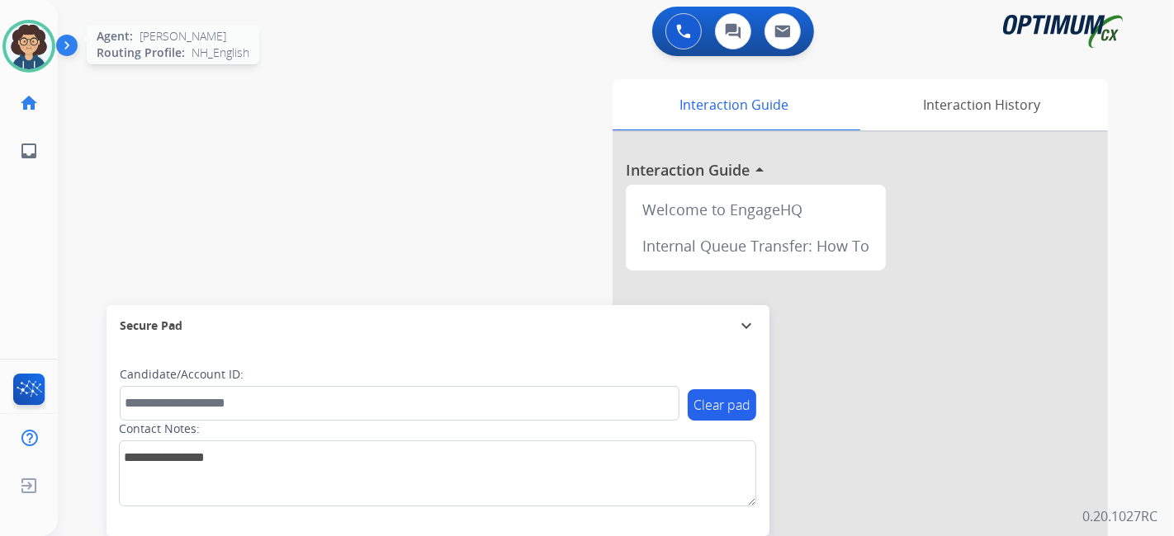
click at [40, 65] on img at bounding box center [29, 46] width 46 height 46
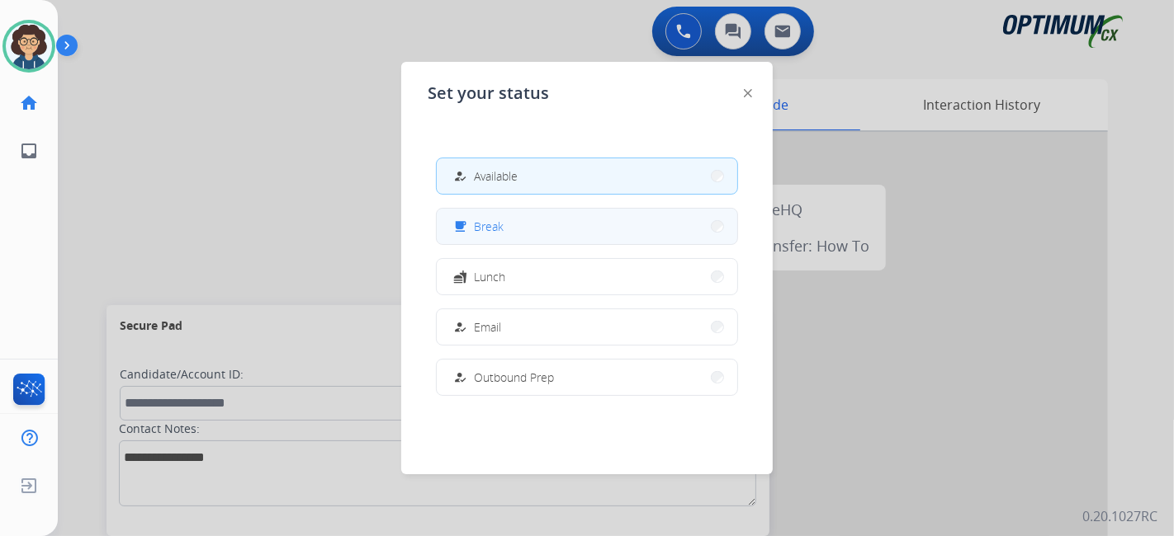
click at [544, 213] on button "free_breakfast Break" at bounding box center [587, 226] width 300 height 35
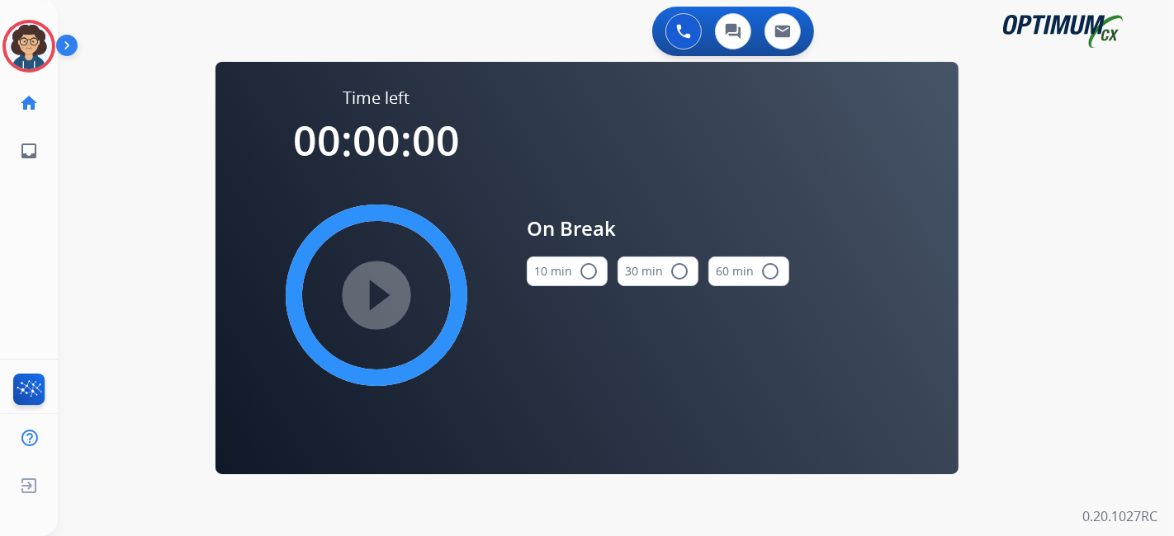
drag, startPoint x: 535, startPoint y: 256, endPoint x: 521, endPoint y: 290, distance: 36.6
click at [532, 258] on div "10 min radio_button_unchecked" at bounding box center [567, 271] width 81 height 56
click at [560, 284] on button "10 min radio_button_unchecked" at bounding box center [567, 272] width 81 height 30
click at [366, 305] on mat-icon "play_circle_filled" at bounding box center [376, 296] width 20 height 20
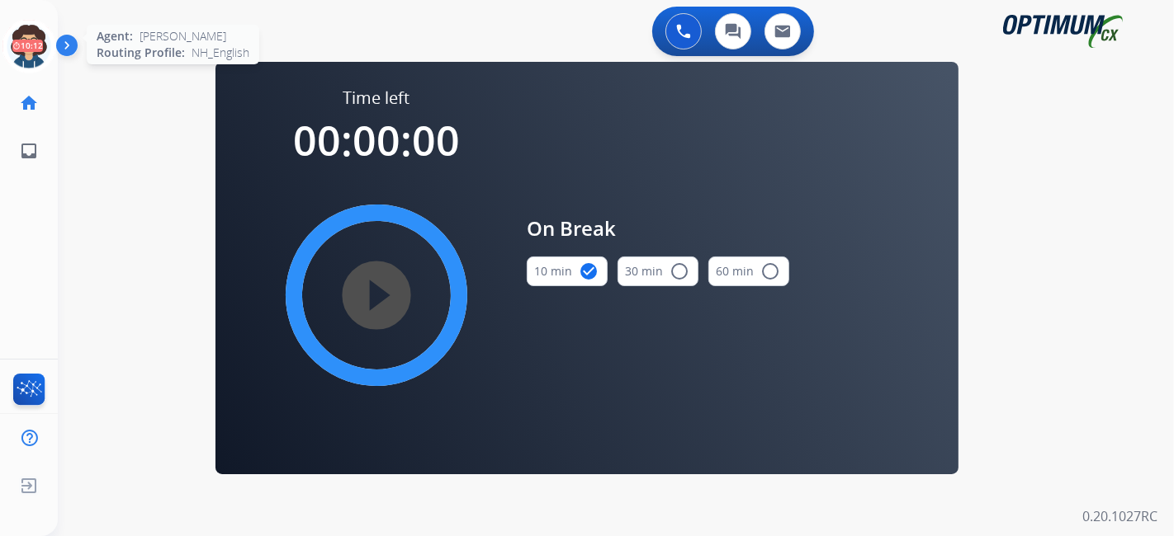
click at [23, 38] on icon at bounding box center [29, 47] width 54 height 54
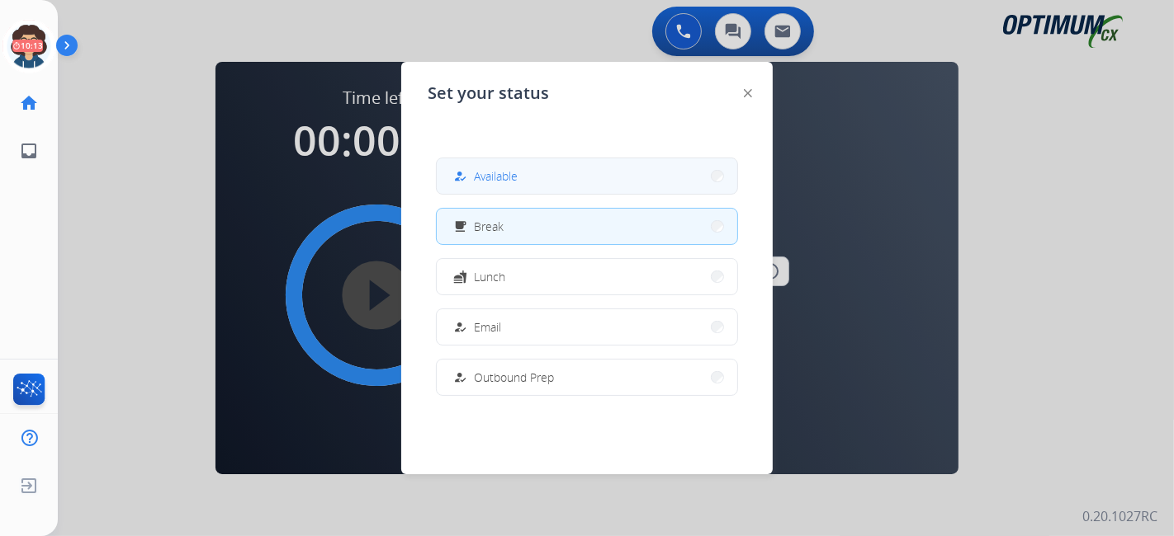
click at [639, 176] on button "how_to_reg Available" at bounding box center [587, 175] width 300 height 35
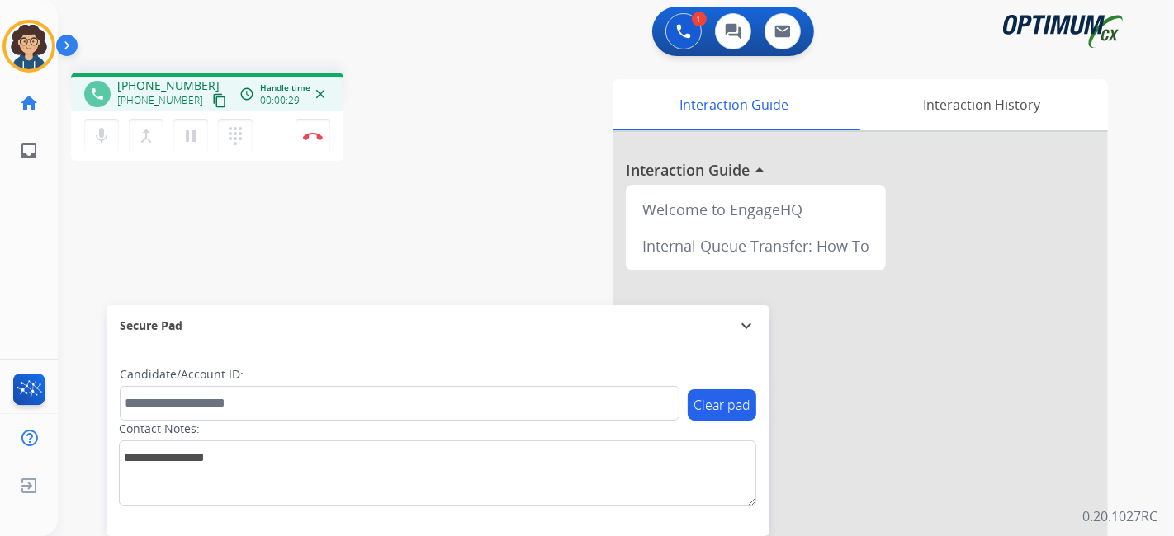
click at [212, 95] on mat-icon "content_copy" at bounding box center [219, 100] width 15 height 15
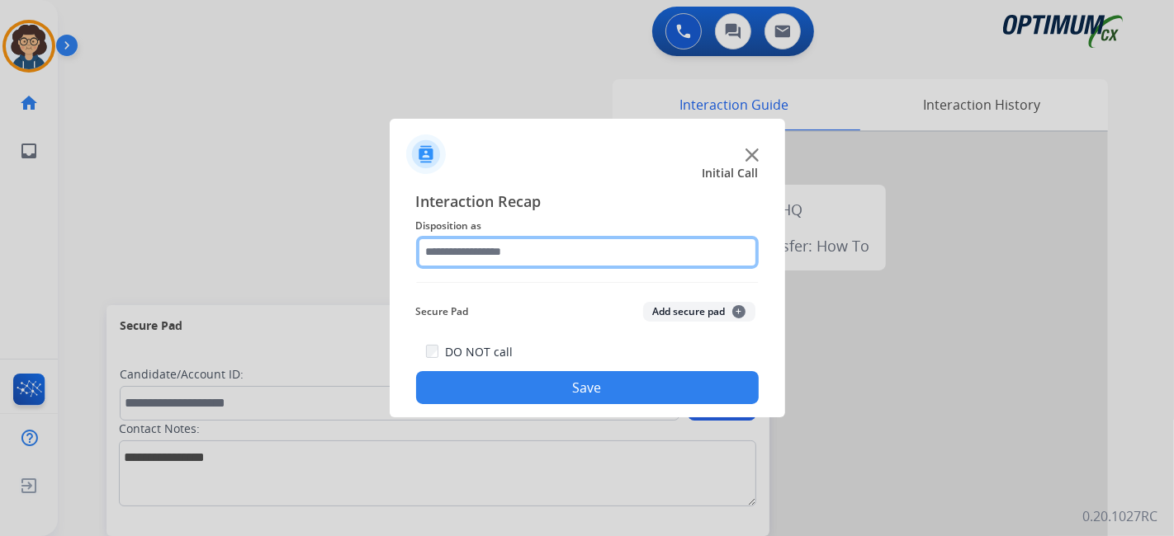
click at [619, 255] on input "text" at bounding box center [587, 252] width 342 height 33
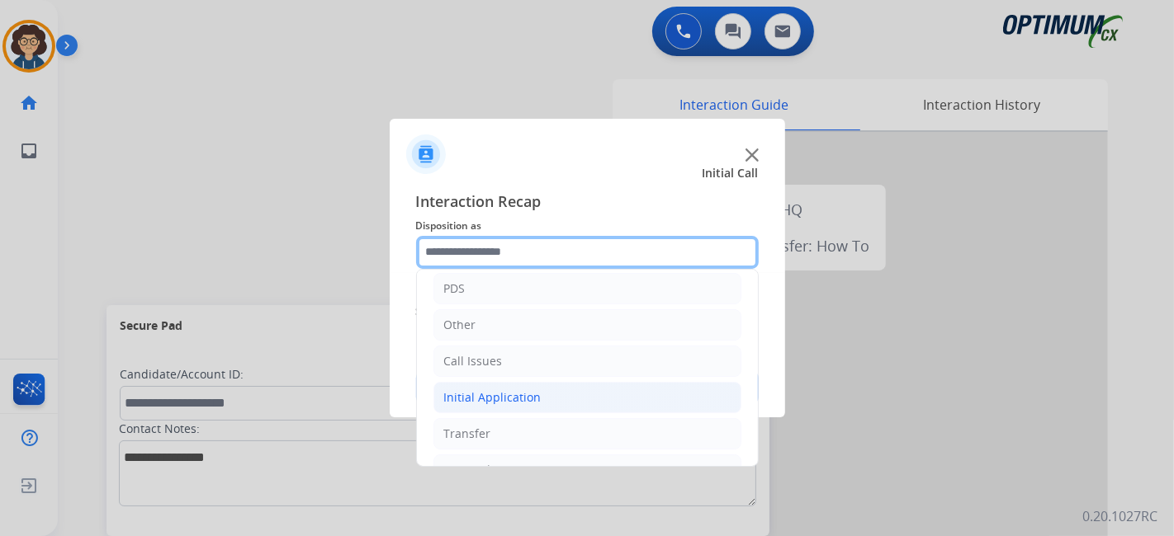
scroll to position [108, 0]
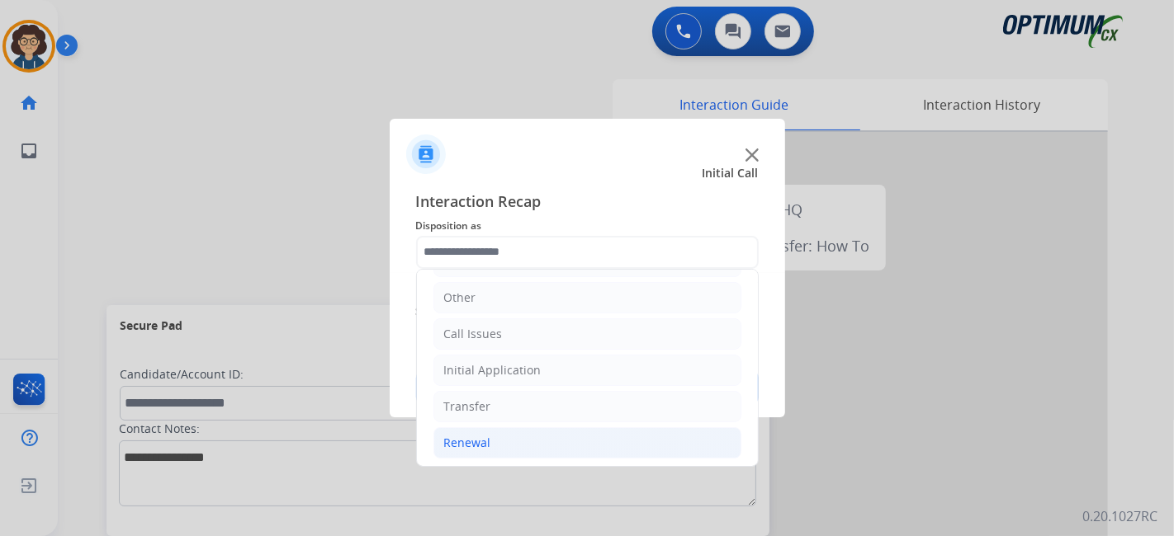
click at [578, 438] on li "Renewal" at bounding box center [587, 442] width 308 height 31
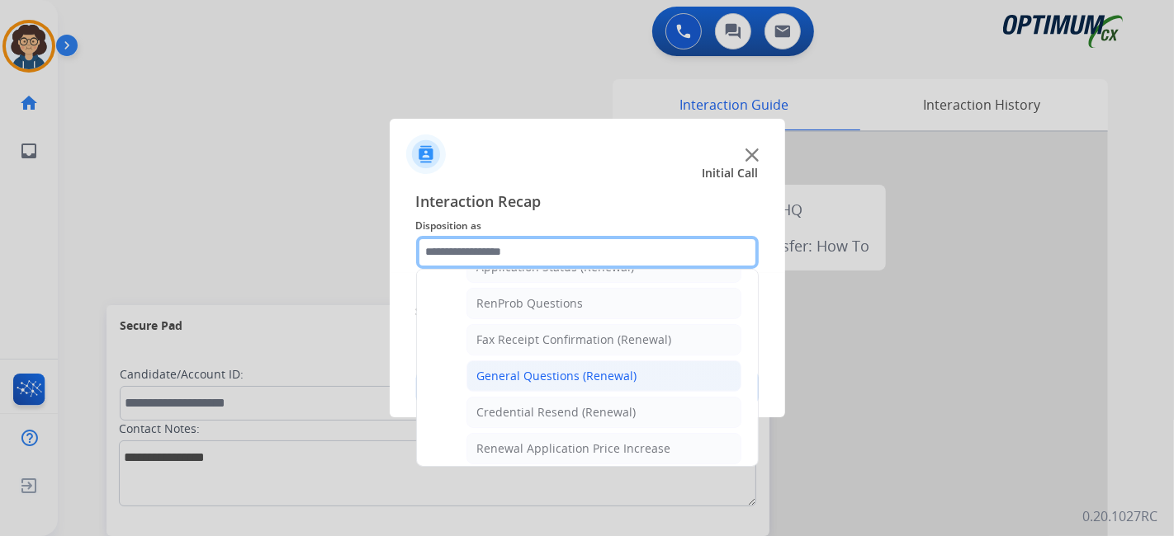
scroll to position [404, 0]
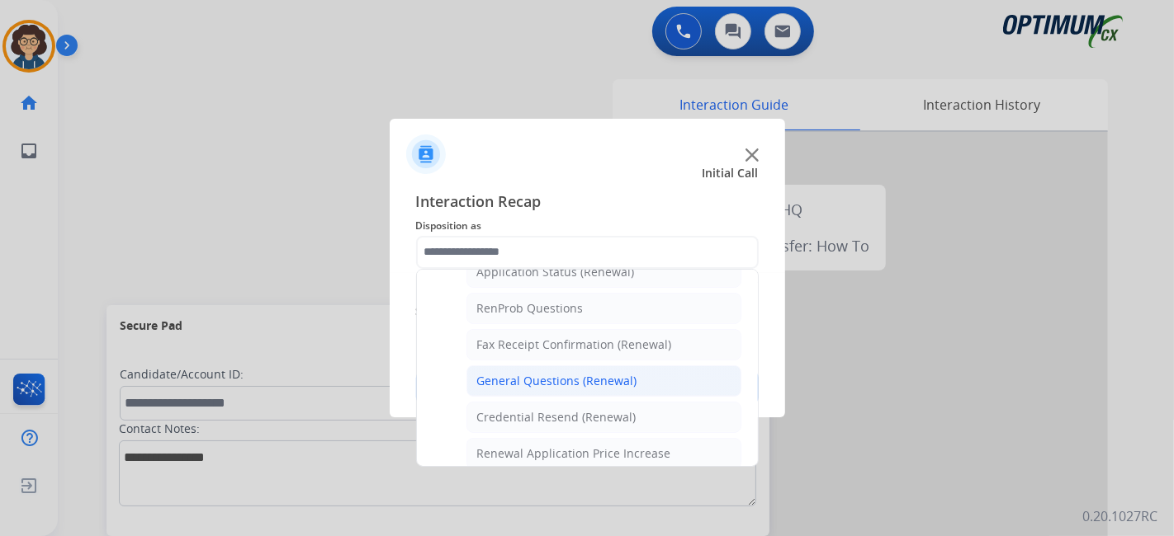
click at [669, 373] on li "General Questions (Renewal)" at bounding box center [603, 381] width 275 height 31
type input "**********"
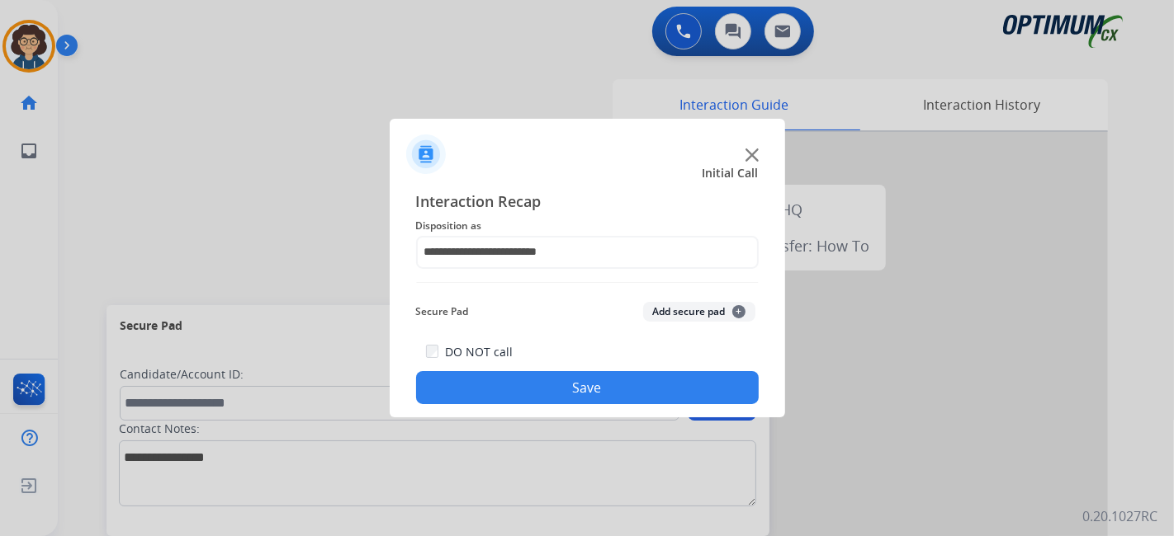
click at [641, 394] on button "Save" at bounding box center [587, 387] width 342 height 33
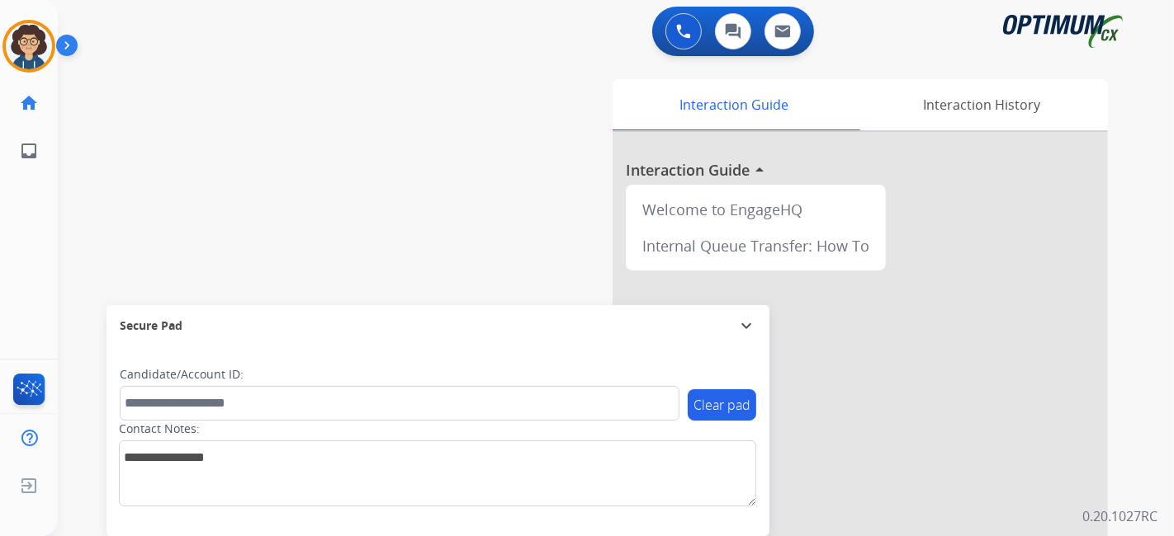
click at [477, 233] on div "swap_horiz Break voice bridge close_fullscreen Connect 3-Way Call merge_type Se…" at bounding box center [596, 403] width 1076 height 688
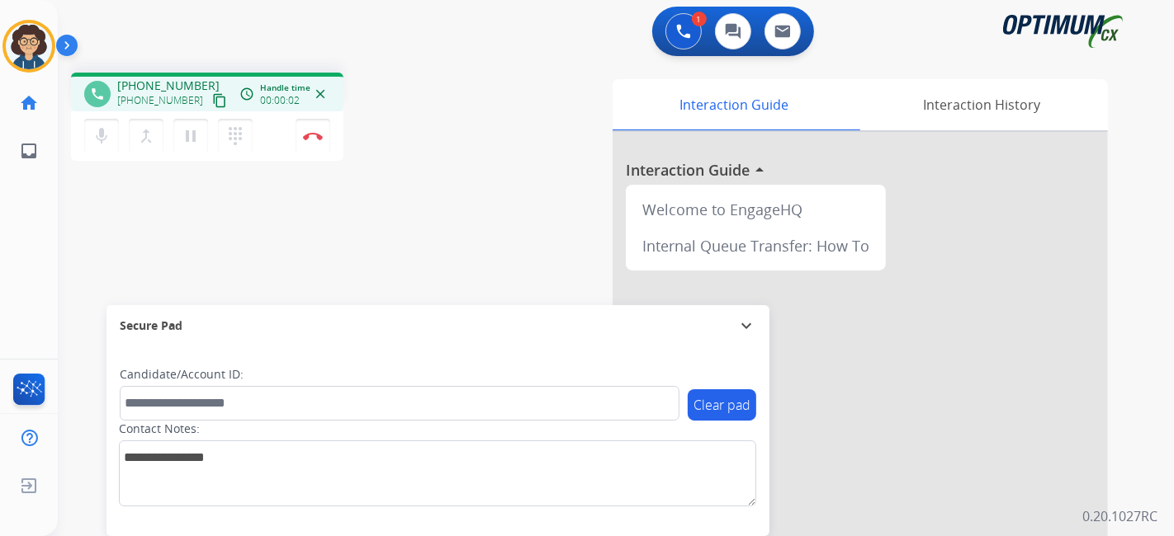
click at [210, 109] on button "content_copy" at bounding box center [220, 101] width 20 height 20
click at [296, 432] on div "Contact Notes:" at bounding box center [437, 464] width 637 height 86
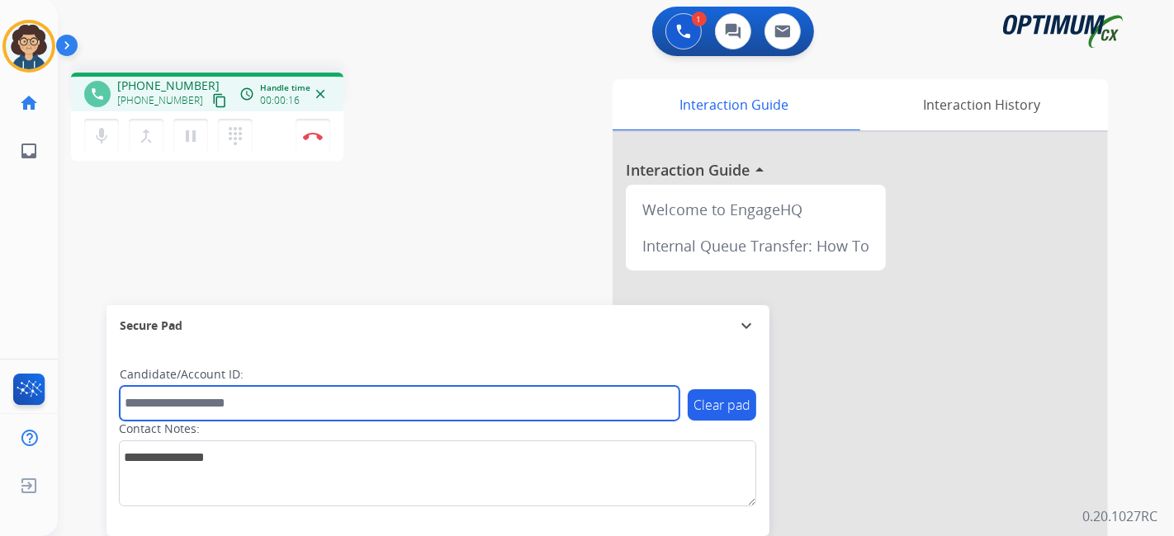
click at [297, 404] on input "text" at bounding box center [400, 403] width 560 height 35
paste input "*******"
type input "*******"
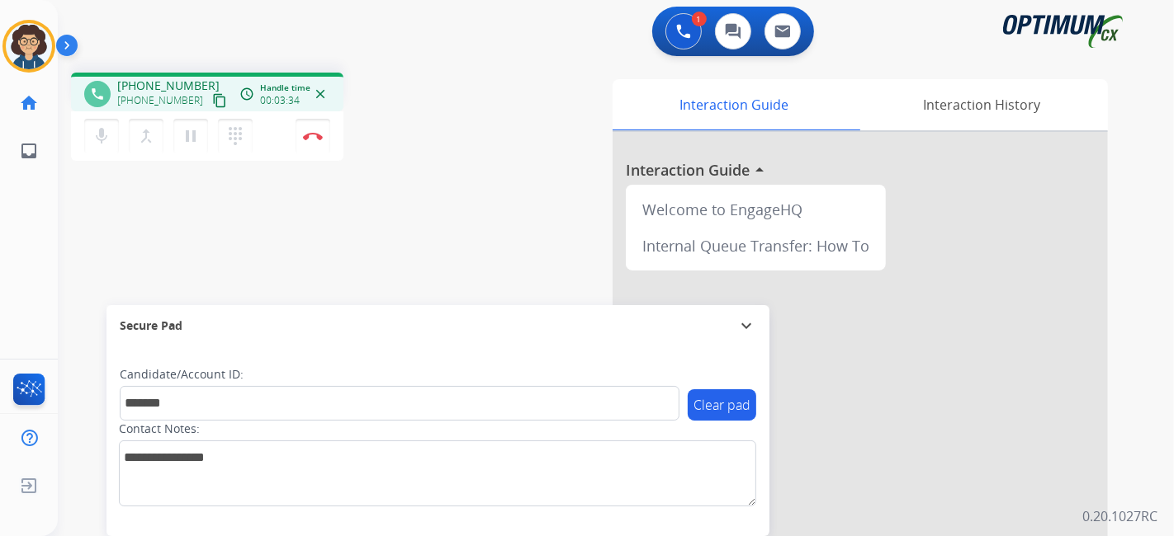
click at [493, 111] on div "Interaction Guide Interaction History Interaction Guide arrow_drop_up Welcome t…" at bounding box center [800, 413] width 615 height 668
click at [313, 135] on img at bounding box center [313, 136] width 20 height 8
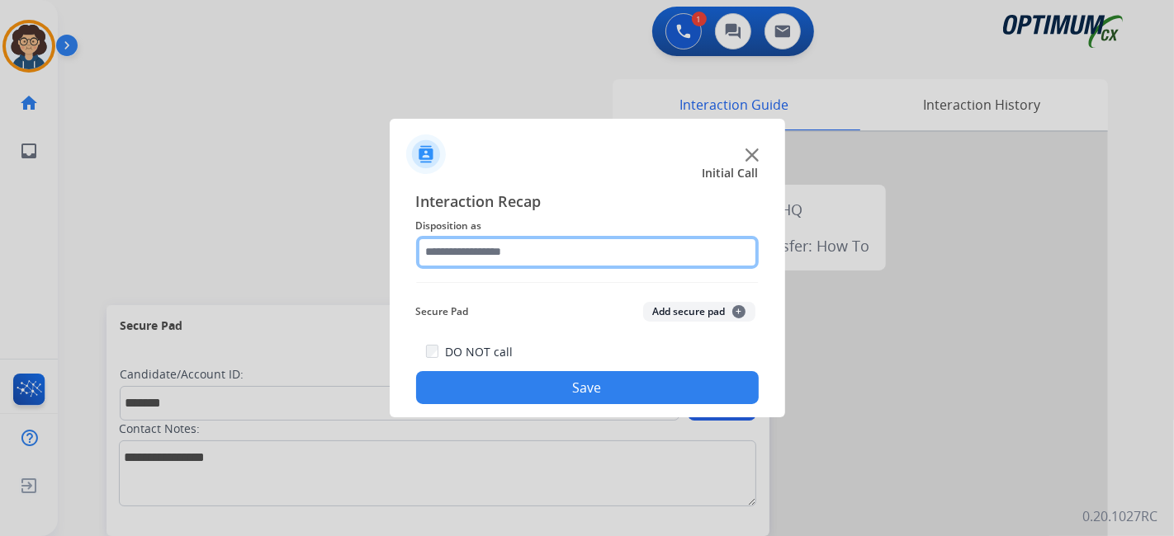
click at [585, 256] on input "text" at bounding box center [587, 252] width 342 height 33
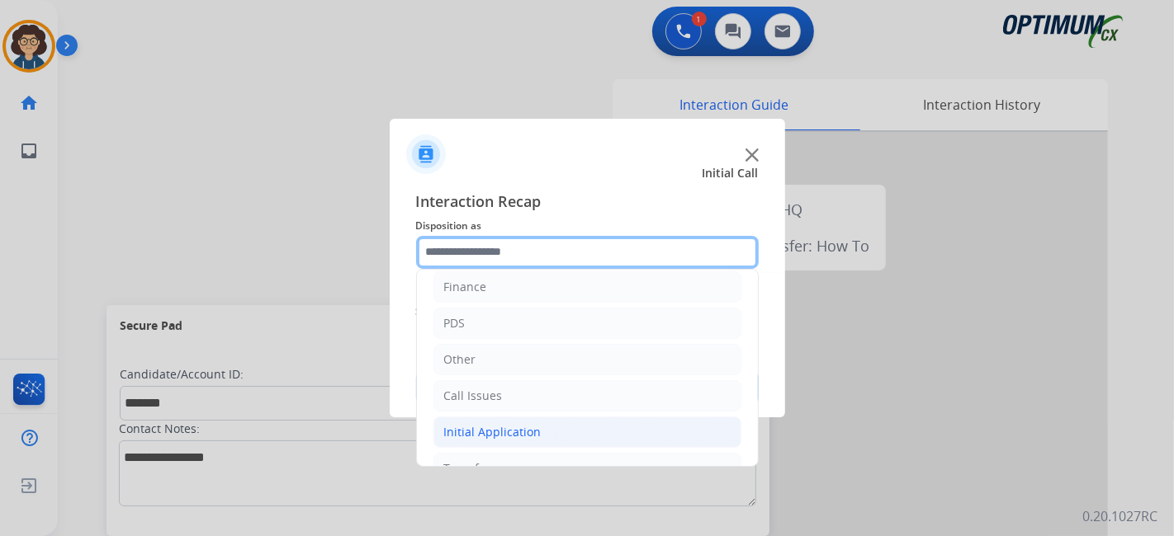
scroll to position [108, 0]
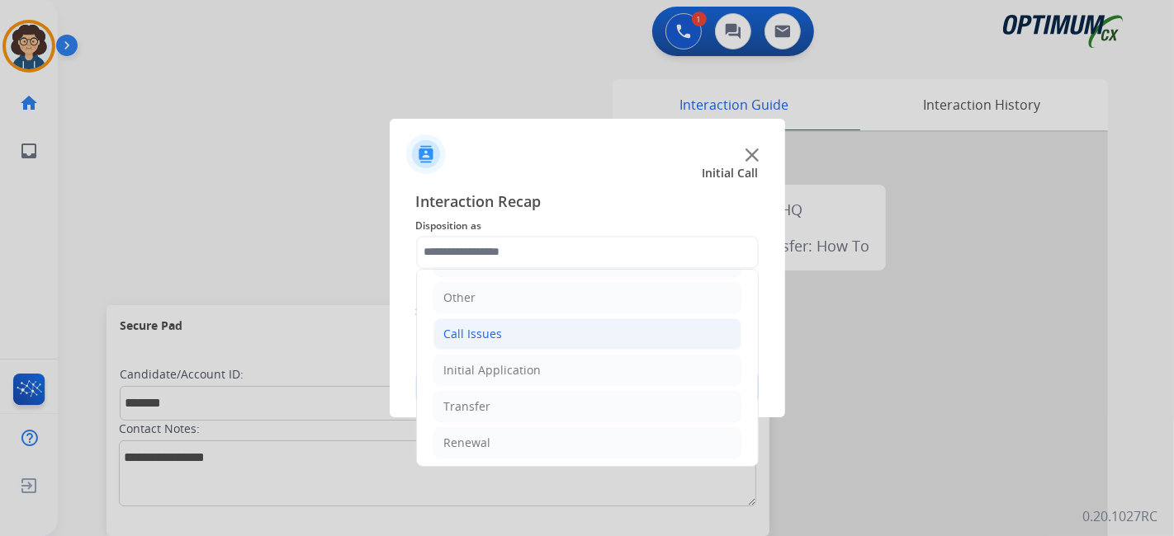
drag, startPoint x: 598, startPoint y: 357, endPoint x: 722, endPoint y: 337, distance: 125.5
click at [601, 357] on li "Initial Application" at bounding box center [587, 370] width 308 height 31
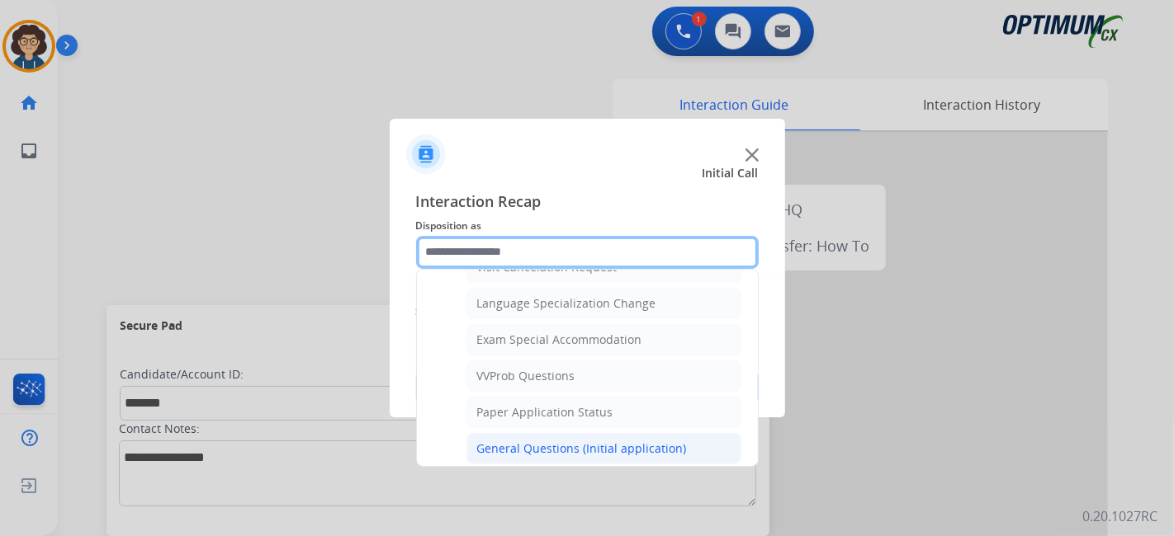
scroll to position [813, 0]
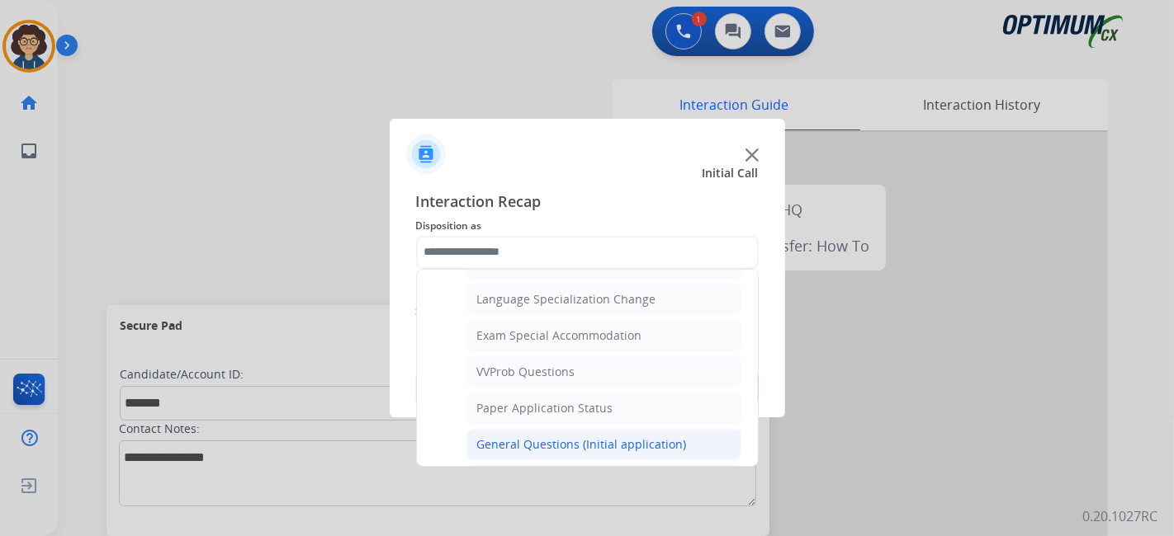
click at [705, 429] on li "General Questions (Initial application)" at bounding box center [603, 444] width 275 height 31
type input "**********"
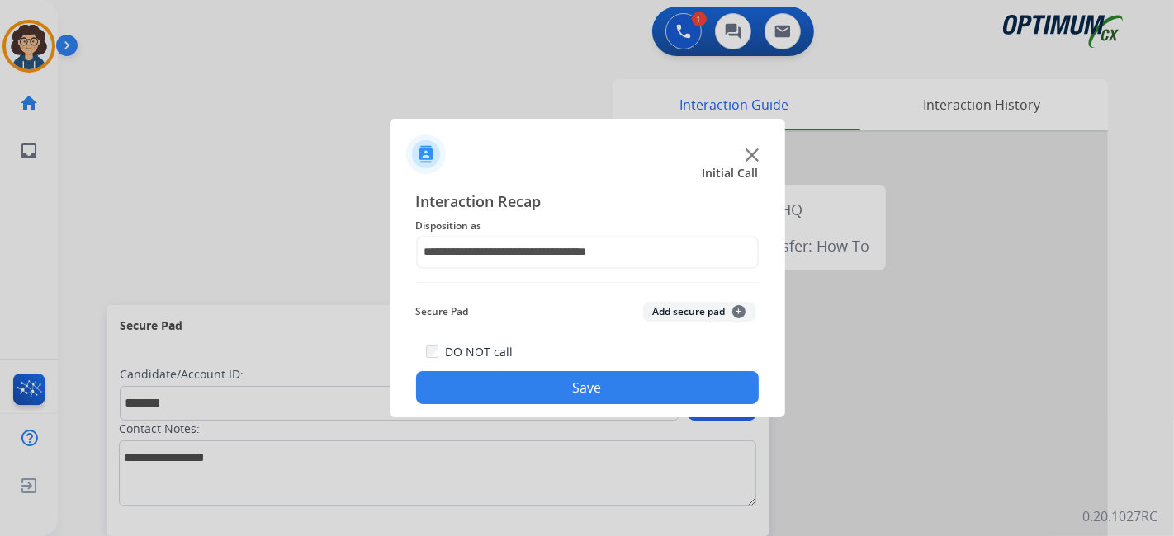
click at [711, 323] on div "Secure Pad Add secure pad +" at bounding box center [587, 311] width 342 height 33
click at [711, 321] on button "Add secure pad +" at bounding box center [699, 312] width 112 height 20
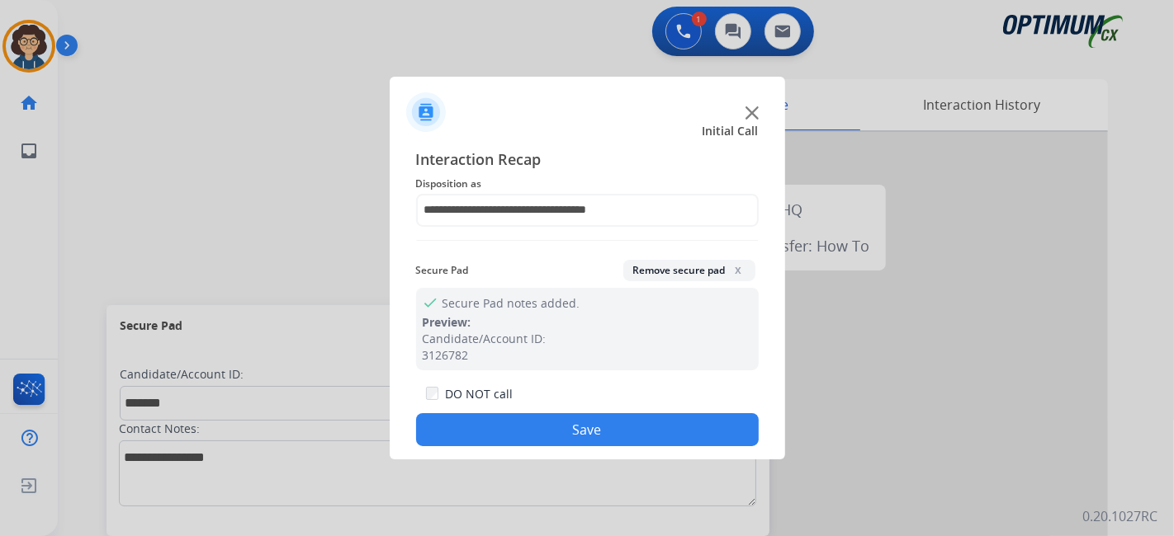
click at [639, 418] on button "Save" at bounding box center [587, 429] width 342 height 33
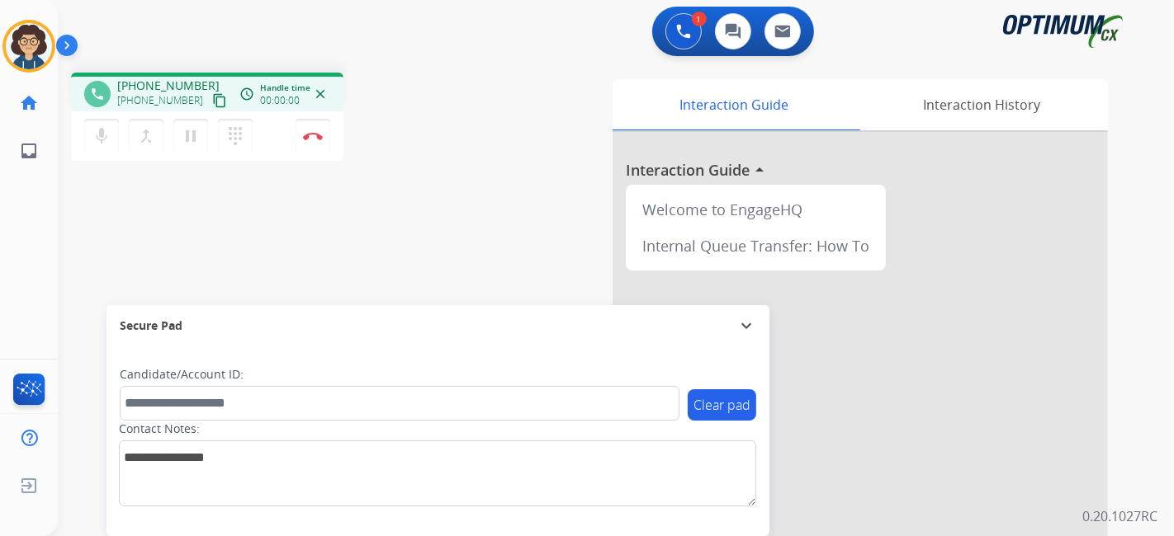
click at [210, 96] on button "content_copy" at bounding box center [220, 101] width 20 height 20
click at [456, 115] on div "phone [PHONE_NUMBER] [PHONE_NUMBER] content_copy access_time Call metrics Queue…" at bounding box center [278, 119] width 415 height 93
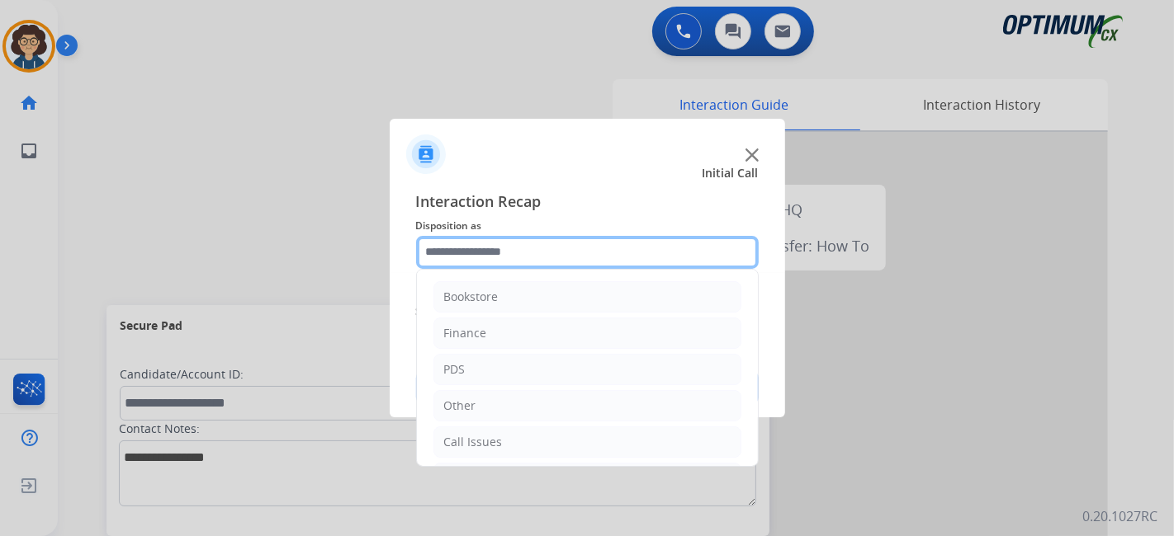
click at [653, 245] on input "text" at bounding box center [587, 252] width 342 height 33
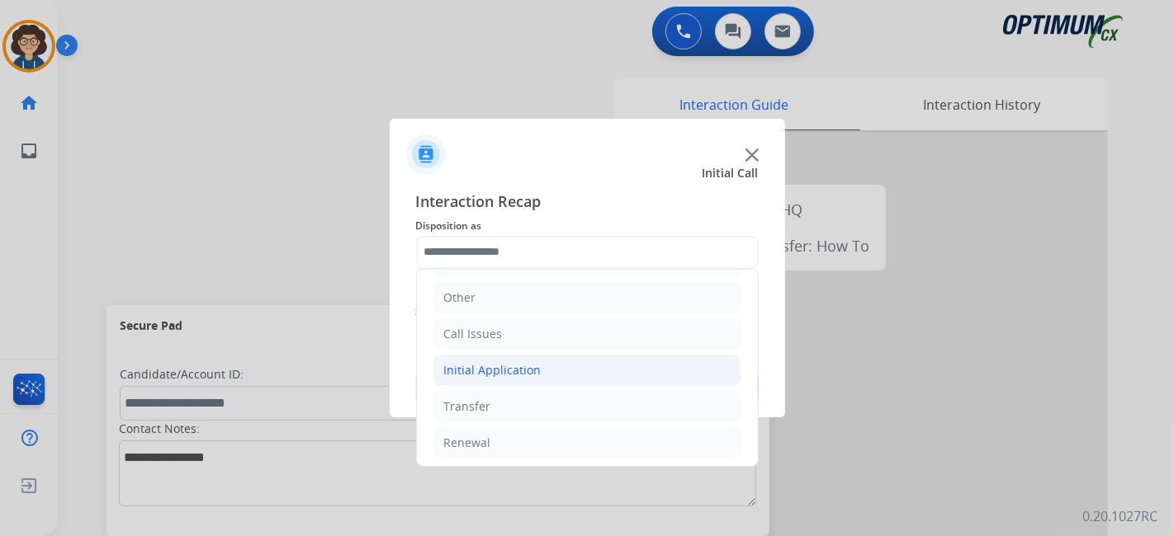
click at [616, 378] on li "Initial Application" at bounding box center [587, 370] width 308 height 31
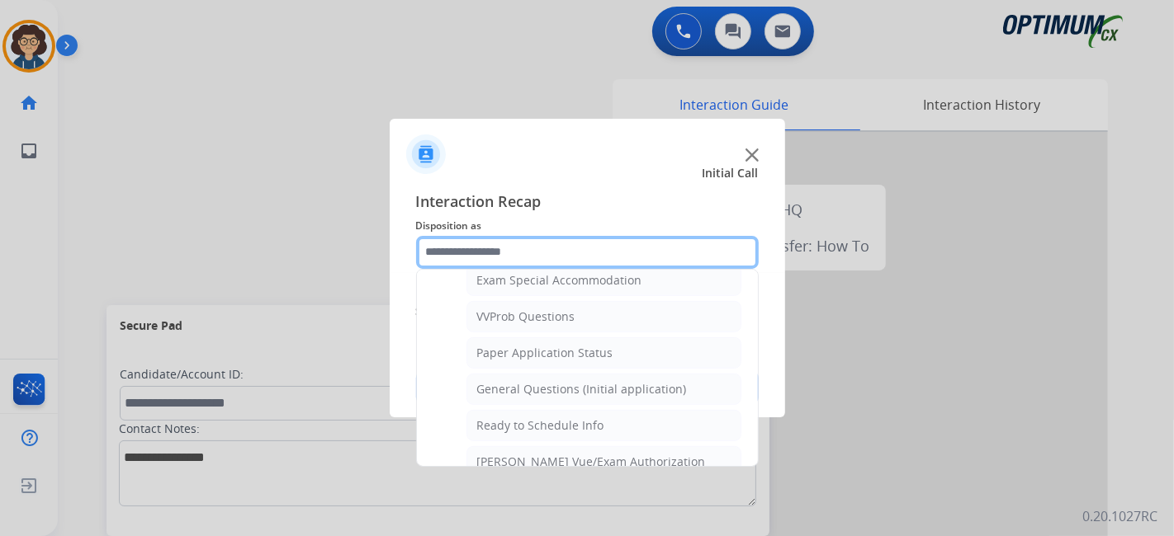
scroll to position [875, 0]
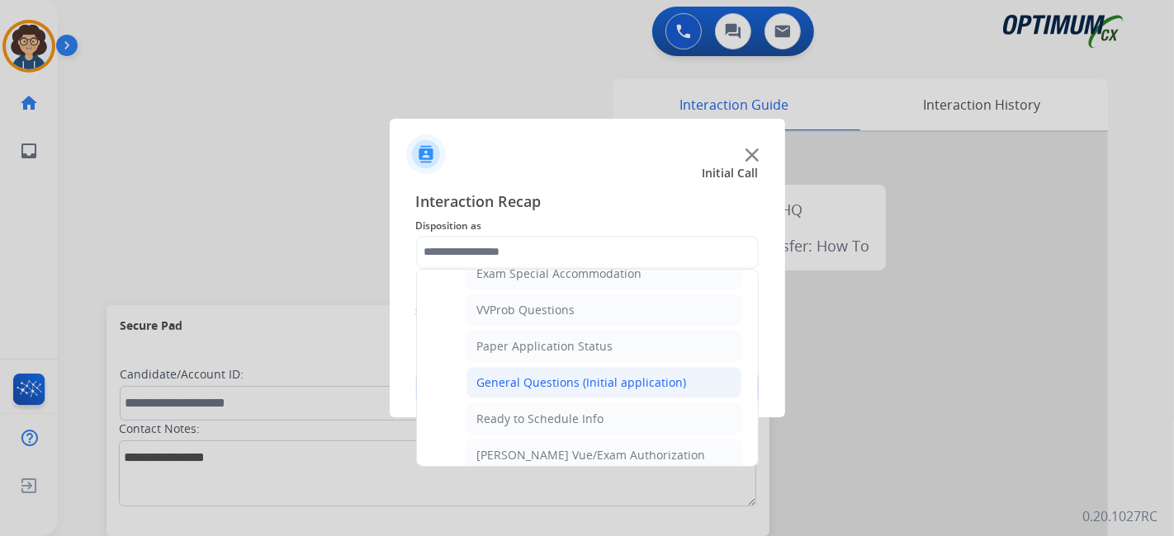
click at [639, 375] on div "General Questions (Initial application)" at bounding box center [582, 383] width 210 height 17
type input "**********"
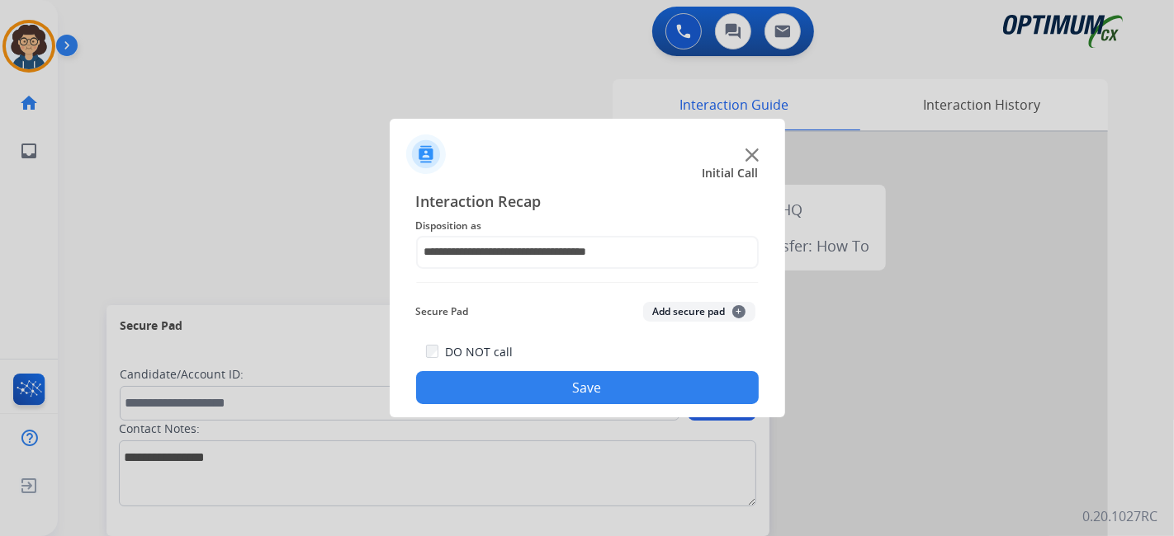
click at [622, 390] on button "Save" at bounding box center [587, 387] width 342 height 33
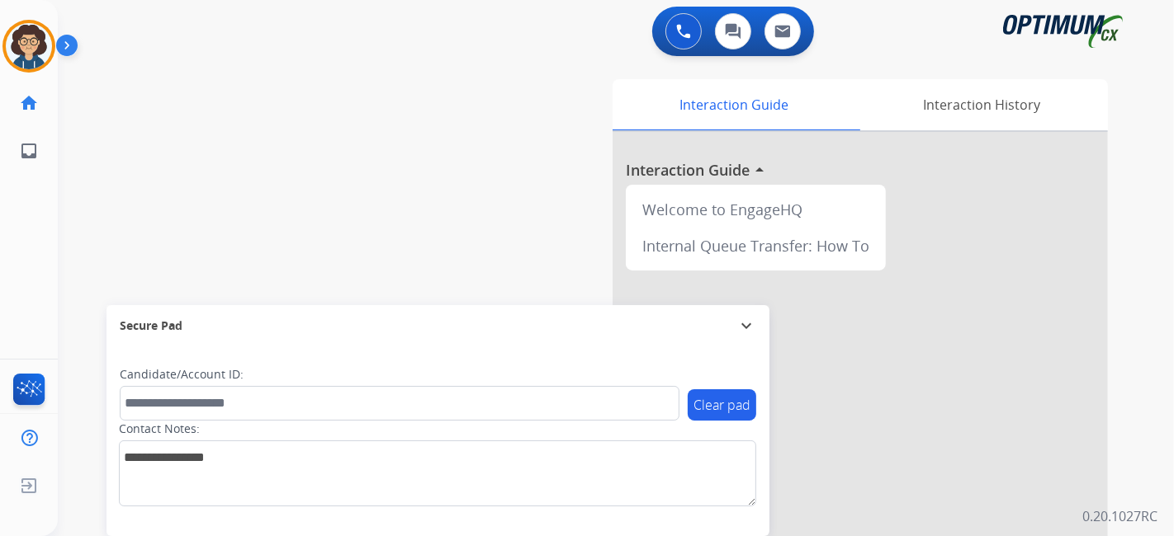
click at [445, 194] on div "swap_horiz Break voice bridge close_fullscreen Connect 3-Way Call merge_type Se…" at bounding box center [596, 403] width 1076 height 688
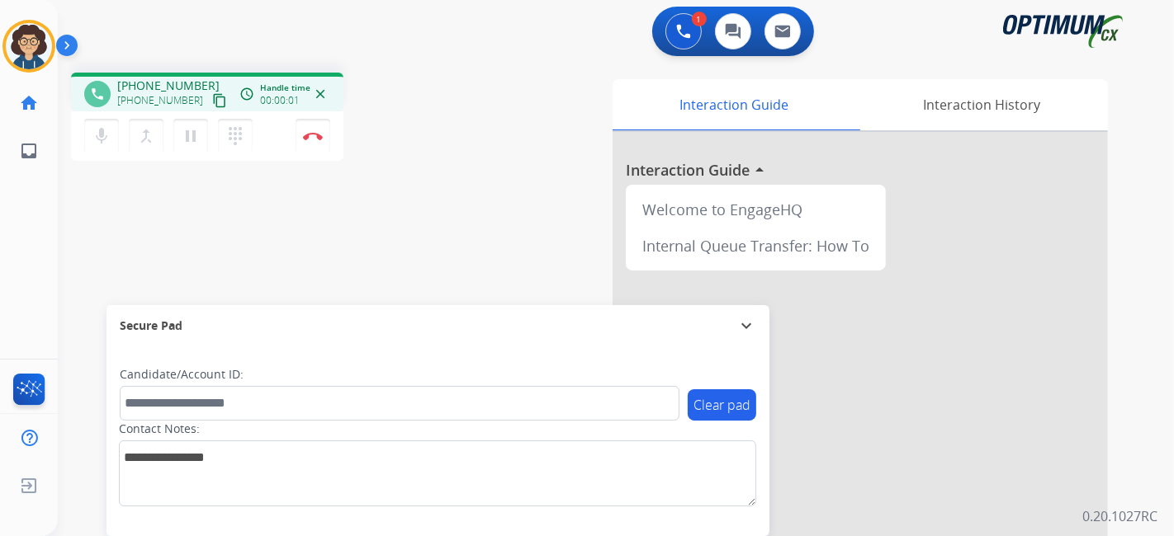
click at [212, 106] on mat-icon "content_copy" at bounding box center [219, 100] width 15 height 15
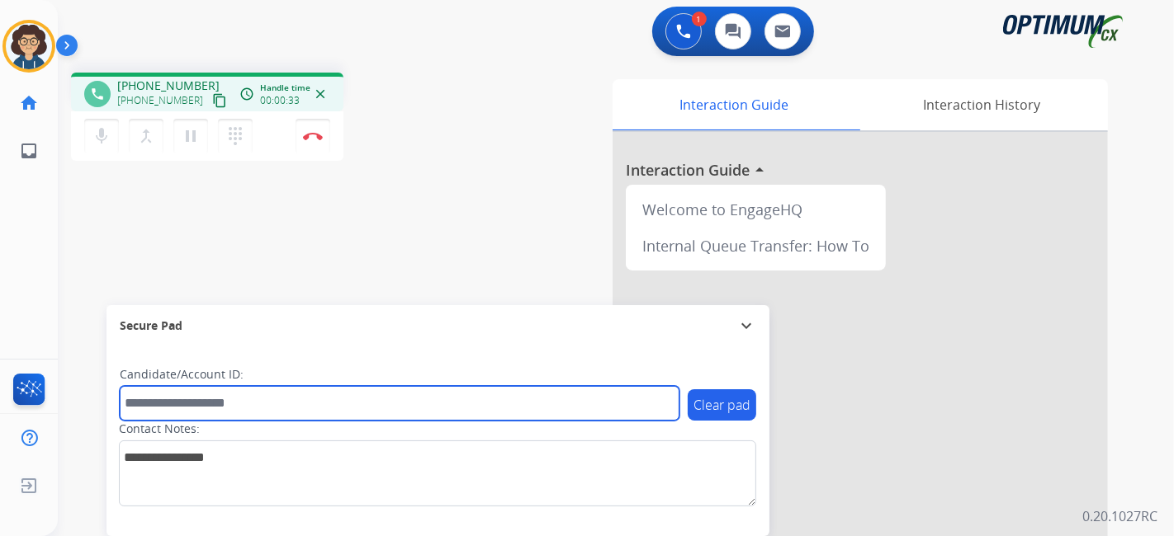
click at [343, 412] on input "text" at bounding box center [400, 403] width 560 height 35
paste input "**********"
type input "**********"
drag, startPoint x: 311, startPoint y: 406, endPoint x: 97, endPoint y: 399, distance: 214.7
click at [97, 399] on div "**********" at bounding box center [596, 403] width 1076 height 688
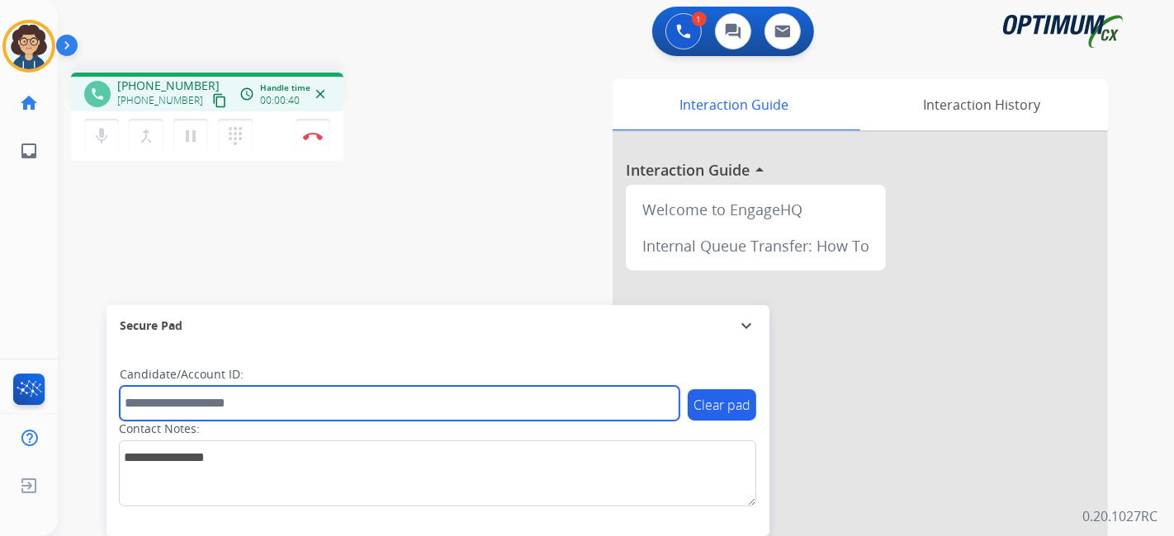
click at [267, 413] on input "text" at bounding box center [400, 403] width 560 height 35
paste input "*******"
type input "*******"
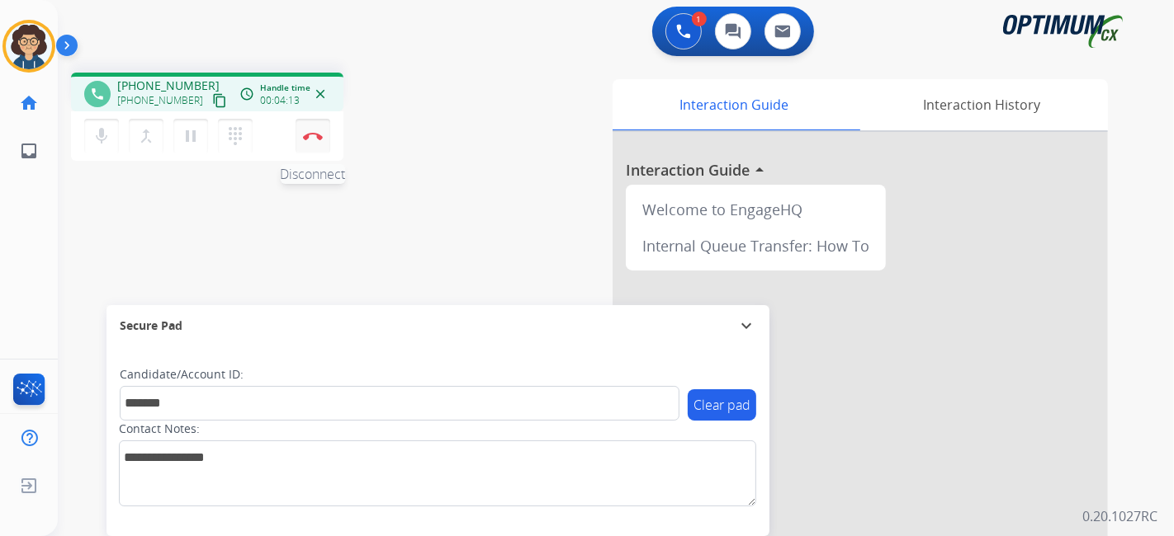
click at [311, 152] on button "Disconnect" at bounding box center [312, 136] width 35 height 35
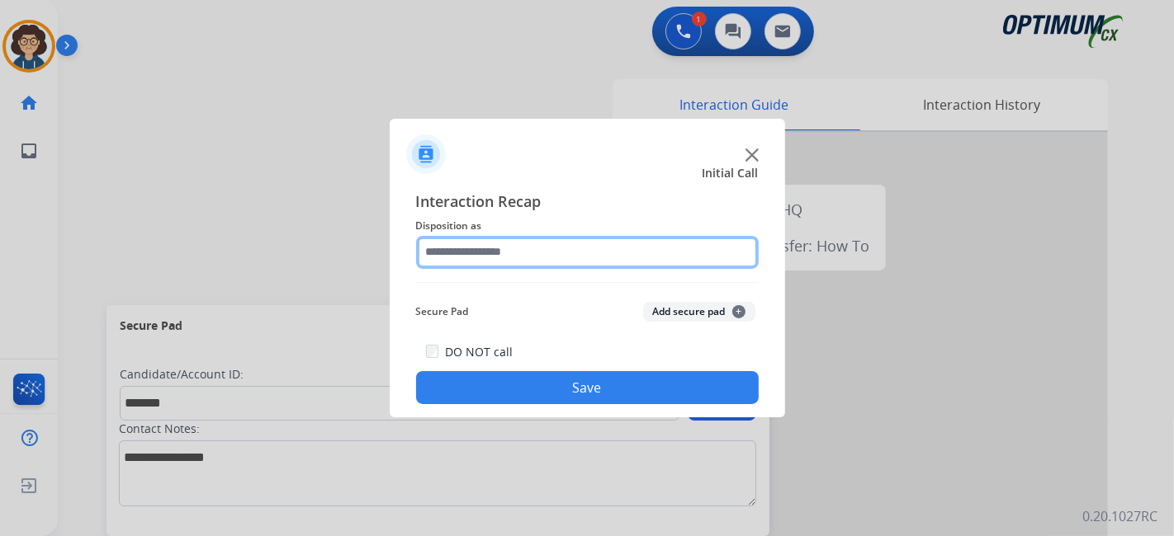
click at [566, 238] on input "text" at bounding box center [587, 252] width 342 height 33
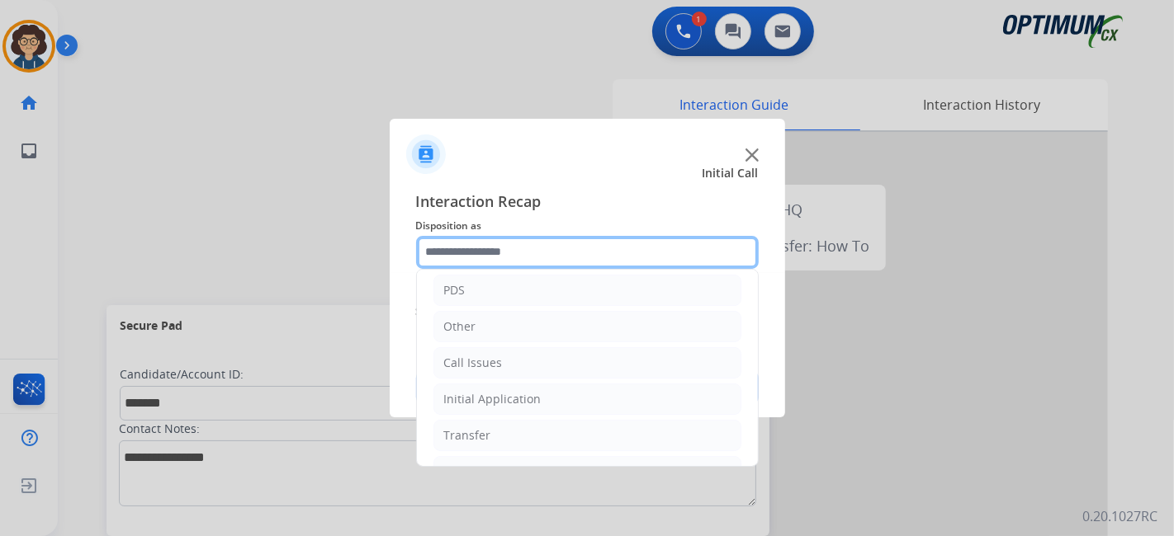
scroll to position [108, 0]
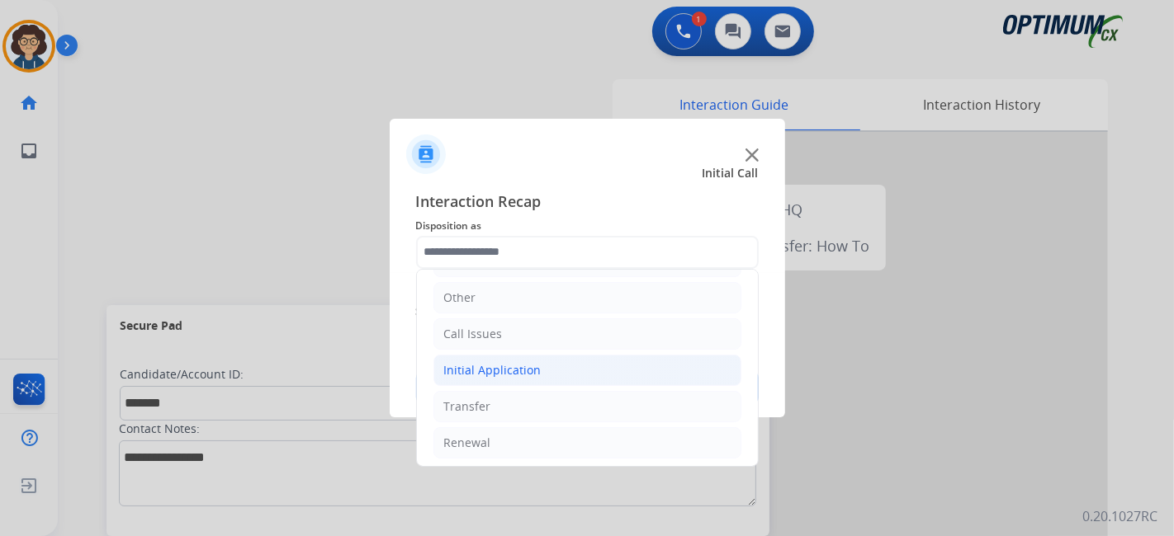
drag, startPoint x: 566, startPoint y: 366, endPoint x: 577, endPoint y: 364, distance: 11.0
click at [572, 365] on li "Initial Application" at bounding box center [587, 370] width 308 height 31
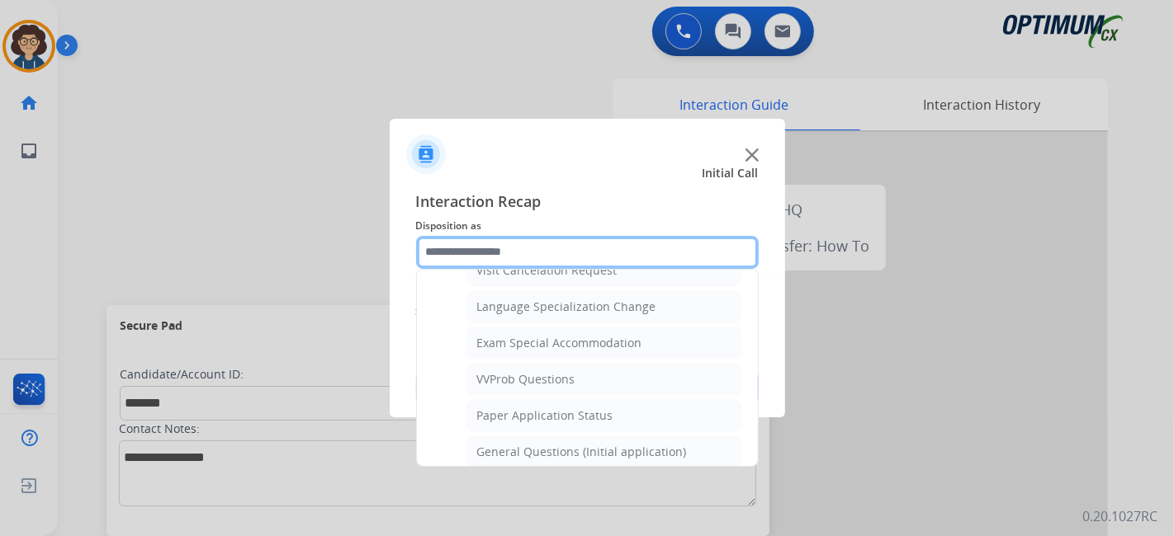
scroll to position [831, 0]
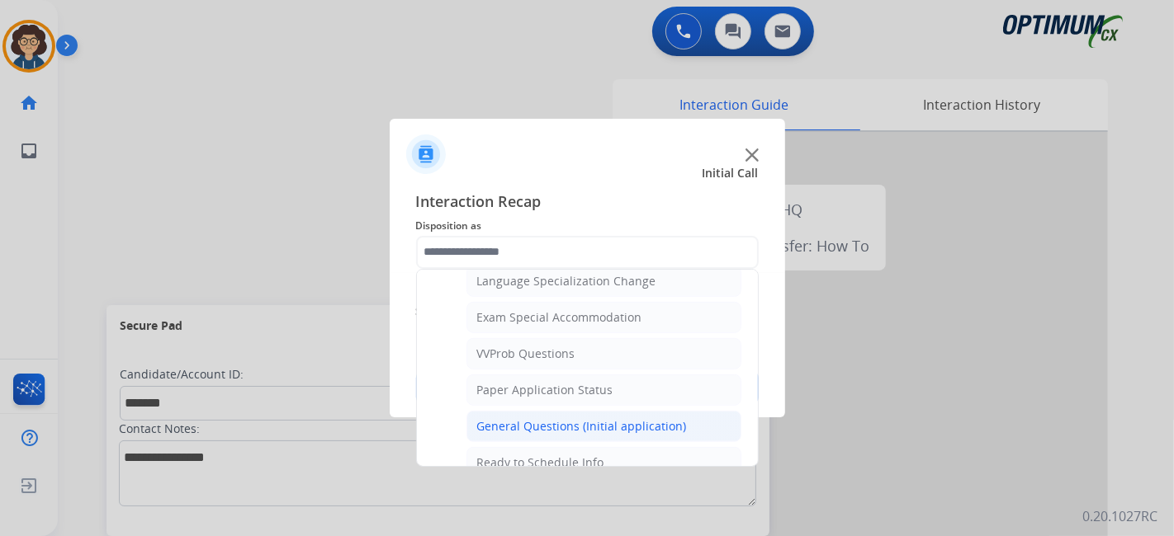
click at [624, 418] on div "General Questions (Initial application)" at bounding box center [582, 426] width 210 height 17
type input "**********"
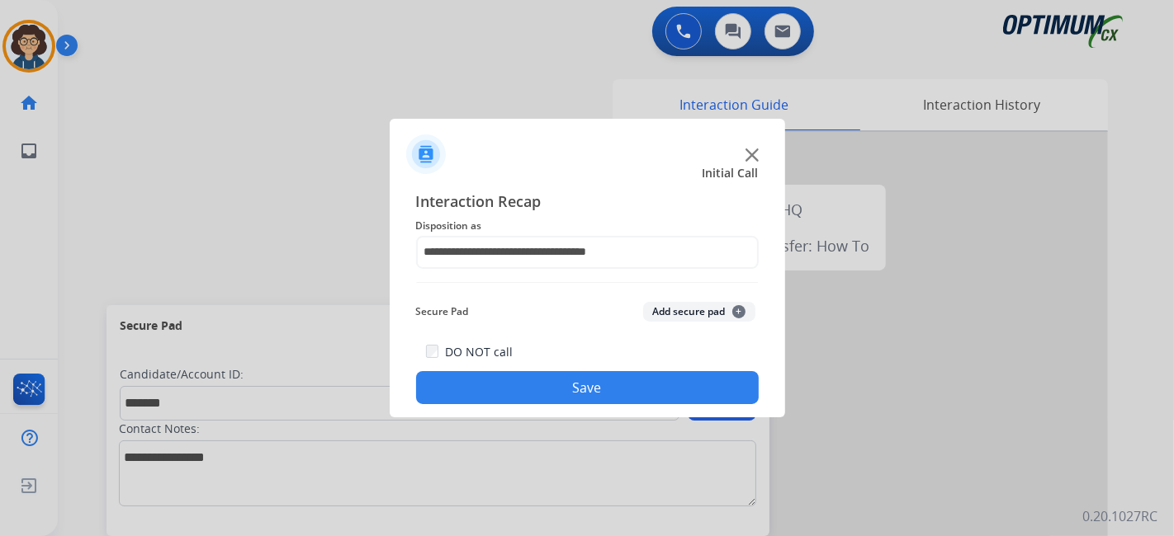
click at [681, 313] on button "Add secure pad +" at bounding box center [699, 312] width 112 height 20
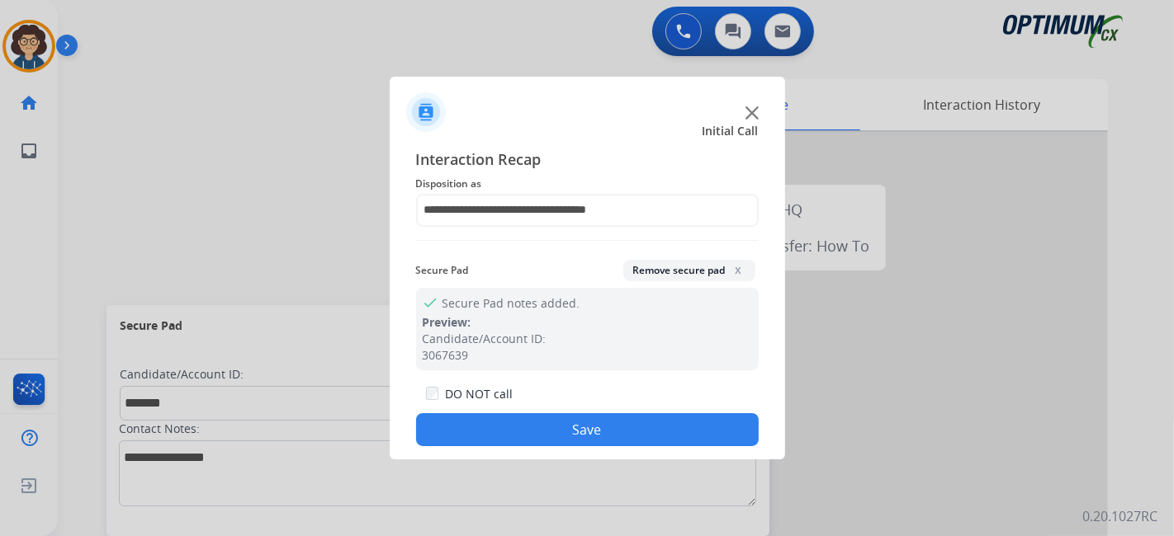
drag, startPoint x: 631, startPoint y: 425, endPoint x: 622, endPoint y: 409, distance: 18.8
click at [622, 409] on div "DO NOT call Save" at bounding box center [587, 415] width 342 height 63
drag, startPoint x: 501, startPoint y: 438, endPoint x: 385, endPoint y: 76, distance: 380.3
click at [494, 435] on button "Save" at bounding box center [587, 429] width 342 height 33
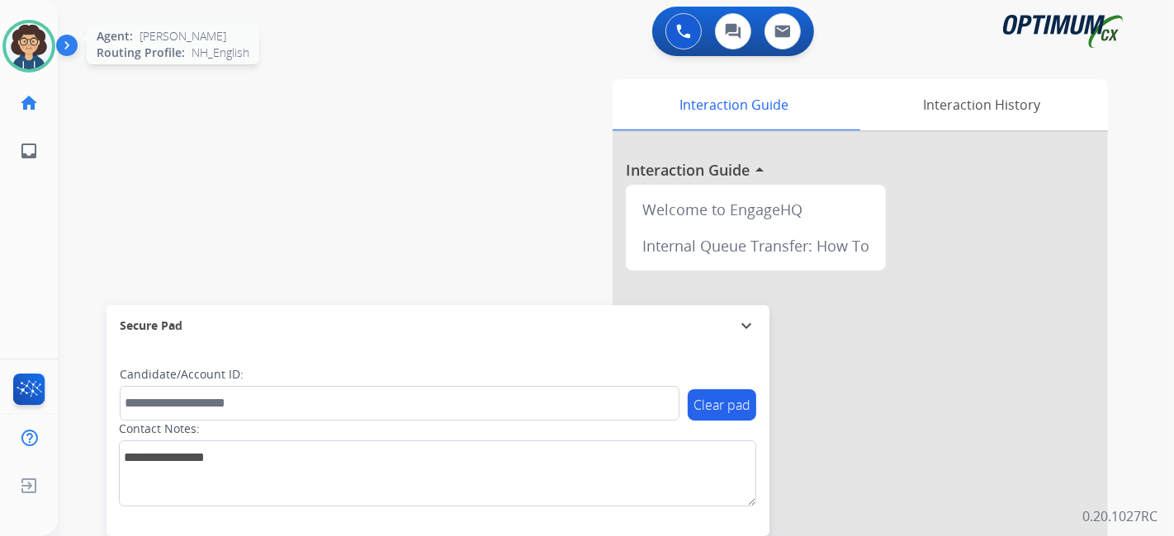
drag, startPoint x: 33, startPoint y: 53, endPoint x: 49, endPoint y: 53, distance: 15.7
click at [33, 53] on img at bounding box center [29, 46] width 46 height 46
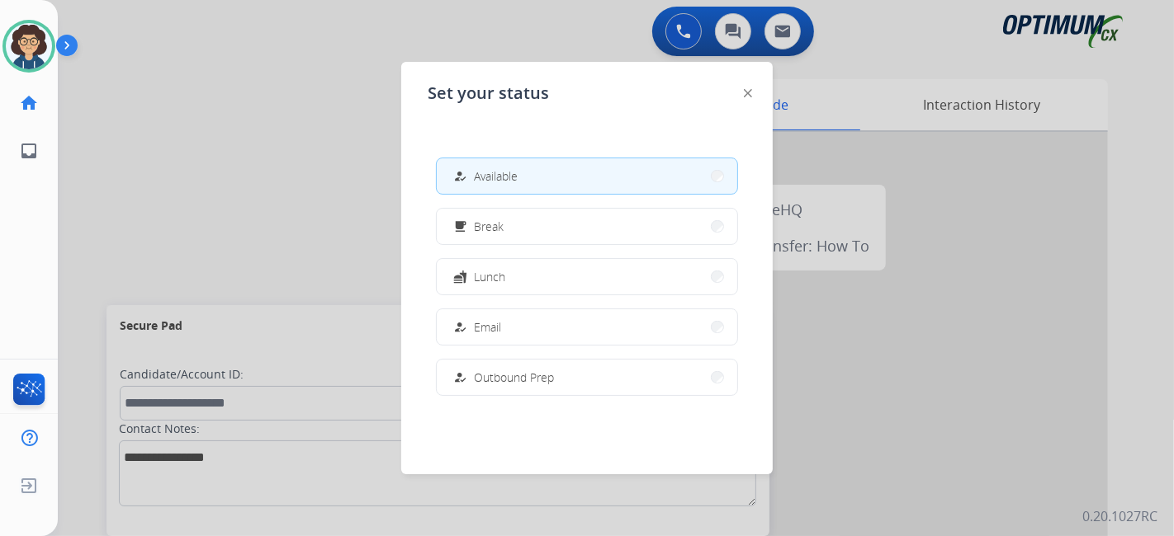
scroll to position [411, 0]
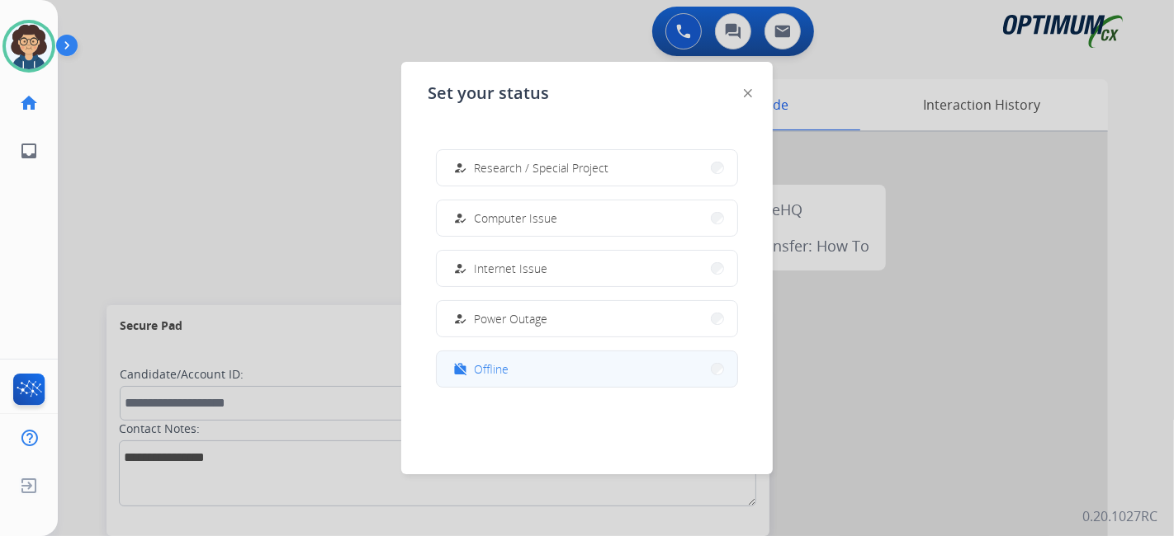
click at [575, 372] on button "work_off Offline" at bounding box center [587, 369] width 300 height 35
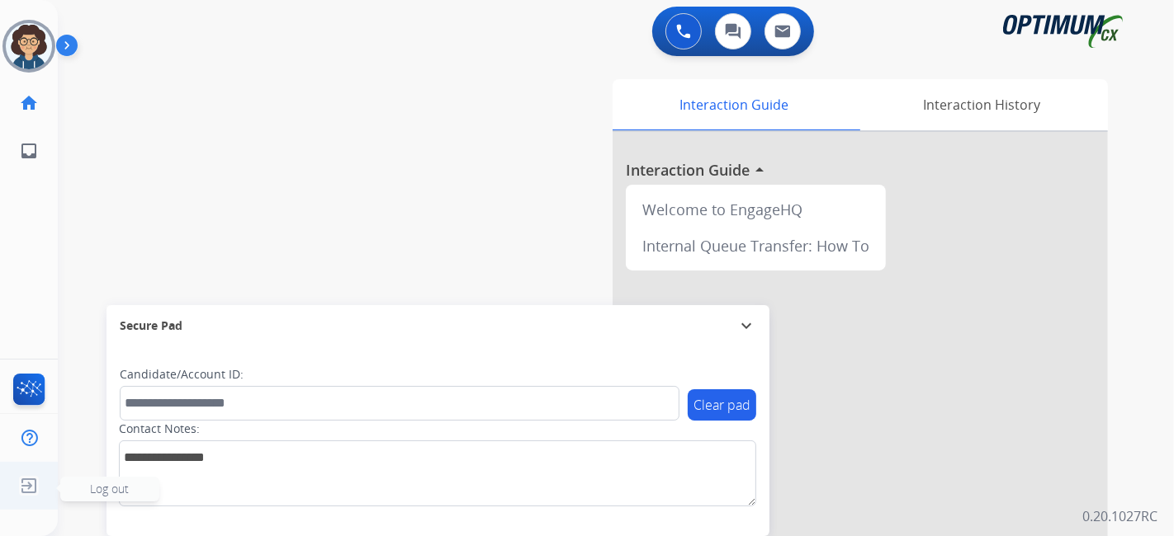
click at [41, 487] on img at bounding box center [29, 485] width 30 height 31
